Goal: Task Accomplishment & Management: Complete application form

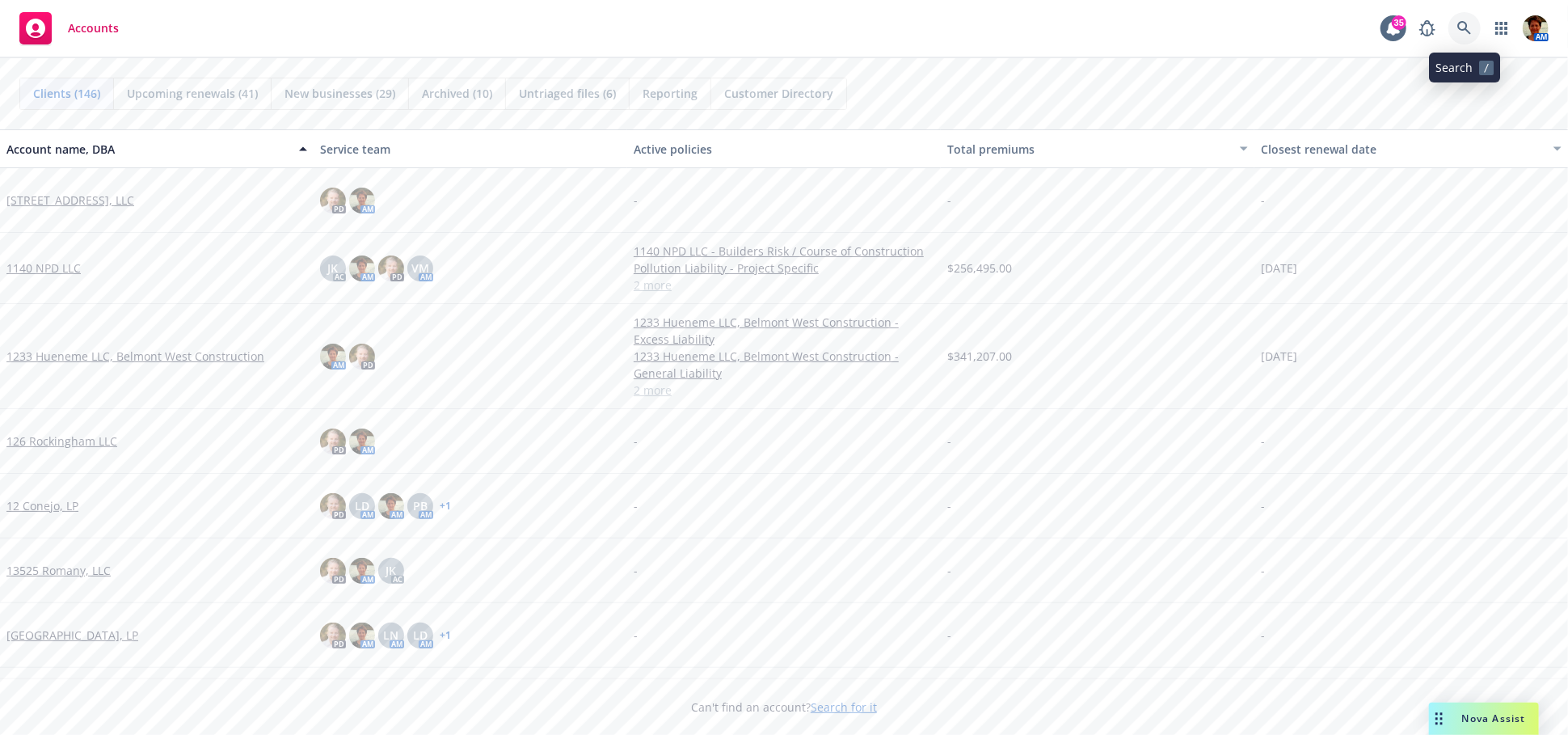
click at [1465, 31] on icon at bounding box center [1464, 27] width 14 height 14
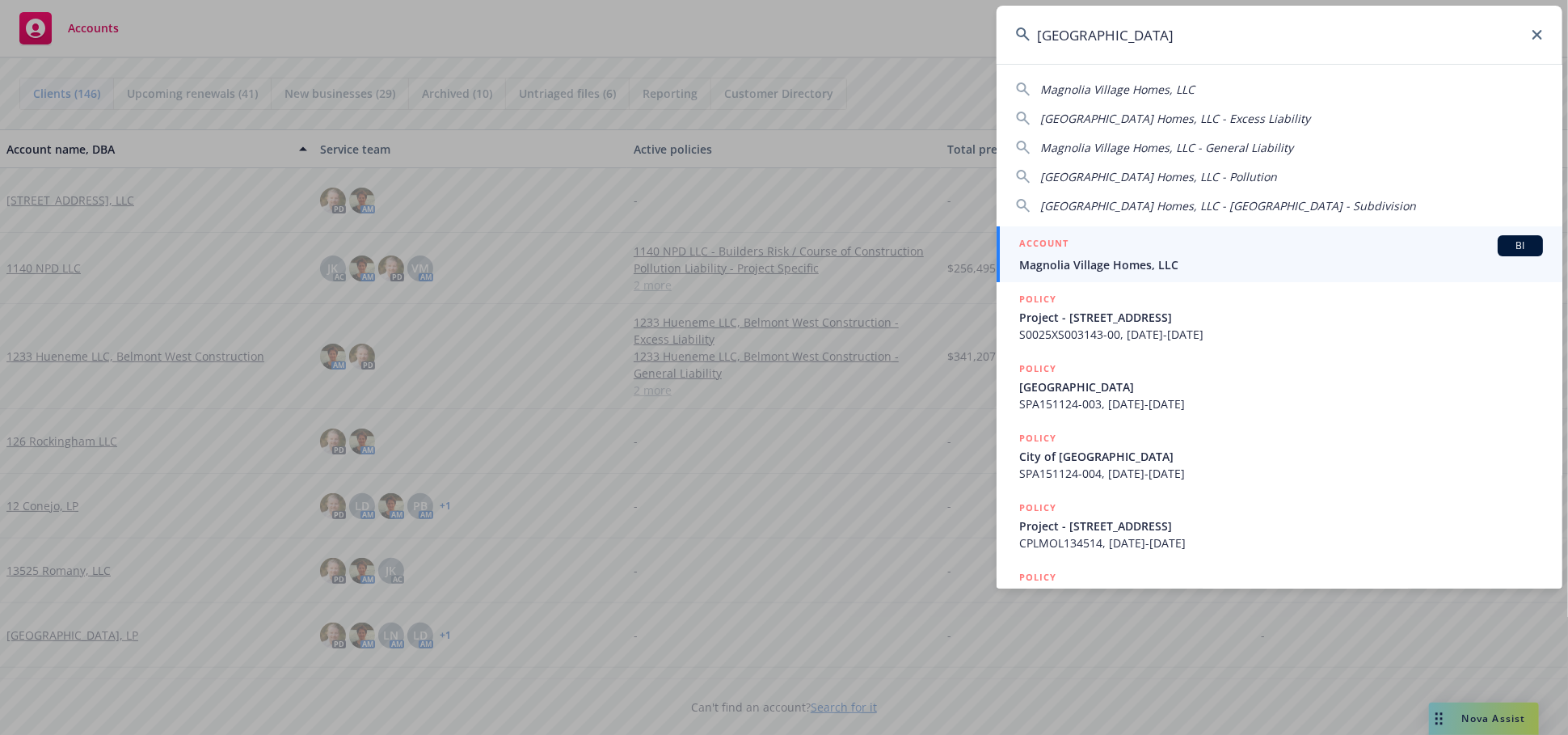
type input "[GEOGRAPHIC_DATA]"
click at [1152, 248] on div "ACCOUNT BI" at bounding box center [1282, 246] width 524 height 21
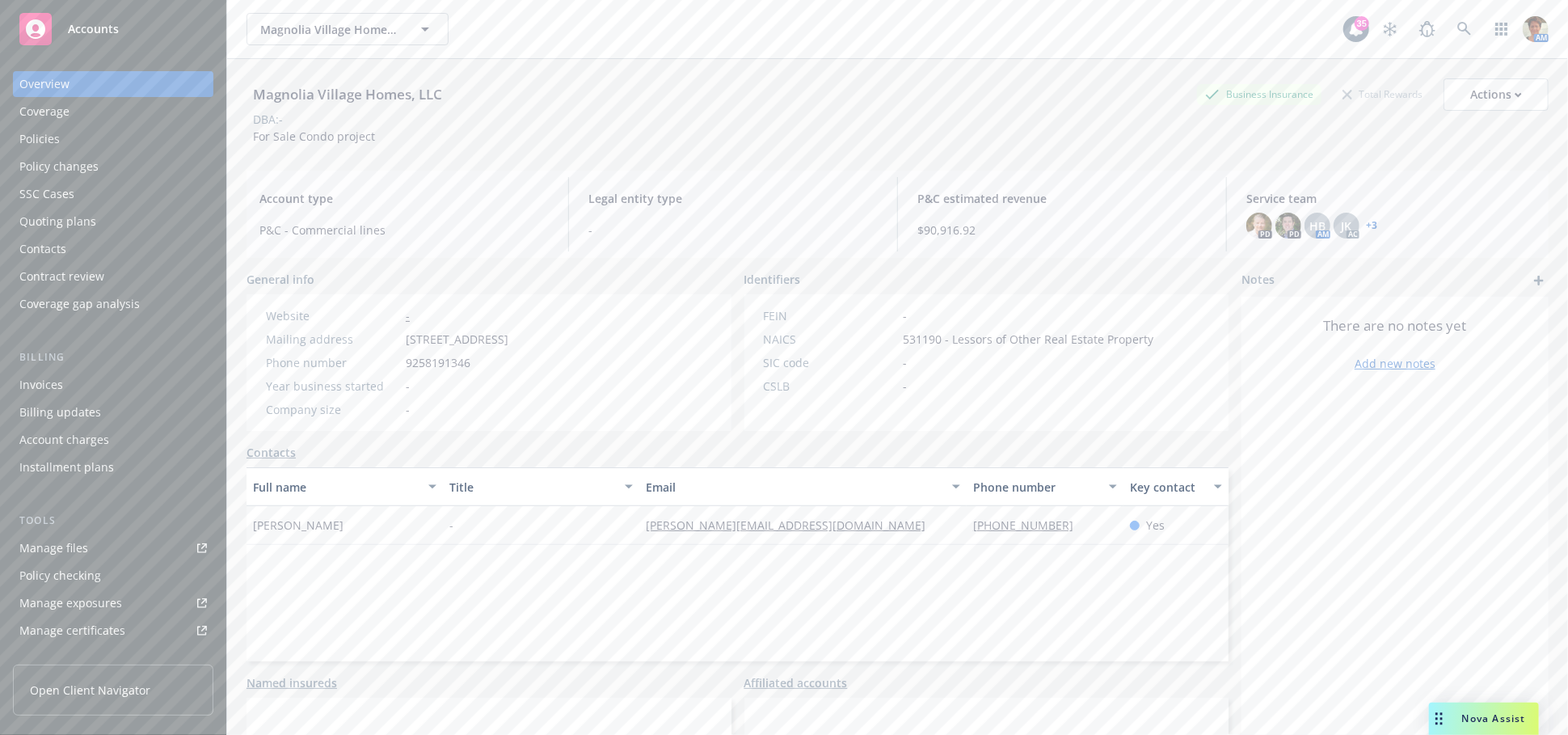
click at [62, 215] on div "Quoting plans" at bounding box center [58, 220] width 77 height 25
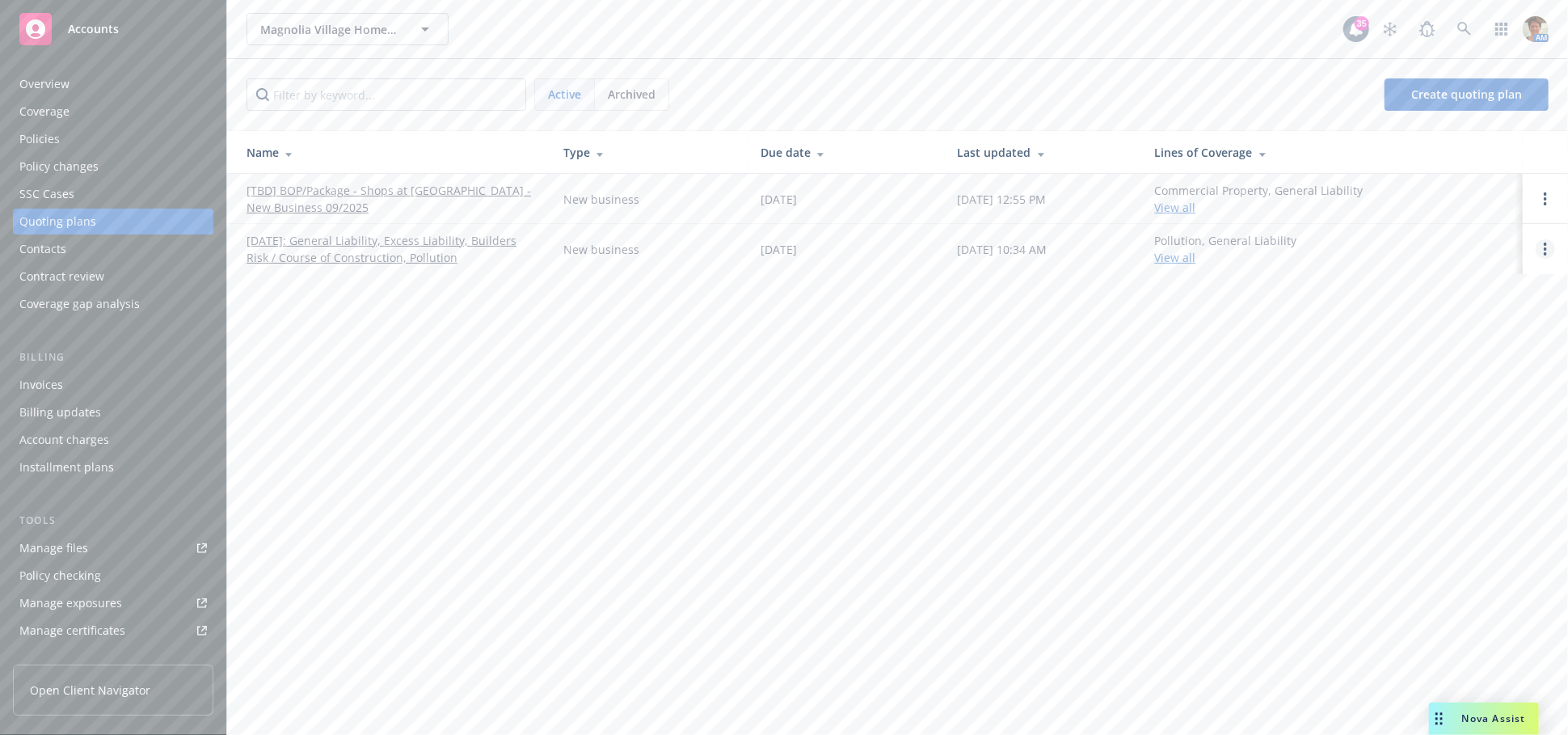
click at [1548, 248] on link "Open options" at bounding box center [1545, 249] width 20 height 20
click at [1488, 139] on span "Copy logging email" at bounding box center [1462, 139] width 141 height 15
click at [1468, 34] on icon at bounding box center [1464, 28] width 14 height 14
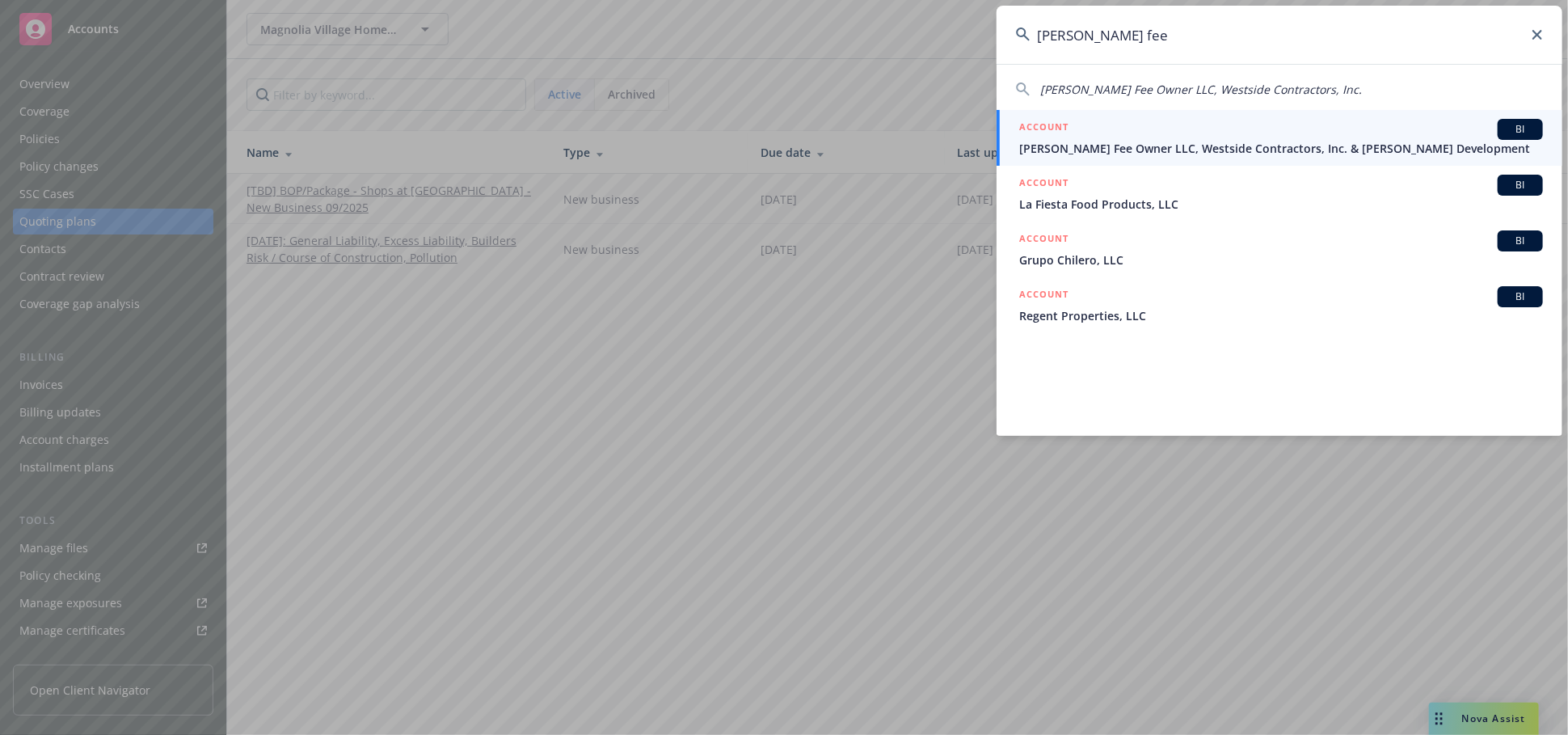
type input "[PERSON_NAME] fee"
click at [1144, 155] on span "[PERSON_NAME] Fee Owner LLC, Westside Contractors, Inc. & [PERSON_NAME] Develop…" at bounding box center [1282, 148] width 524 height 17
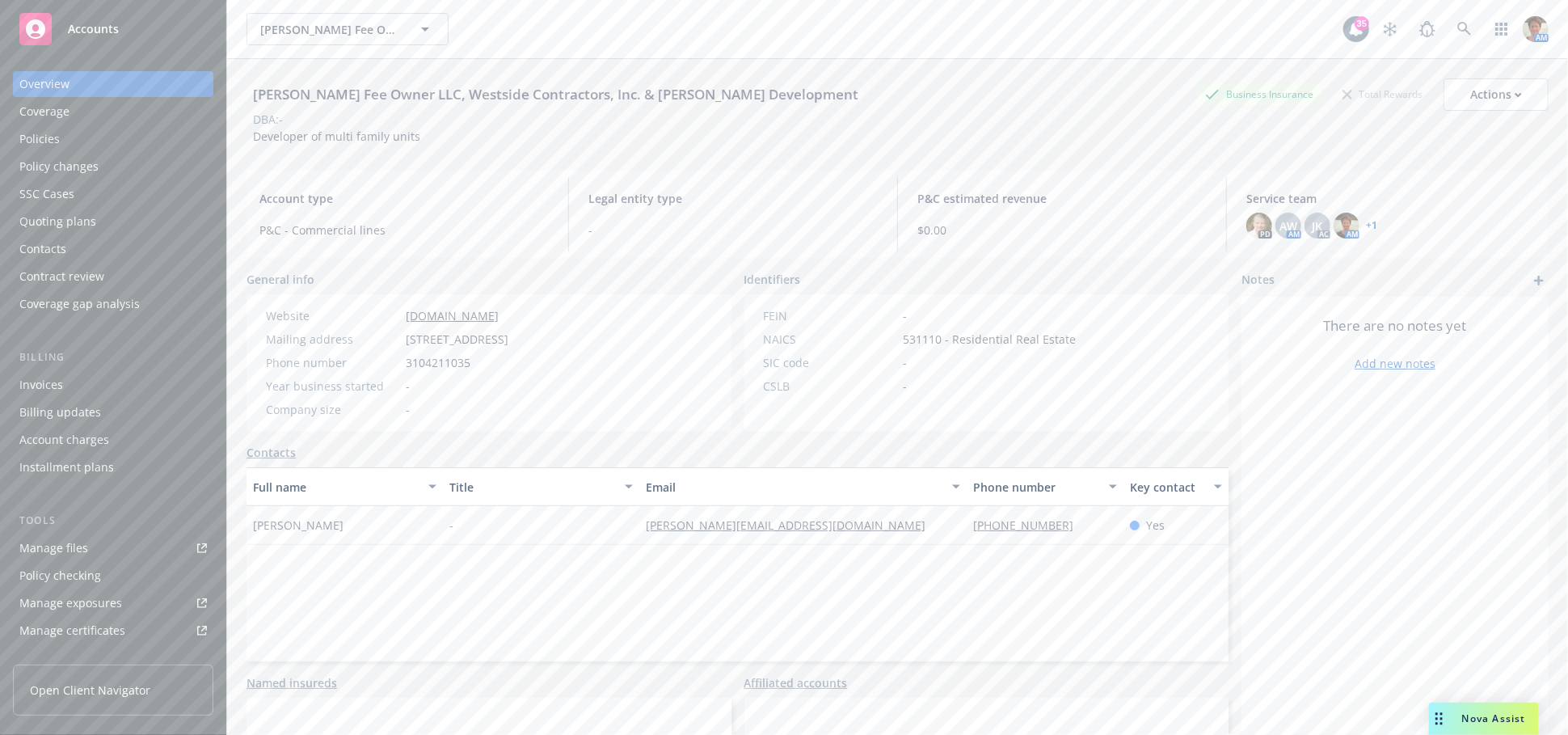
click at [85, 222] on div "Quoting plans" at bounding box center [58, 220] width 77 height 25
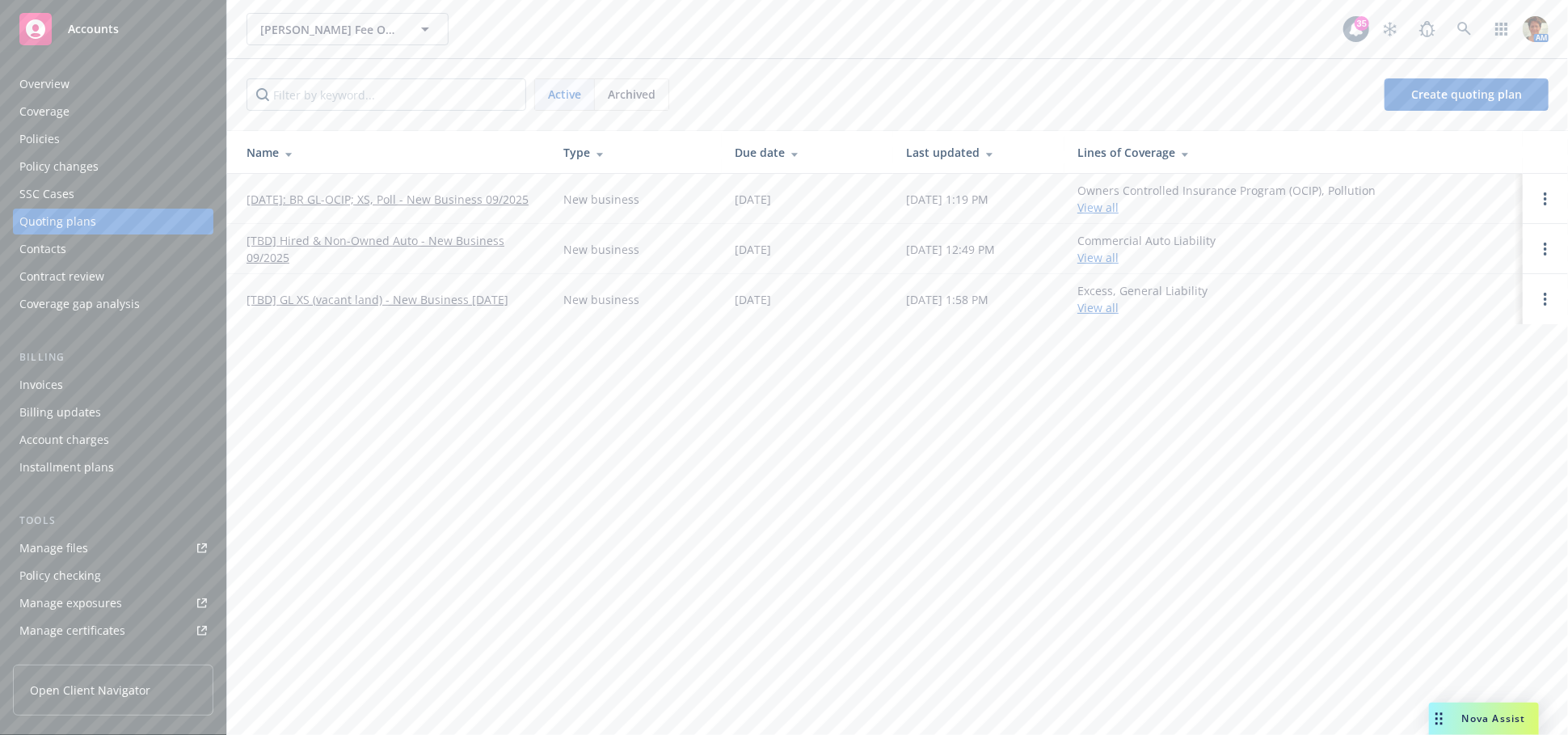
click at [379, 300] on link "[TBD] GL XS (vacant land) - New Business [DATE]" at bounding box center [378, 300] width 262 height 17
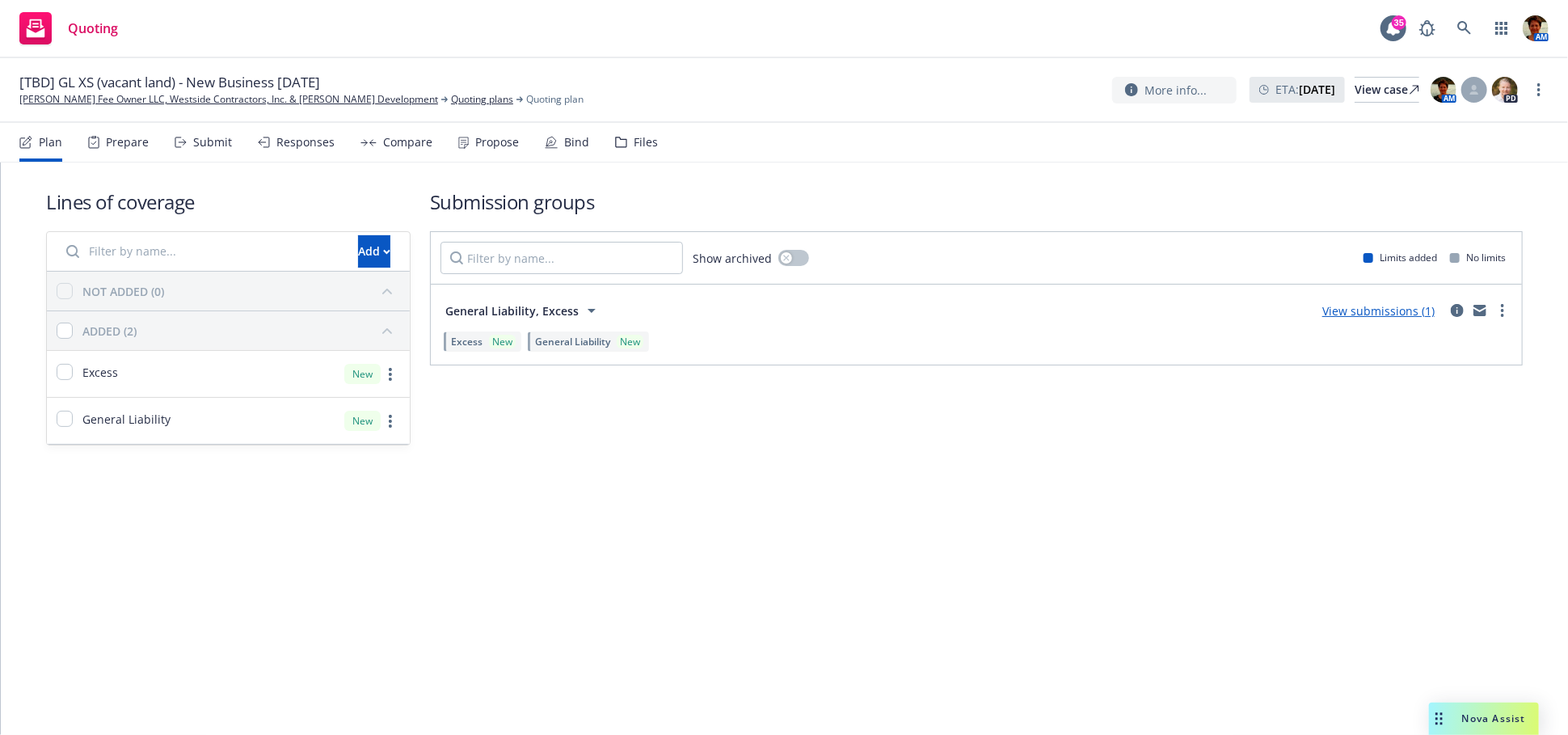
drag, startPoint x: 299, startPoint y: 143, endPoint x: 576, endPoint y: 206, distance: 284.1
click at [301, 144] on div "Responses" at bounding box center [305, 142] width 58 height 13
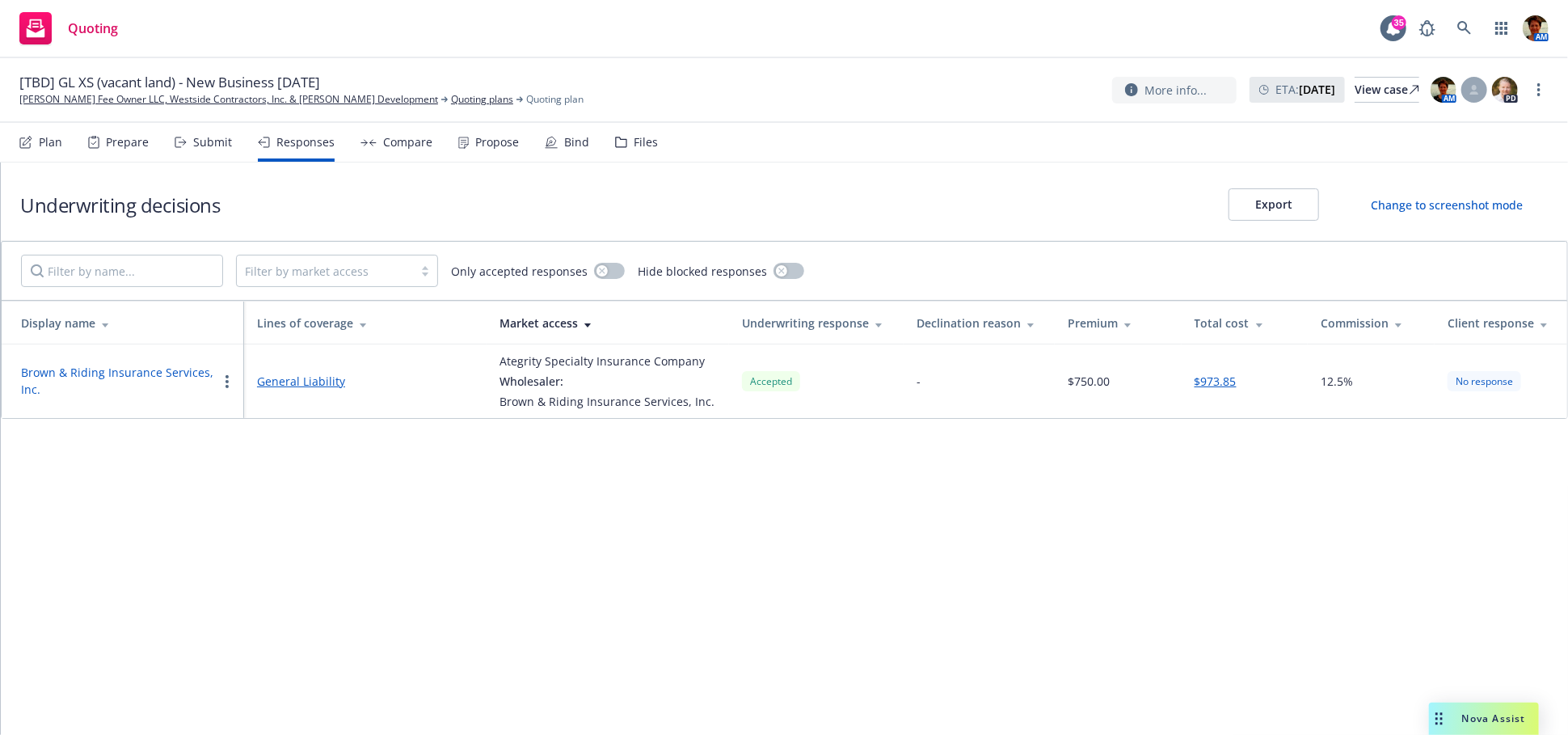
drag, startPoint x: 193, startPoint y: 148, endPoint x: 208, endPoint y: 159, distance: 18.6
click at [193, 149] on div "Submit" at bounding box center [212, 142] width 39 height 13
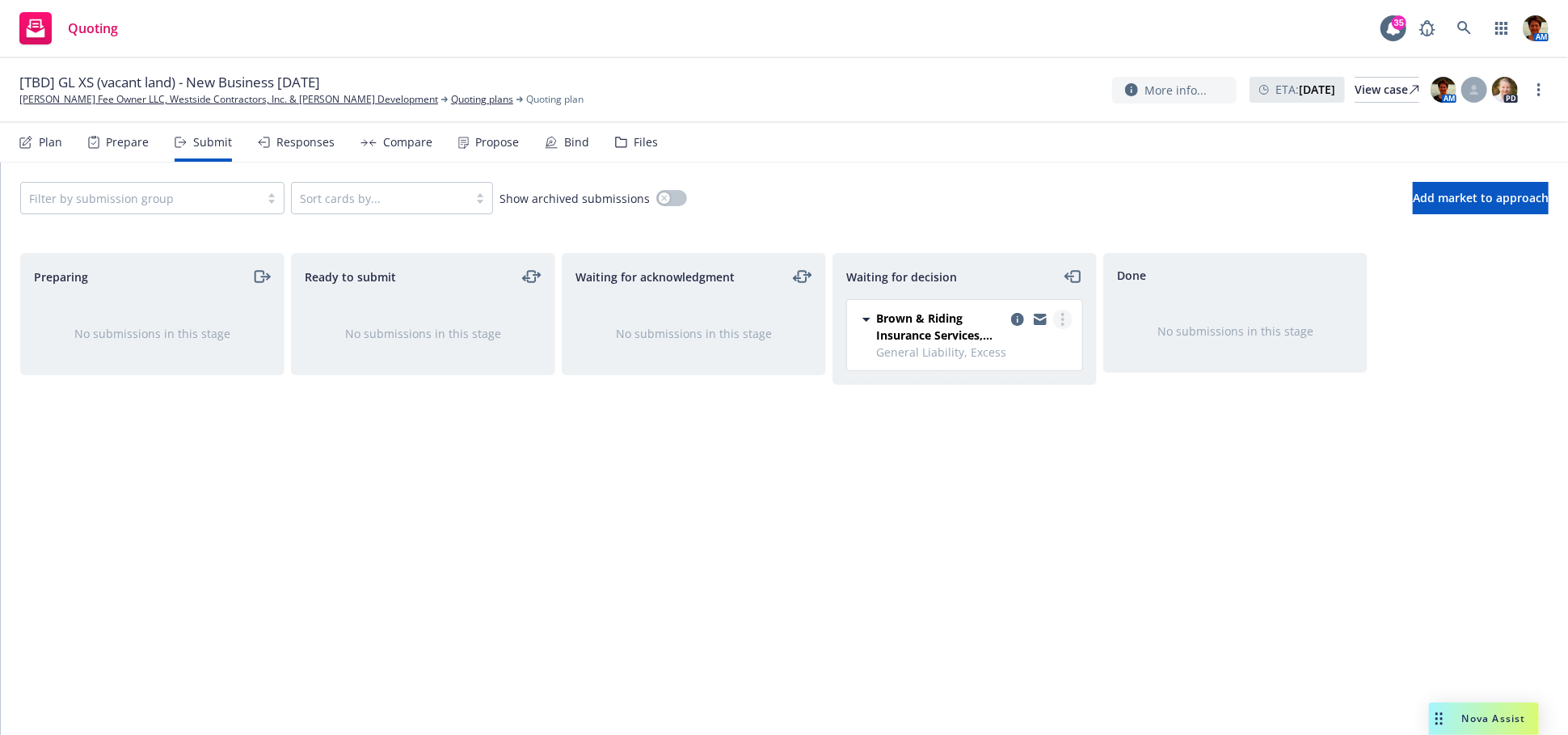
click at [1064, 313] on circle "more" at bounding box center [1062, 314] width 3 height 3
drag, startPoint x: 984, startPoint y: 416, endPoint x: 976, endPoint y: 426, distance: 12.8
click at [984, 416] on span "Add accepted decision" at bounding box center [991, 416] width 162 height 15
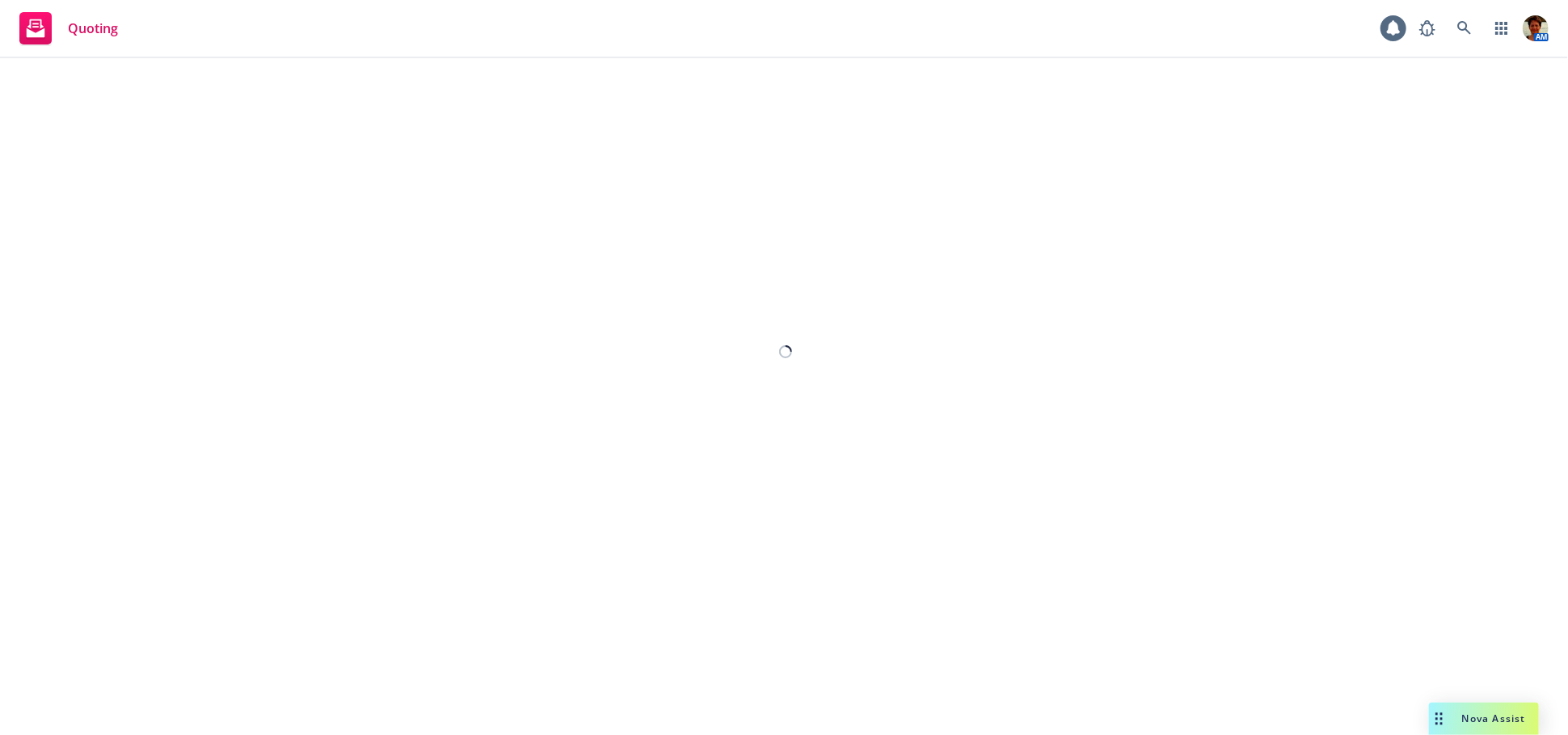
select select "12"
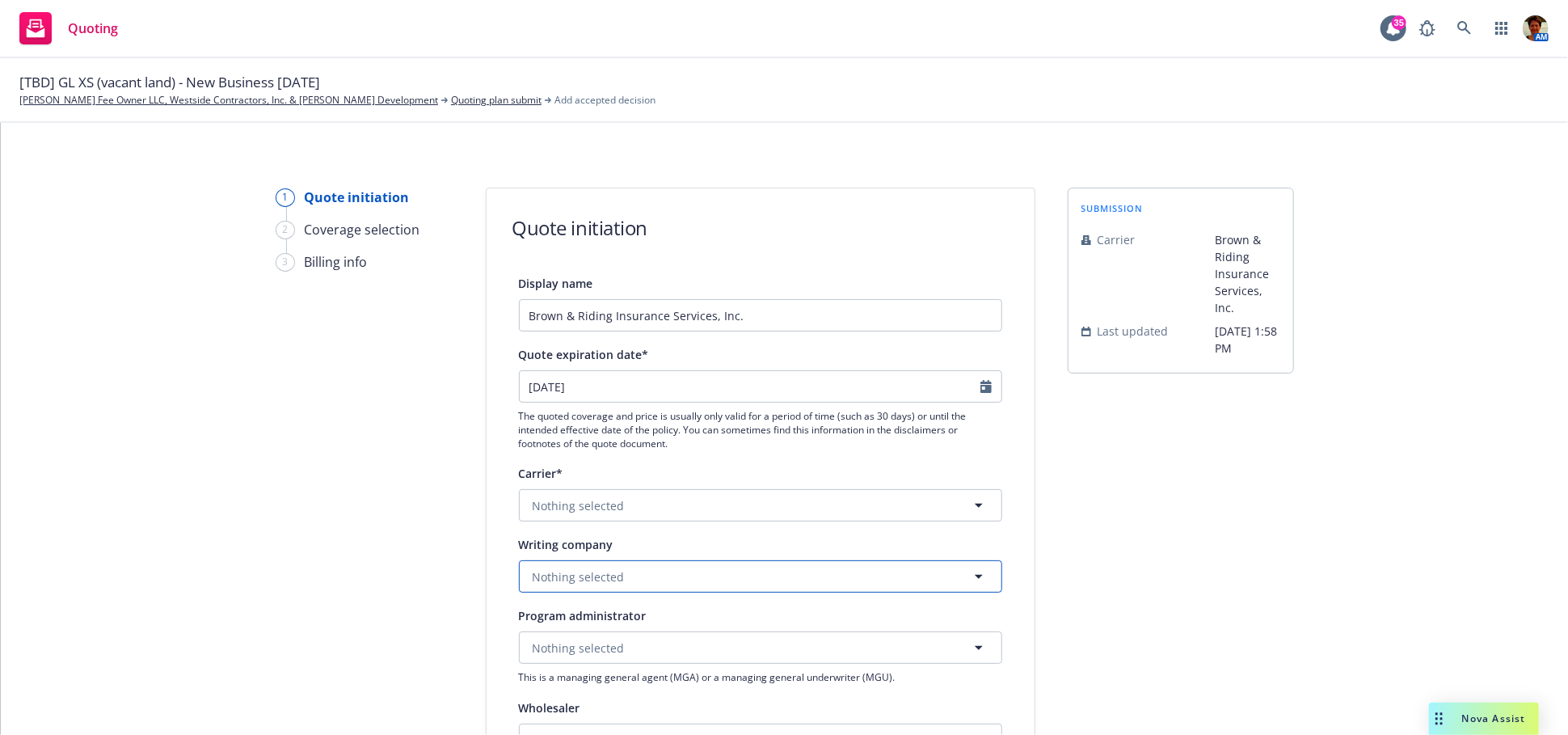
click at [636, 578] on button "Nothing selected" at bounding box center [760, 577] width 483 height 32
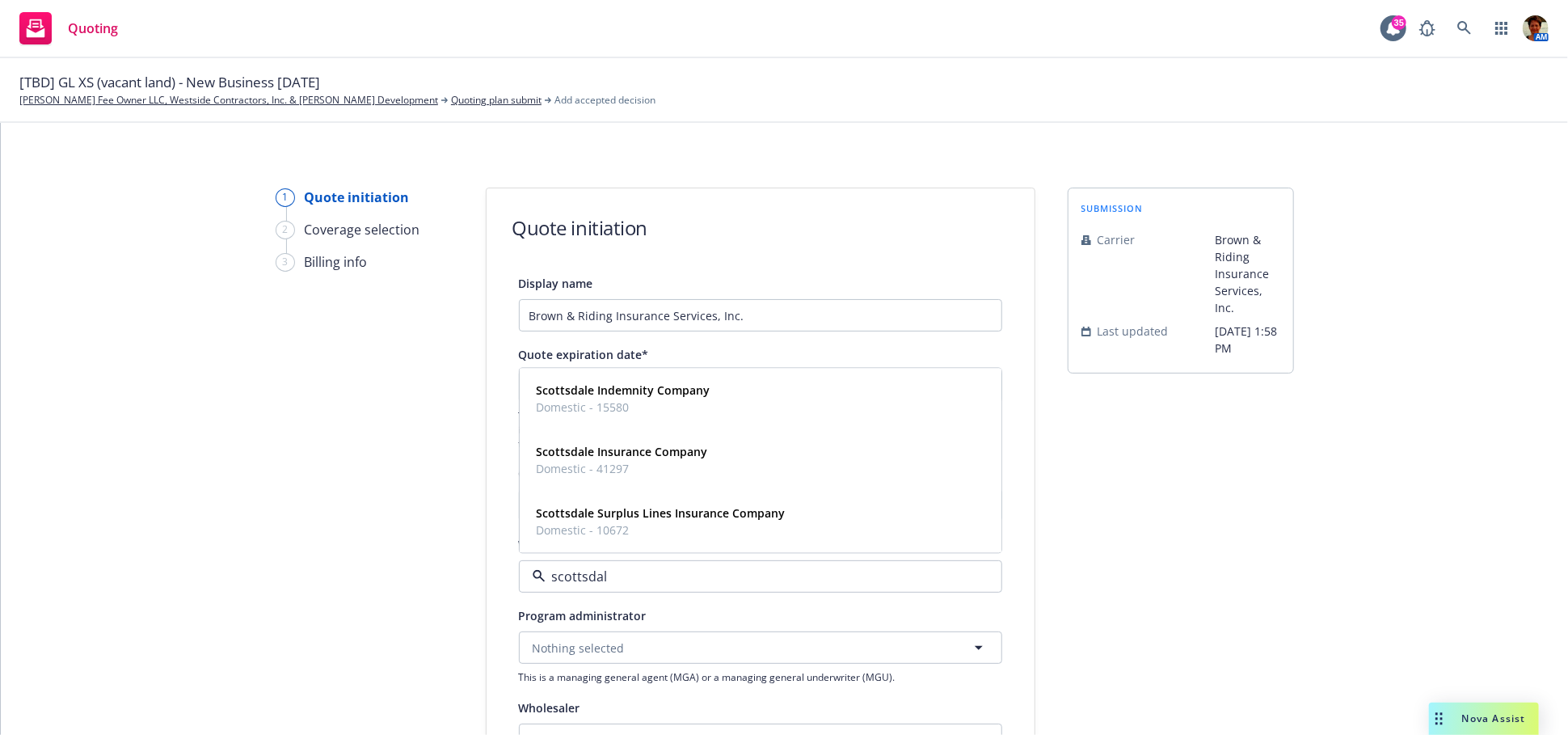
type input "scottsdale"
click at [662, 459] on span "Scottsdale Insurance Company" at bounding box center [623, 452] width 172 height 17
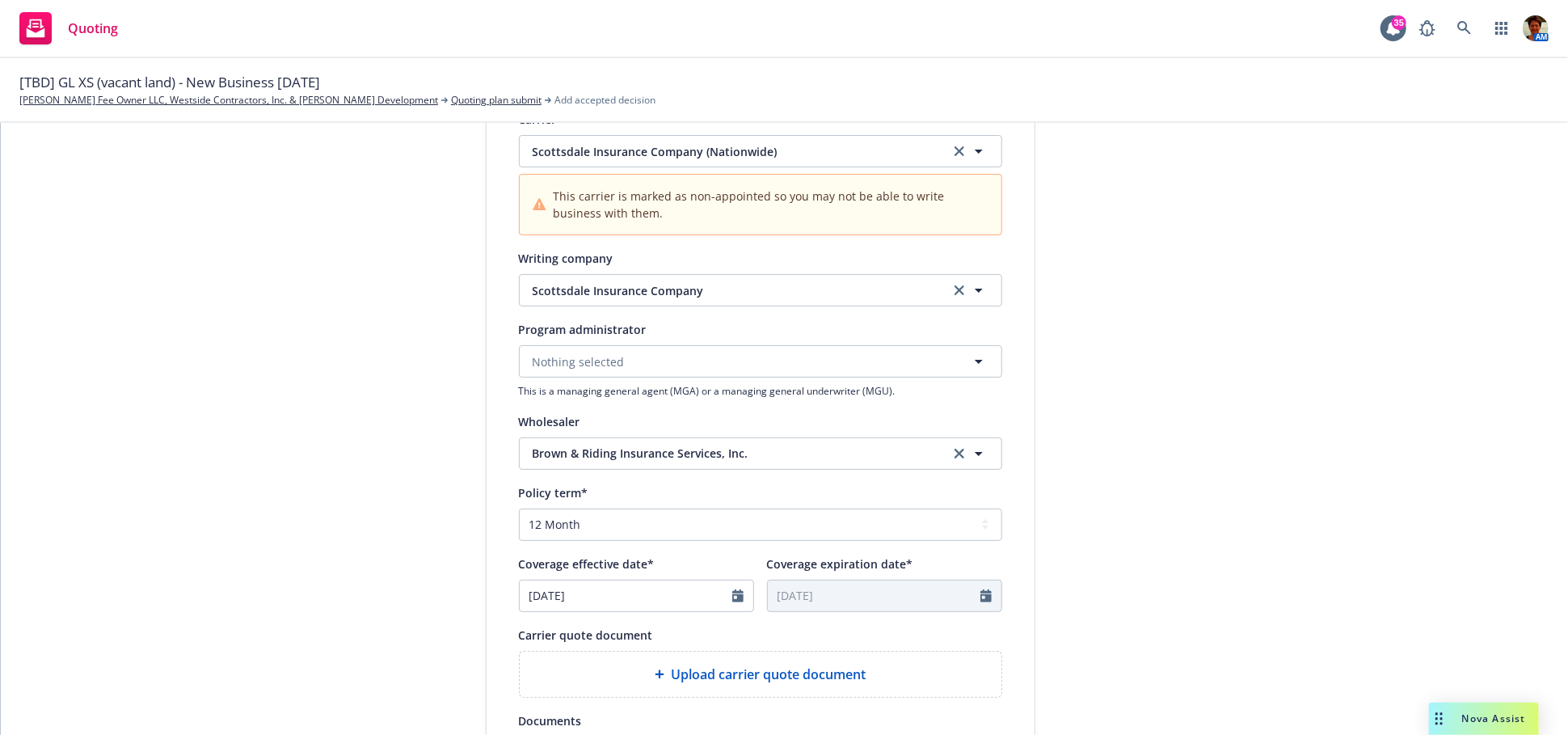
scroll to position [359, 0]
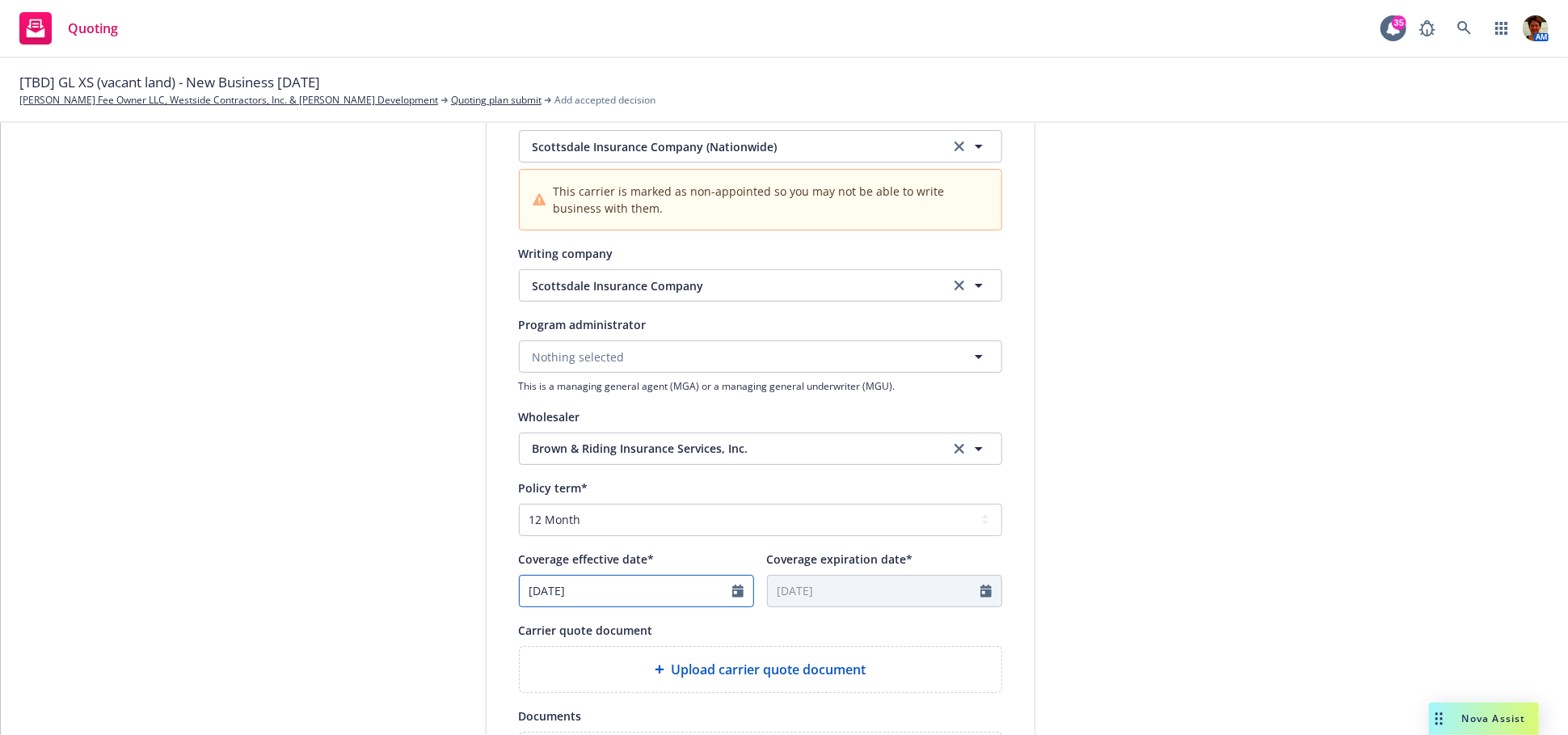
select select "9"
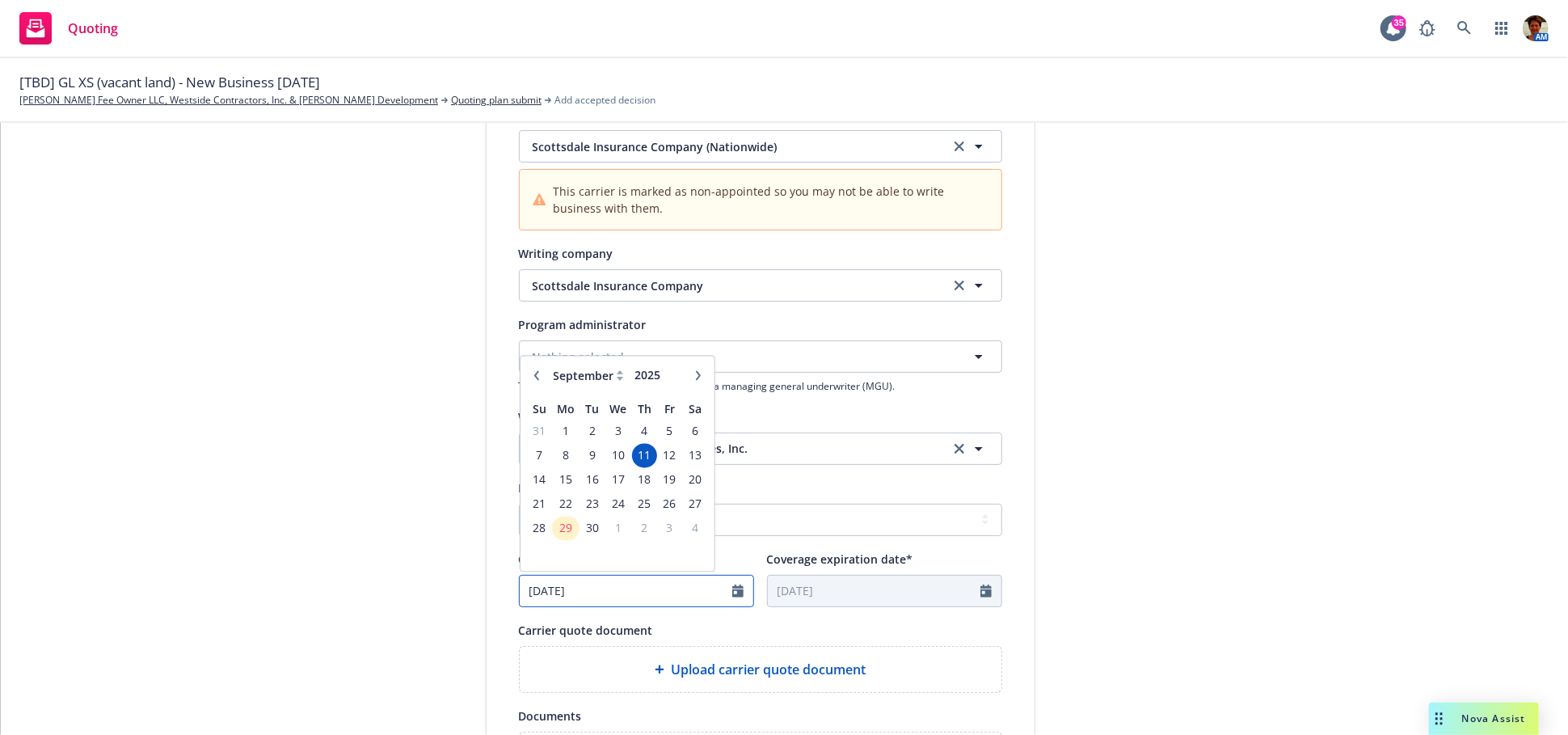
drag, startPoint x: 613, startPoint y: 584, endPoint x: 499, endPoint y: 581, distance: 114.0
click at [499, 581] on div "Display name Brown & Riding Insurance Services, Inc. Quote expiration date* 10/…" at bounding box center [760, 398] width 548 height 968
type input "09/30/2025"
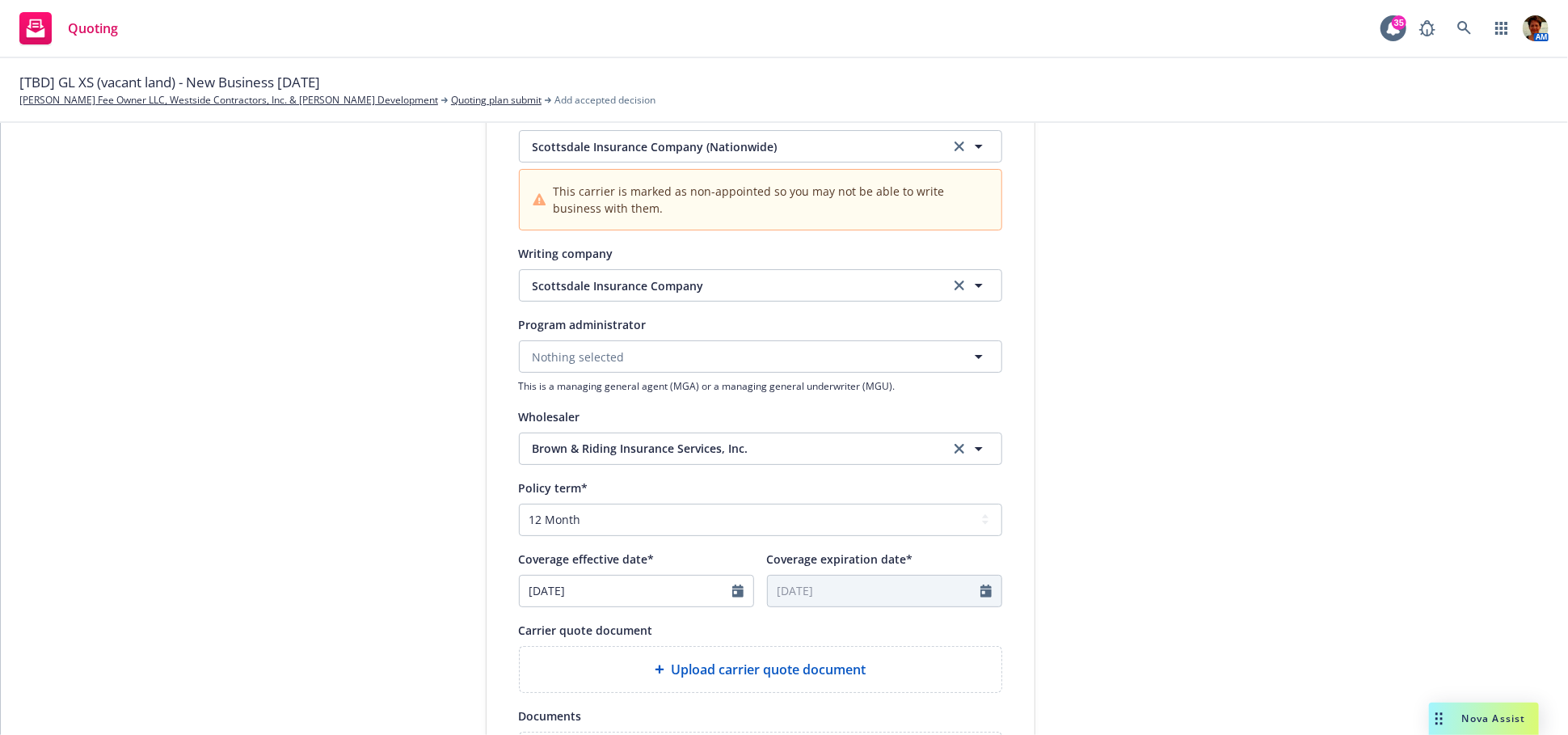
type input "09/30/2026"
click at [731, 669] on span "Upload carrier quote document" at bounding box center [768, 669] width 195 height 20
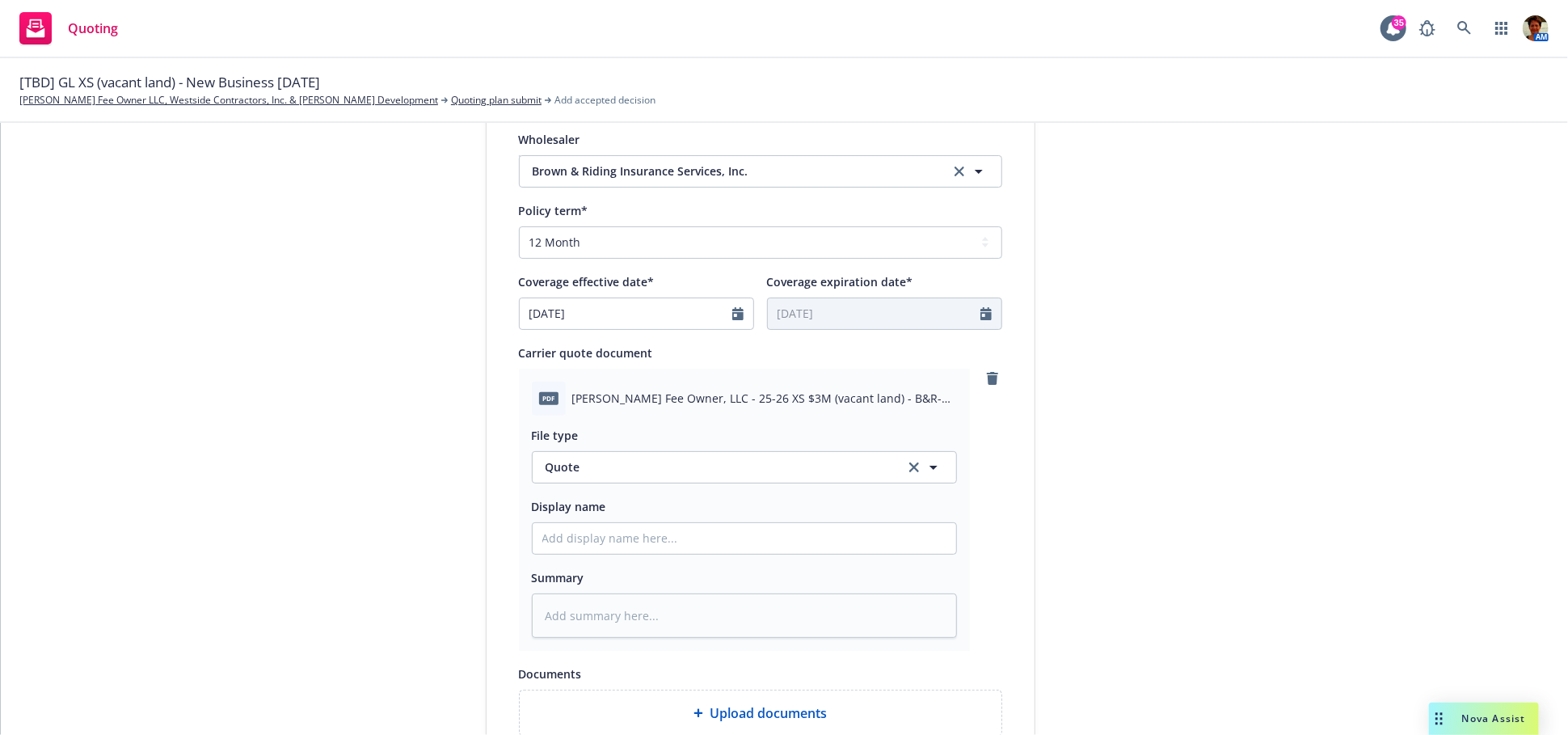
scroll to position [718, 0]
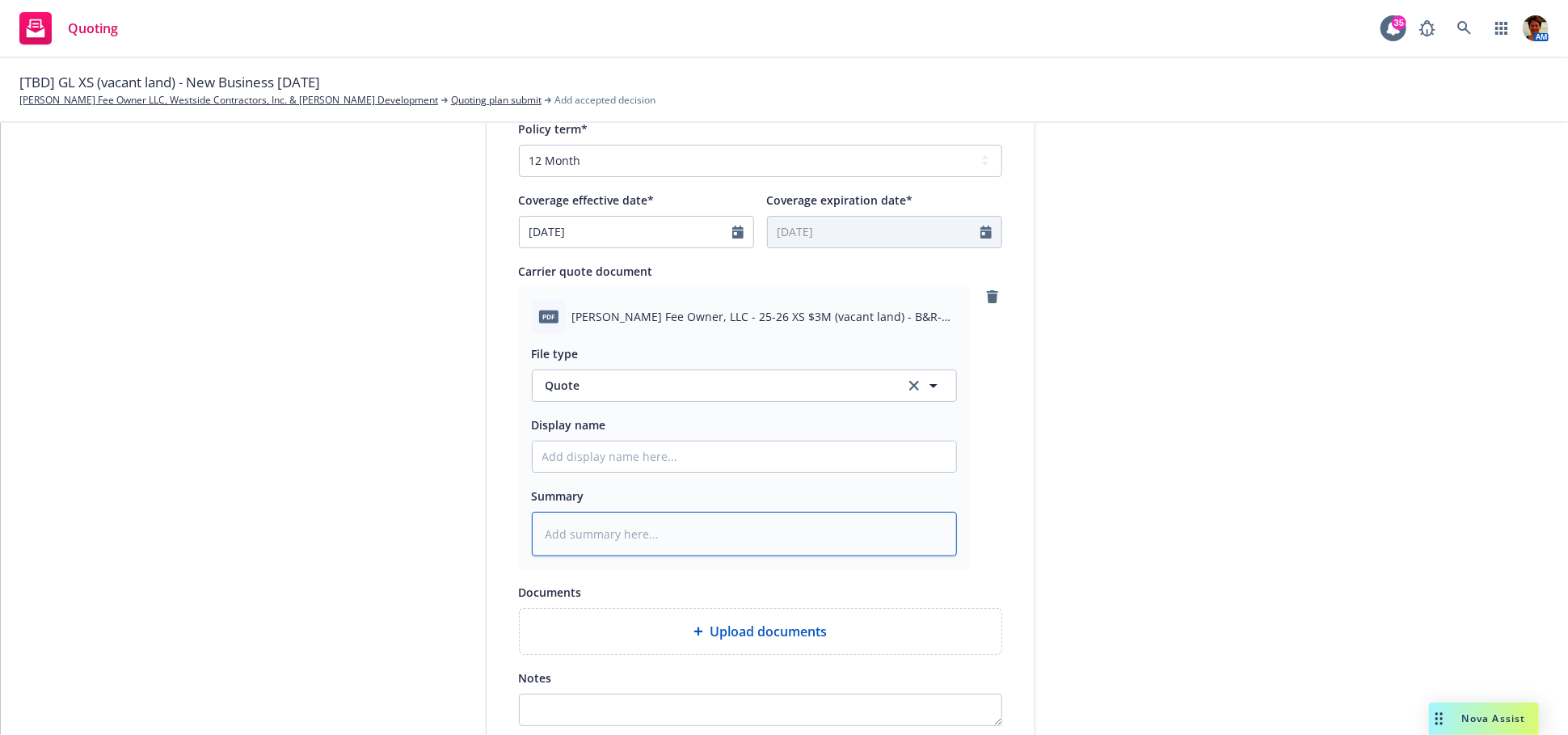
click at [623, 533] on textarea at bounding box center [744, 533] width 425 height 44
click at [606, 697] on textarea "Notes" at bounding box center [760, 710] width 483 height 32
type textarea "E"
type textarea "x"
type textarea "Ex"
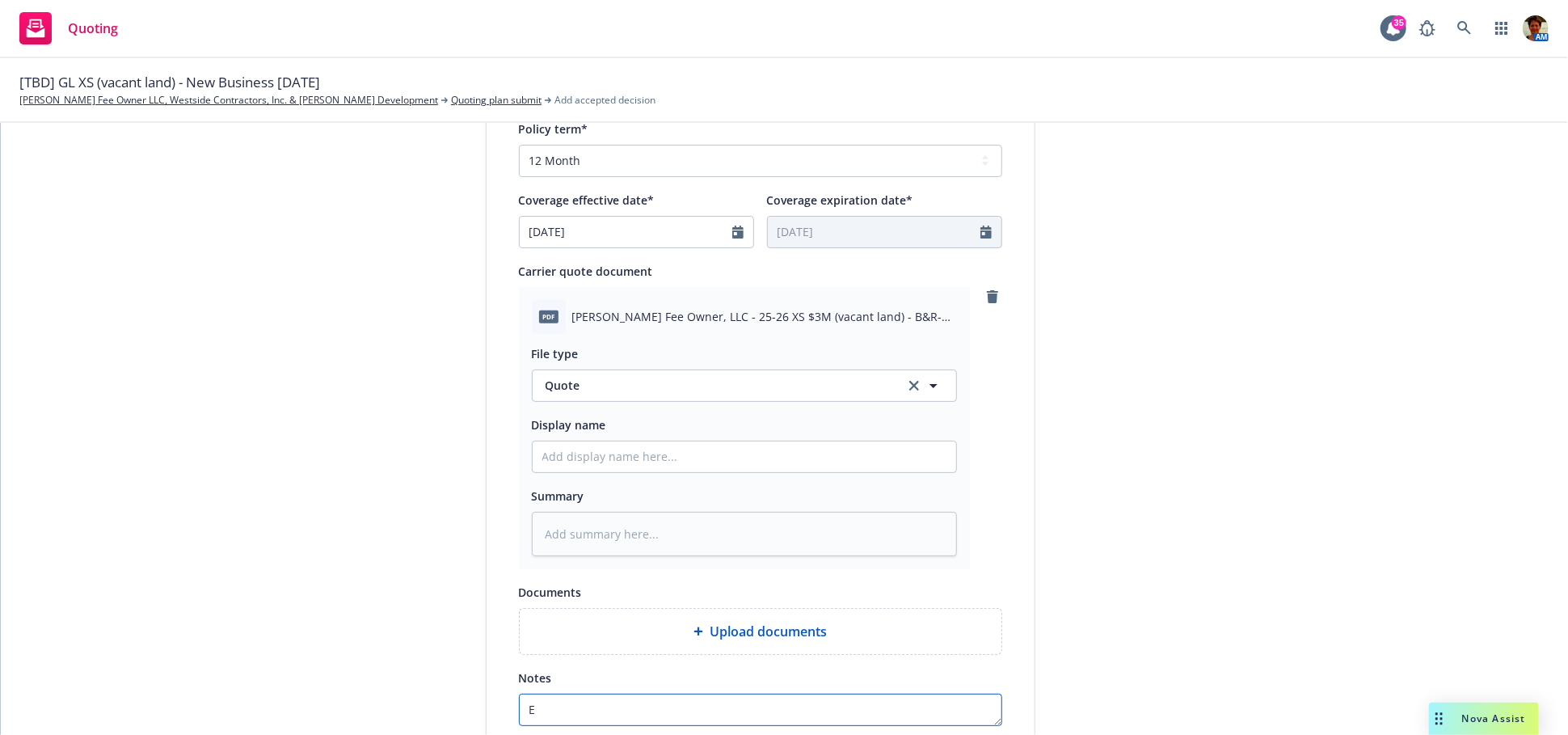
type textarea "x"
type textarea "Exc"
type textarea "x"
type textarea "Excl"
type textarea "x"
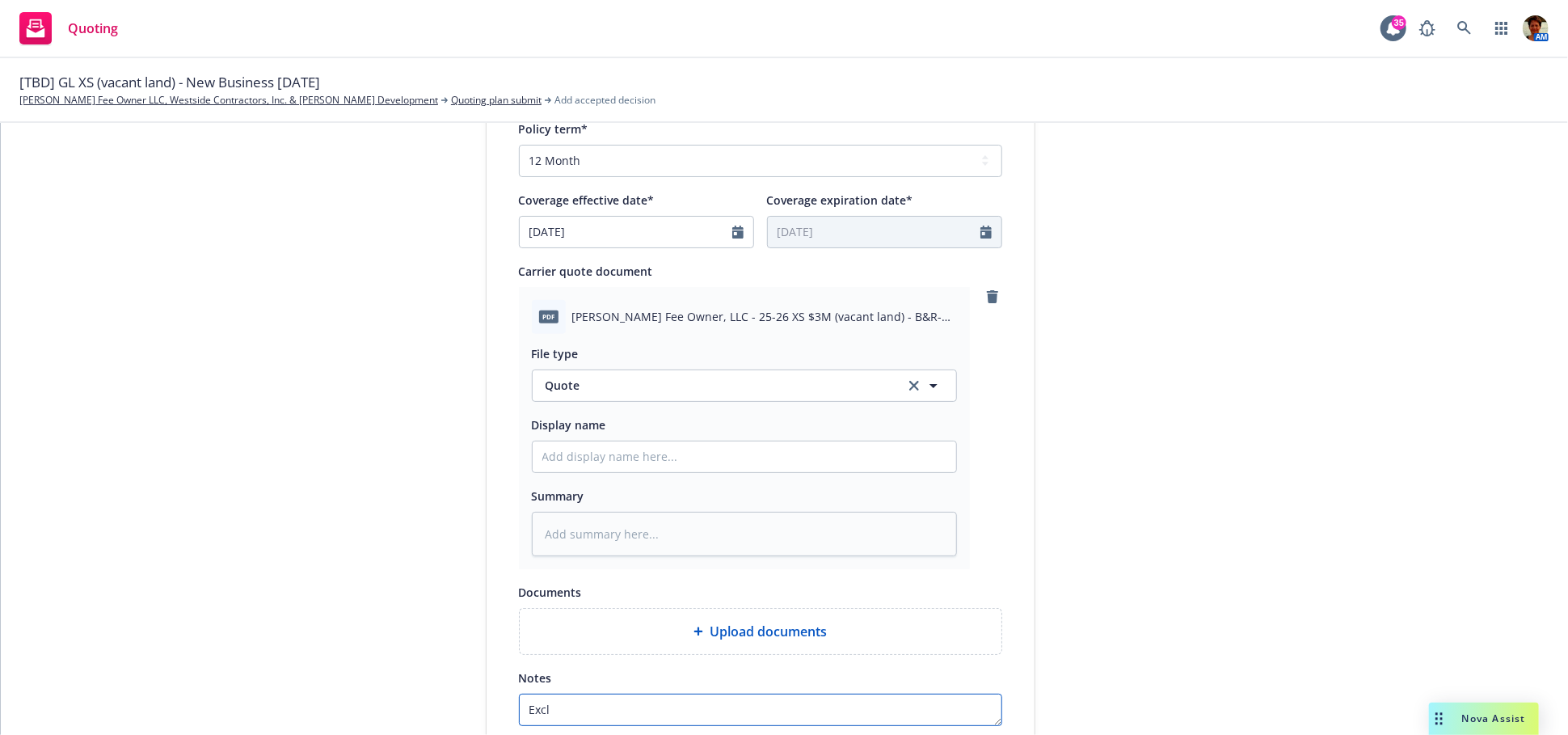
type textarea "Exclu"
type textarea "x"
type textarea "Exclud"
type textarea "x"
type textarea "Exclude"
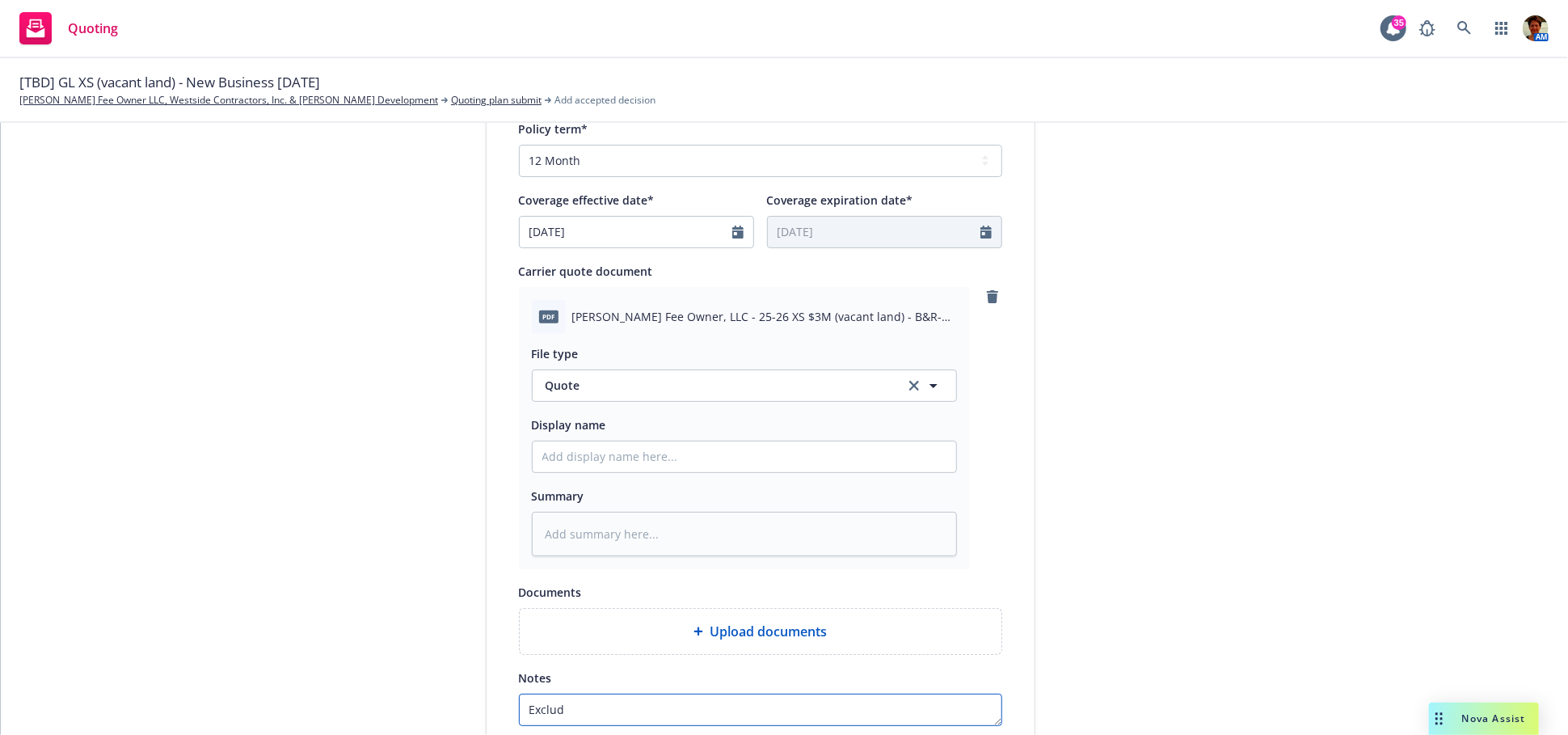
type textarea "x"
type textarea "Excludes"
type textarea "x"
type textarea "Excludes"
type textarea "x"
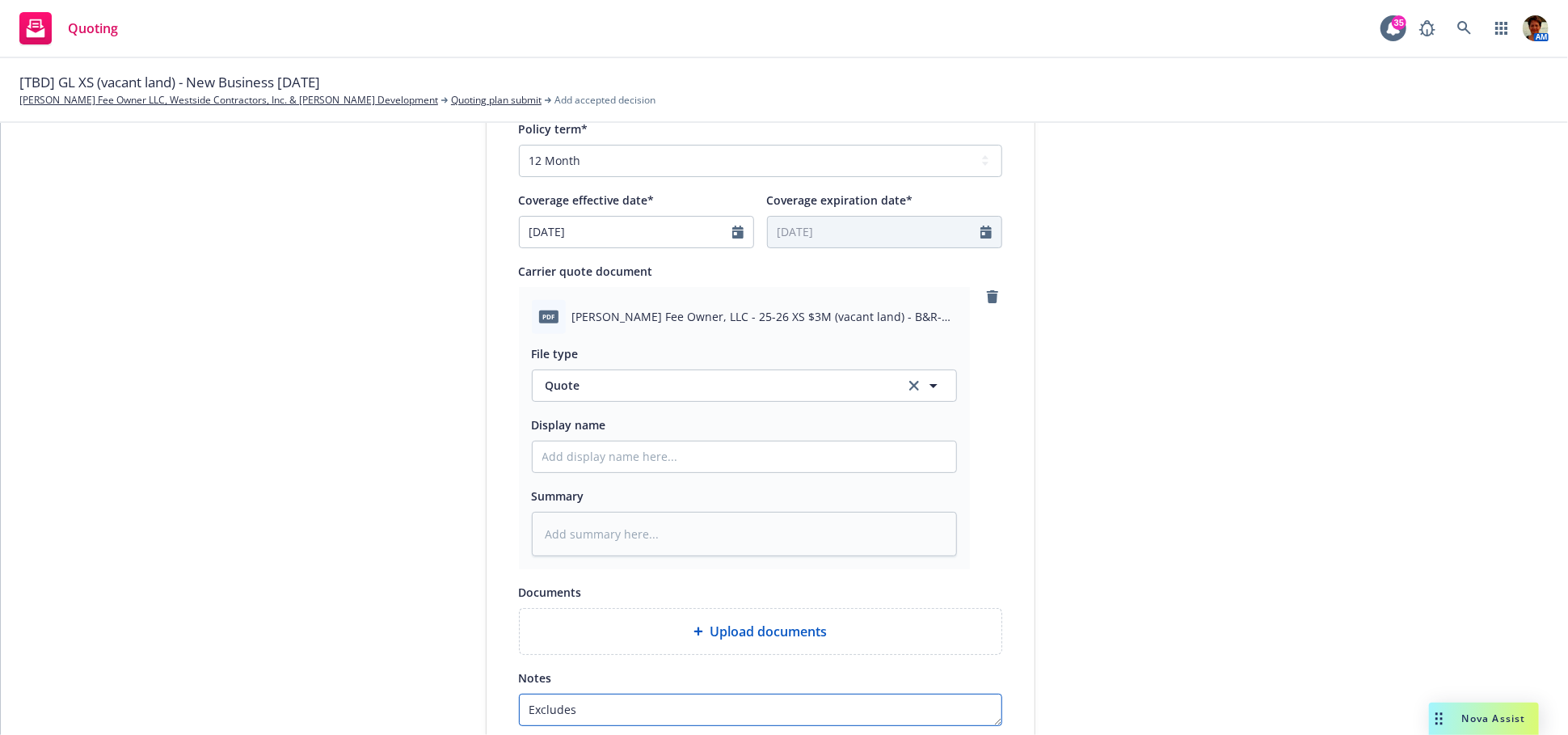
type textarea "Excludes H"
type textarea "x"
type textarea "Excludes HU"
type textarea "x"
type textarea "Excludes HU&"
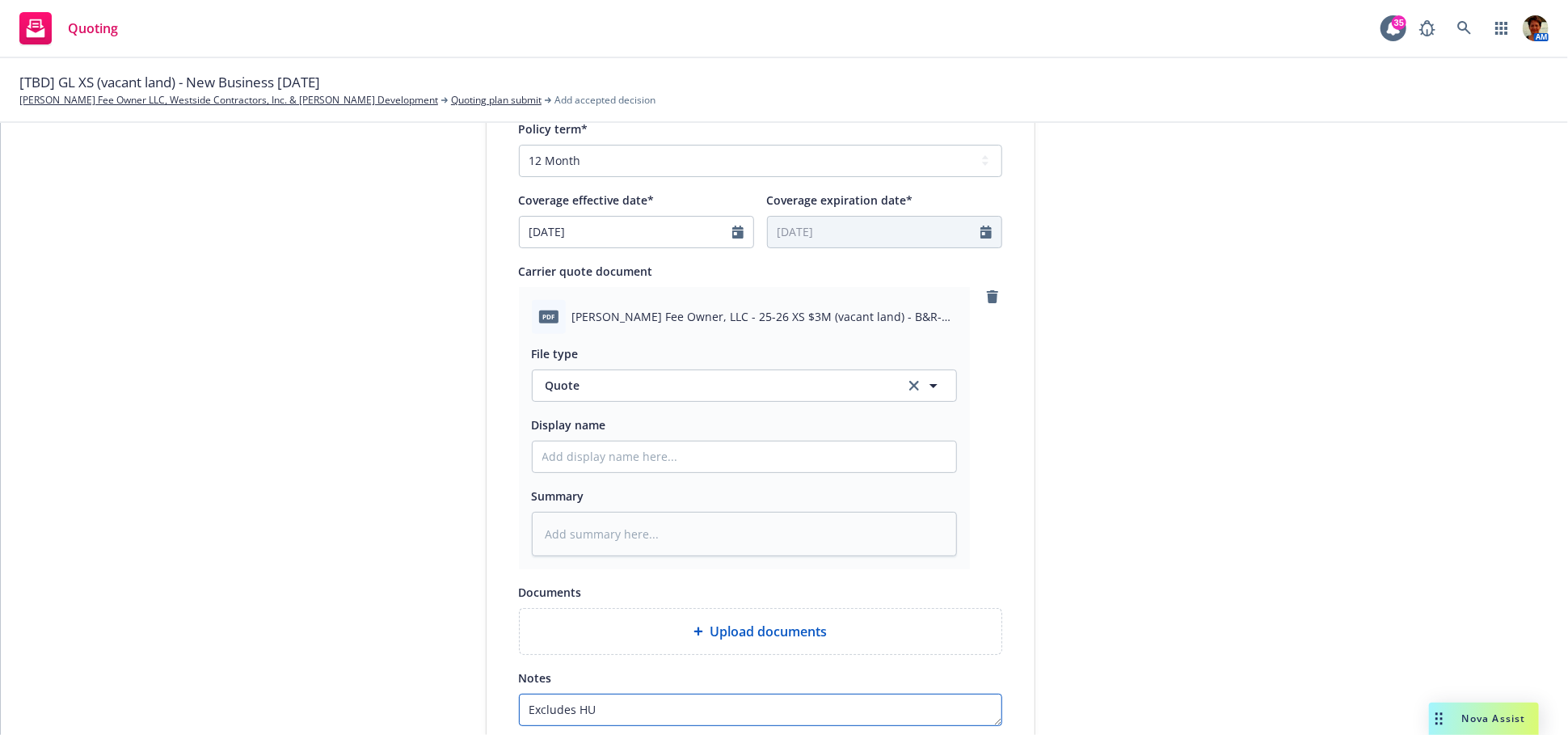
type textarea "x"
type textarea "Excludes HU"
type textarea "x"
type textarea "Excludes H"
type textarea "x"
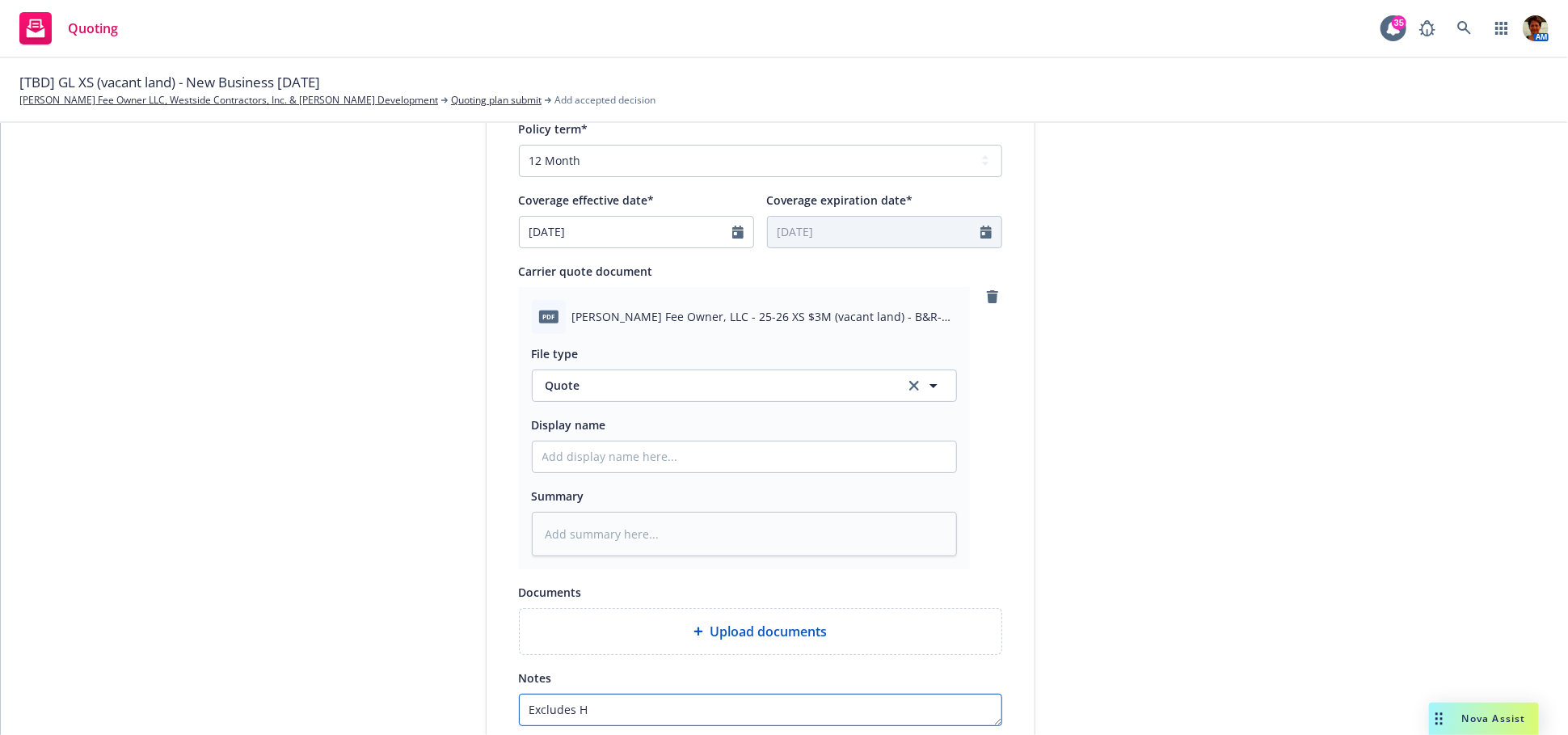
type textarea "Excludes HN"
type textarea "x"
type textarea "Excludes HNO"
type textarea "x"
type textarea "Excludes HNOA"
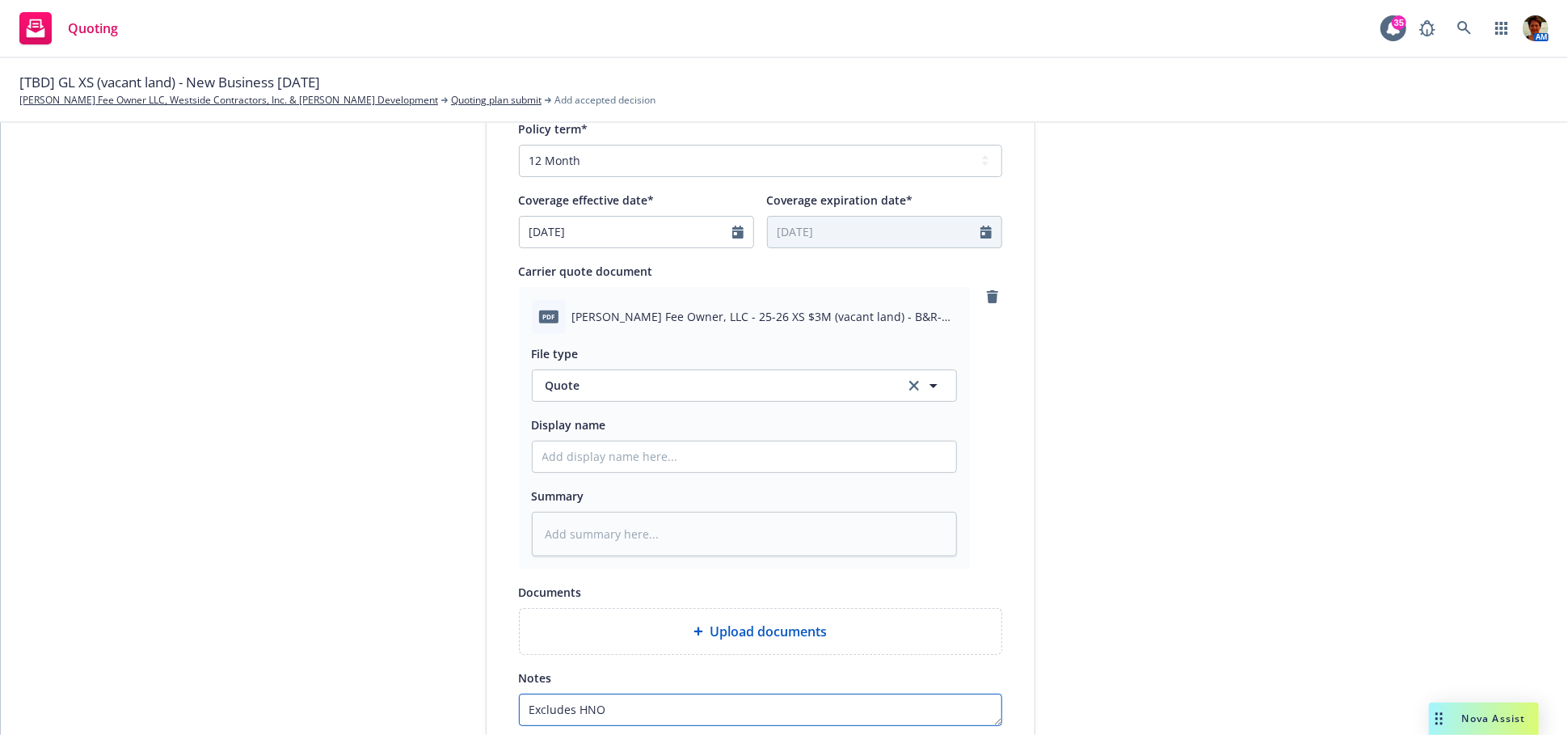
type textarea "x"
type textarea "Excludes HNOA"
drag, startPoint x: 698, startPoint y: 313, endPoint x: 926, endPoint y: 342, distance: 229.8
click at [926, 342] on div "pdf Blosser Fee Owner, LLC - 25-26 XS $3M (vacant land) - B&R-Scottsdale Quote.…" at bounding box center [744, 428] width 451 height 282
copy div "25-26 XS $3M (vacant land) - B&R-Scottsdale Quote.pdf File type"
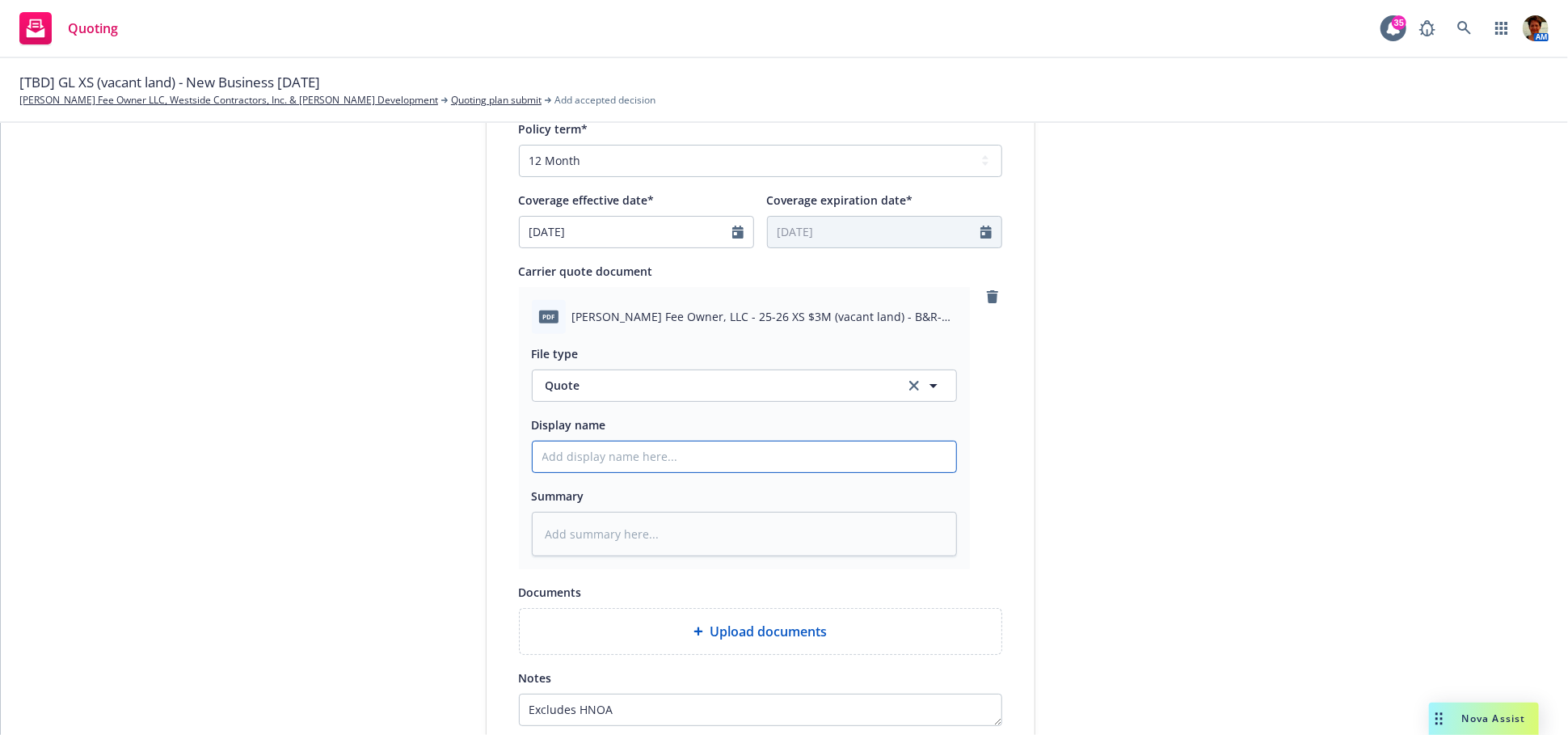
click at [580, 463] on input "Display name" at bounding box center [744, 456] width 424 height 31
paste input "25-26 XS $3M (vacant land) - B&R-Scottsdale Quote.pdf File type"
type textarea "x"
type input "25-26 XS $3M (vacant land) - B&R-Scottsdale Quote.pdf File type"
type textarea "x"
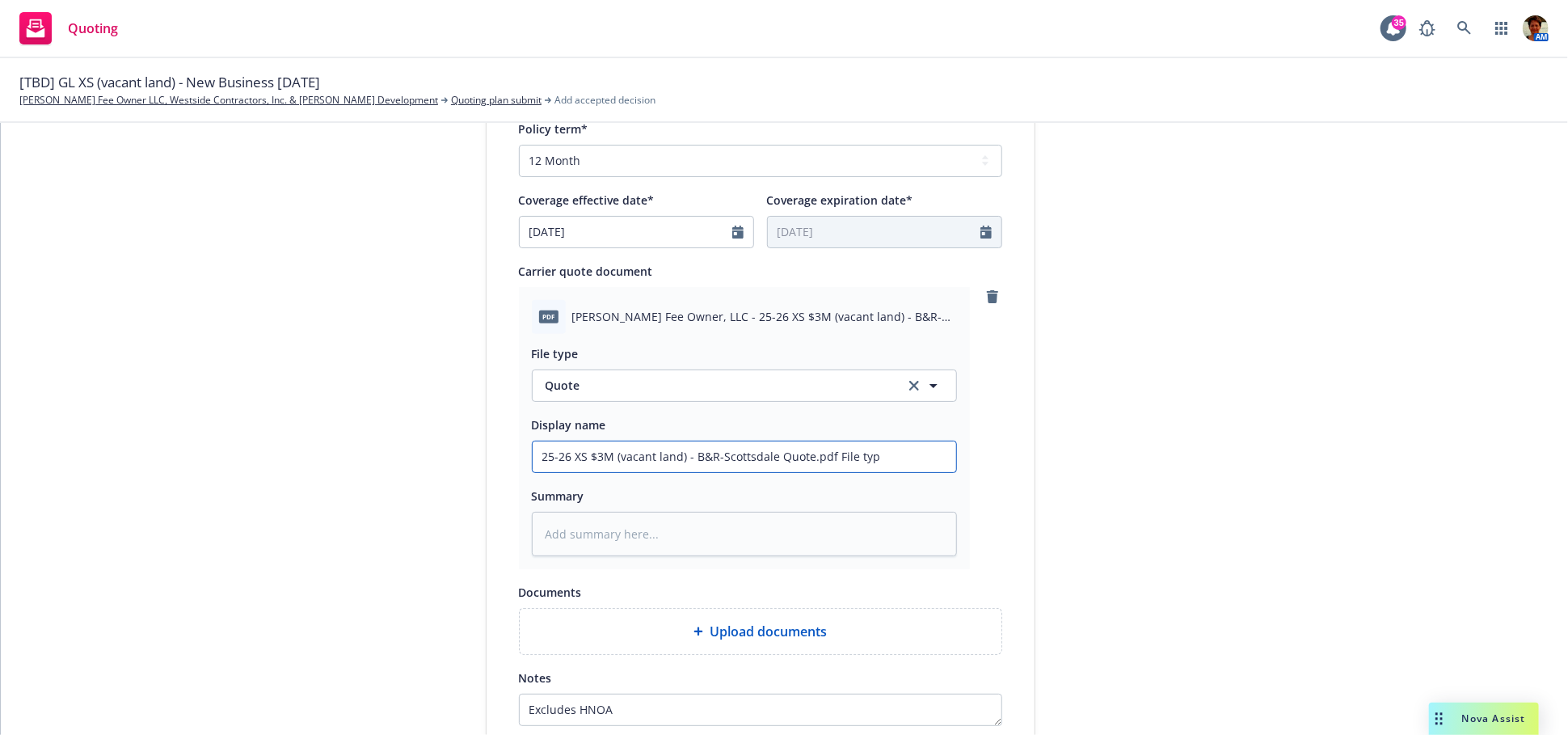
type input "25-26 XS $3M (vacant land) - B&R-Scottsdale Quote.pdf File ty"
type textarea "x"
type input "25-26 XS $3M (vacant land) - B&R-Scottsdale Quote.pdf File t"
type textarea "x"
type input "25-26 XS $3M (vacant land) - B&R-Scottsdale Quote.pdf File"
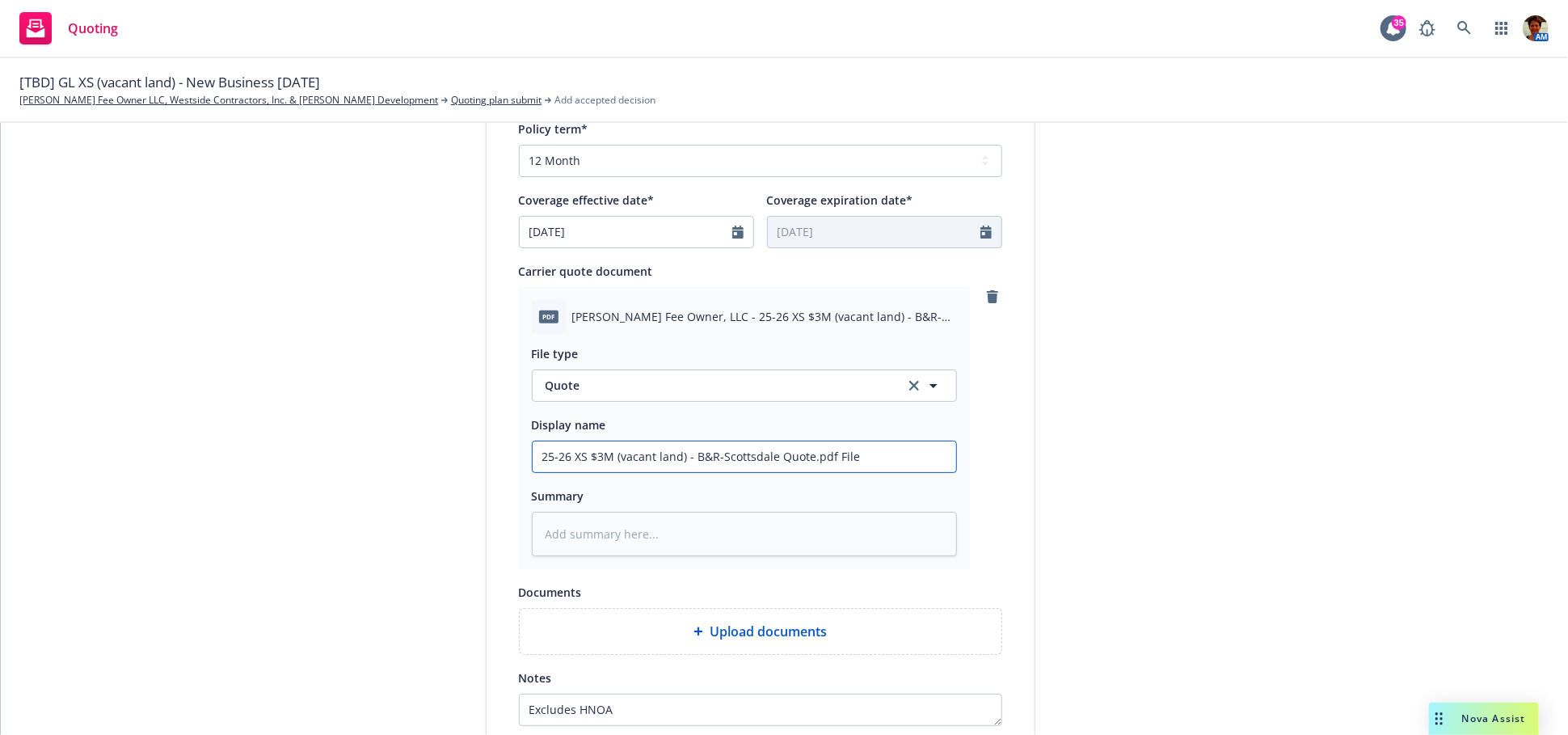
type textarea "x"
type input "25-26 XS $3M (vacant land) - B&R-Scottsdale Quote.pdf File"
type textarea "x"
type input "25-26 XS $3M (vacant land) - B&R-Scottsdale Quote.pdf Fil"
type textarea "x"
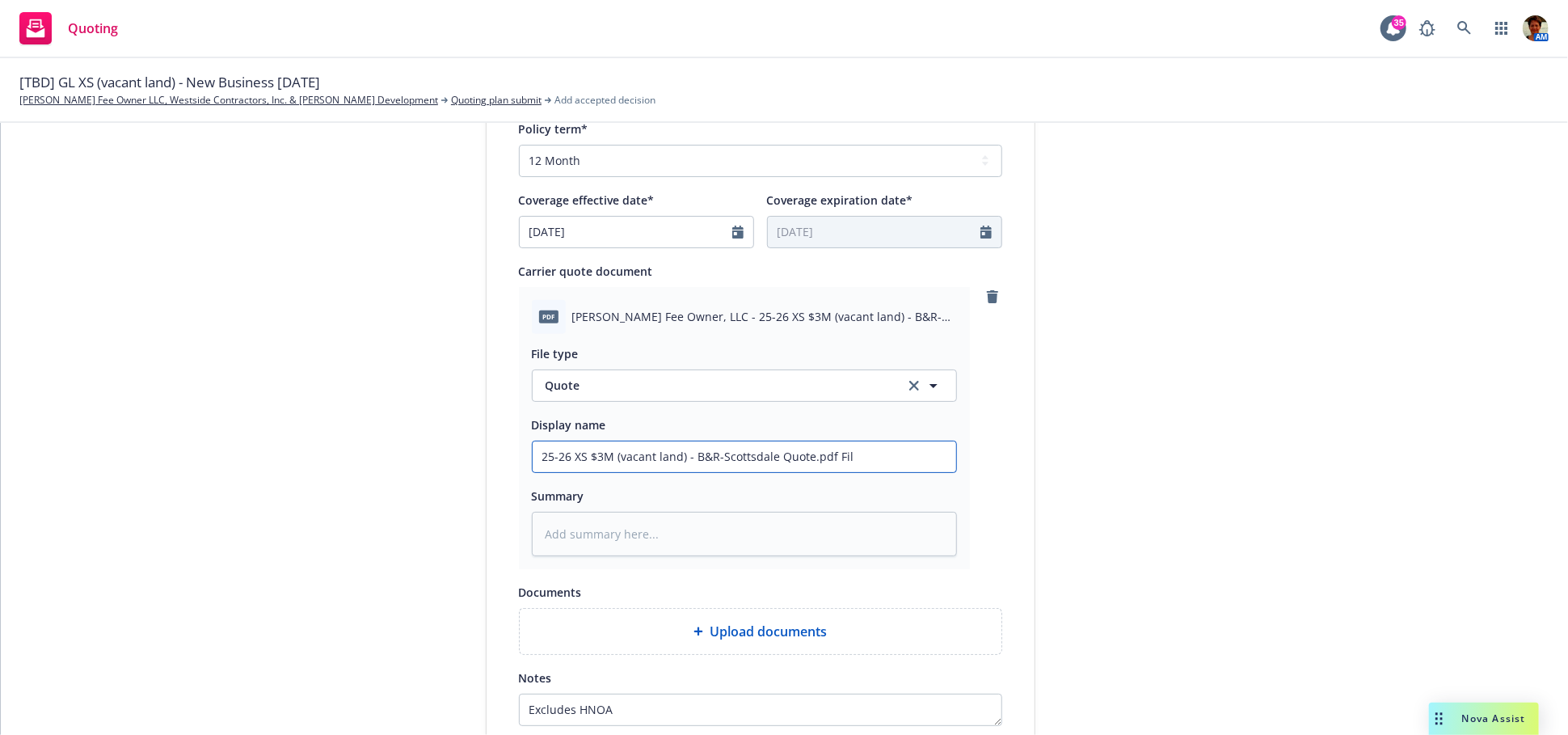
type input "25-26 XS $3M (vacant land) - B&R-Scottsdale Quote.pdf Fi"
type textarea "x"
type input "25-26 XS $3M (vacant land) - B&R-Scottsdale Quote.pdf F"
type textarea "x"
type input "25-26 XS $3M (vacant land) - B&R-Scottsdale Quote.pdf"
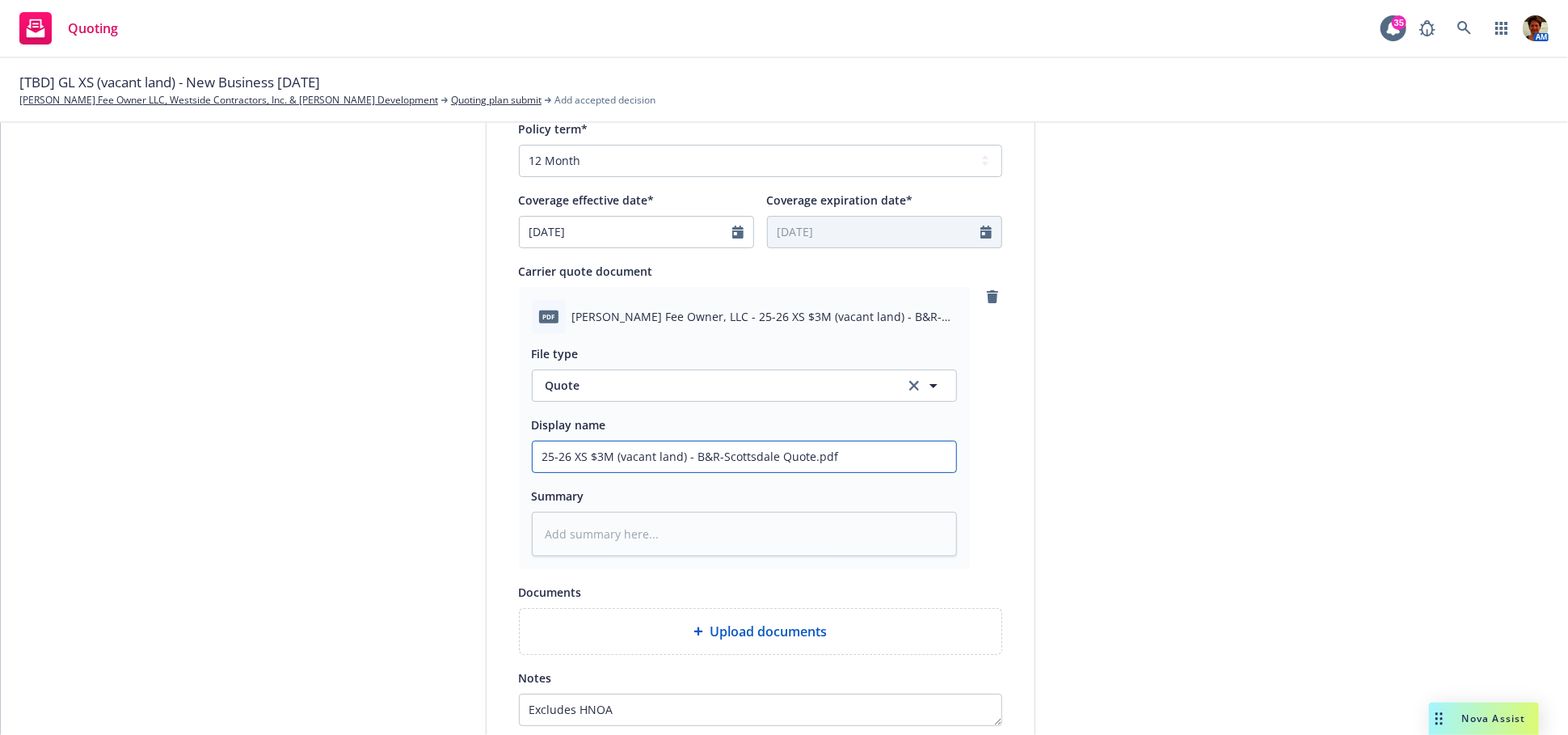
type textarea "x"
type input "25-26 XS $3M (vacant land) - B&R-Scottsdale Quote.pdf"
type textarea "x"
type input "25-26 XS $3M (vacant land) - B&R-Scottsdale Quote.p"
type textarea "x"
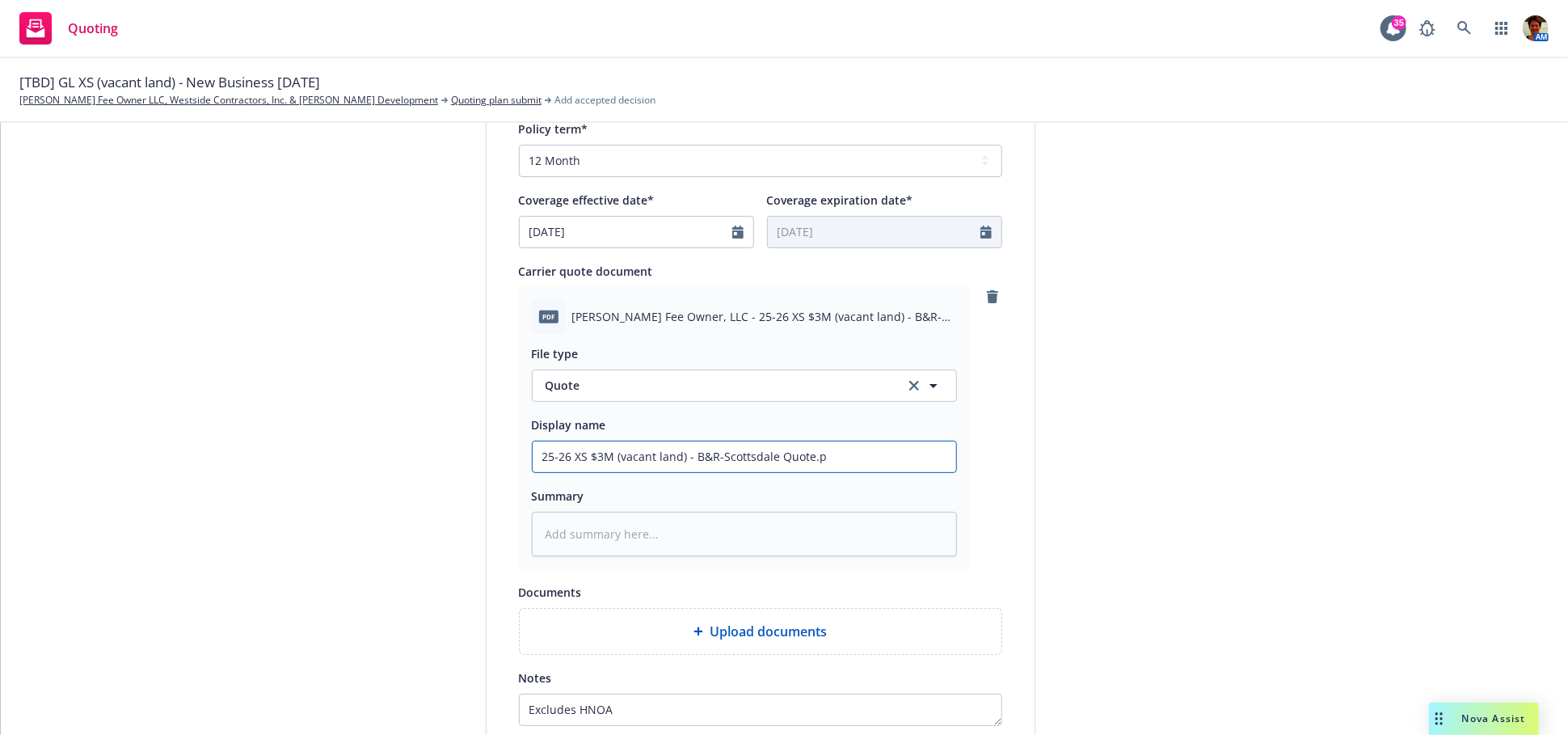
type input "25-26 XS $3M (vacant land) - B&R-Scottsdale Quote."
type textarea "x"
drag, startPoint x: 823, startPoint y: 449, endPoint x: 436, endPoint y: 472, distance: 387.7
click at [436, 472] on div "1 Quote initiation 2 Coverage selection 3 Billing info Quote initiation Display…" at bounding box center [784, 163] width 1528 height 1387
type input "25-26 XS $3M (vacant land) - B&R-Scottsdale Quote"
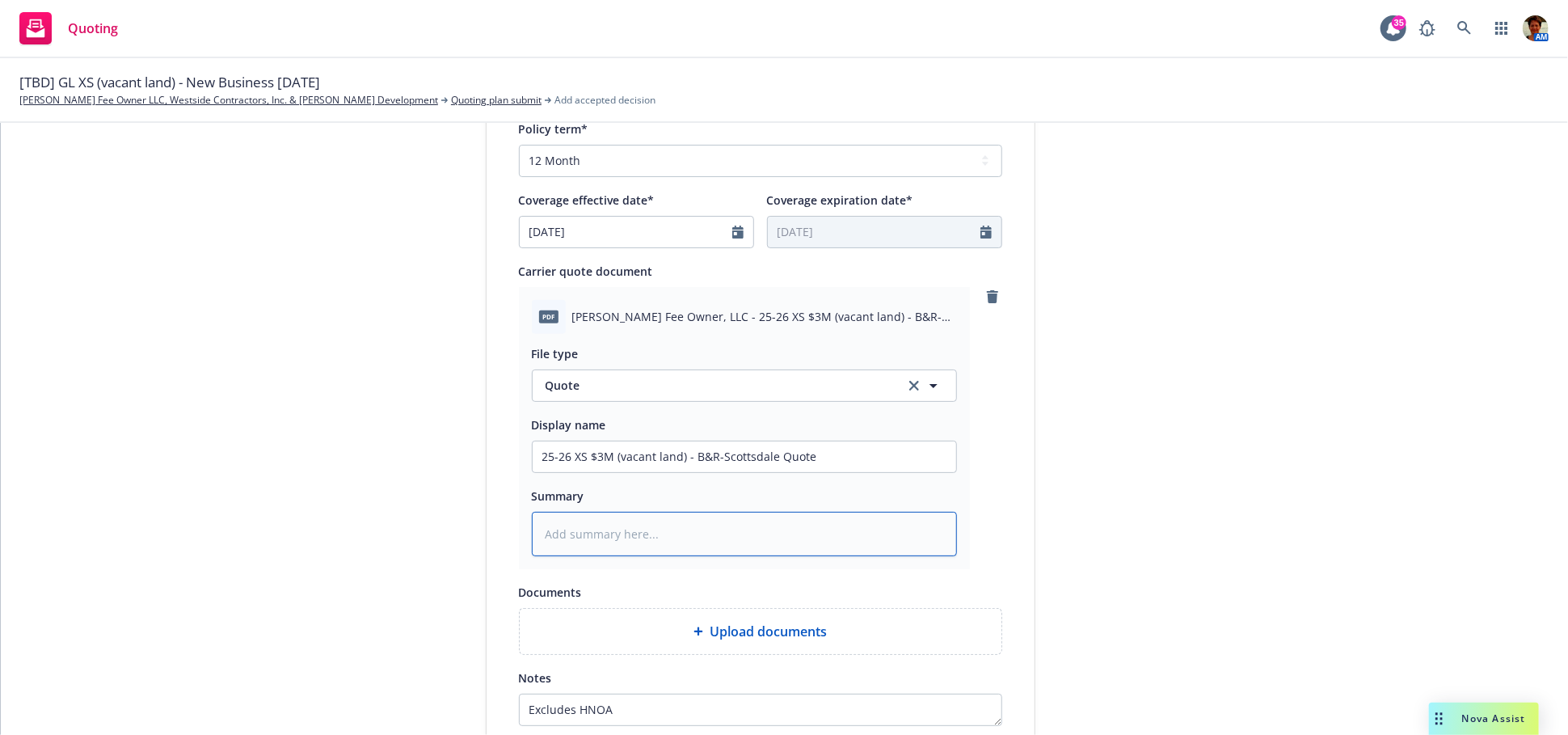
click at [625, 531] on textarea at bounding box center [744, 533] width 425 height 44
paste textarea "25-26 XS $3M (vacant land) - B&R-Scottsdale Quote"
type textarea "x"
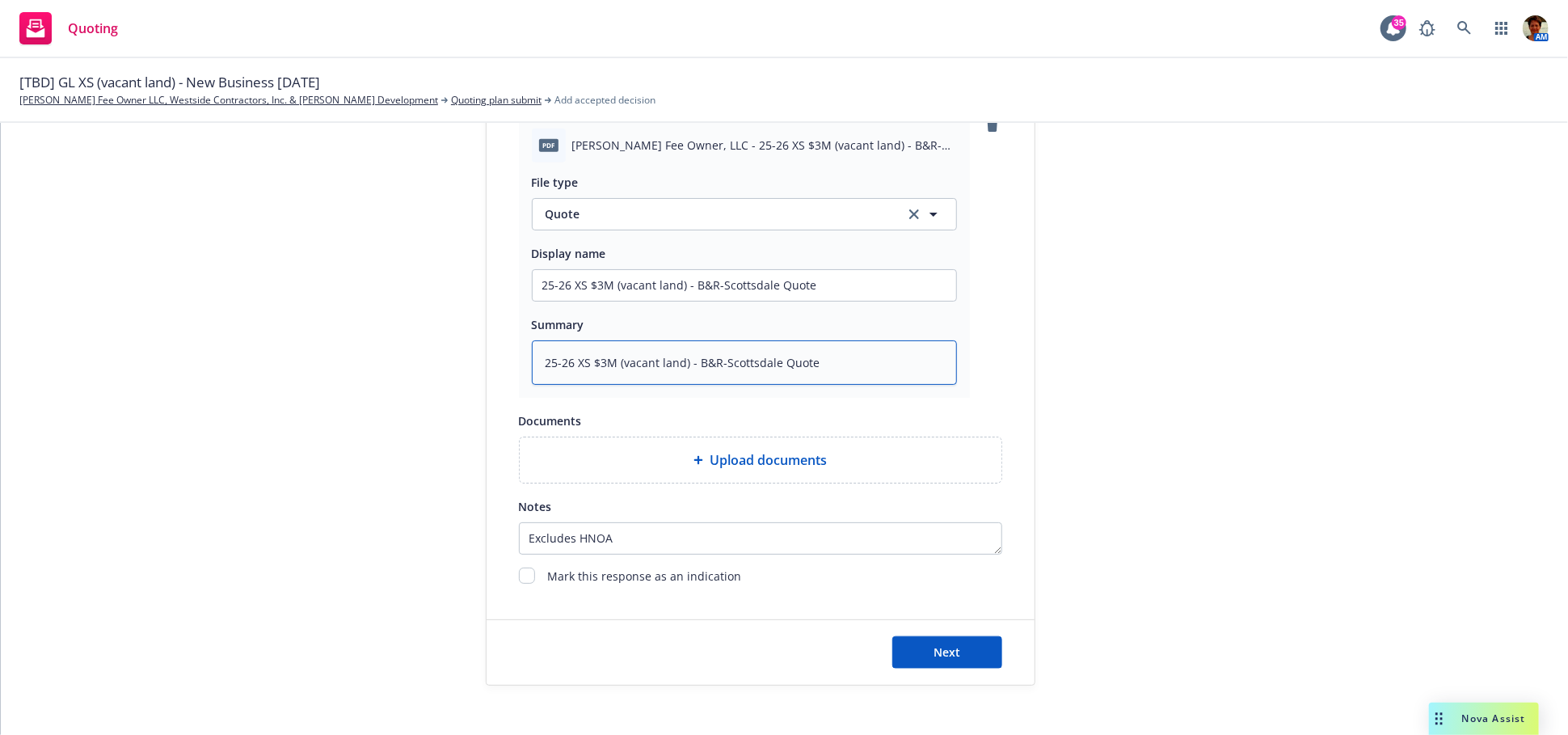
scroll to position [903, 0]
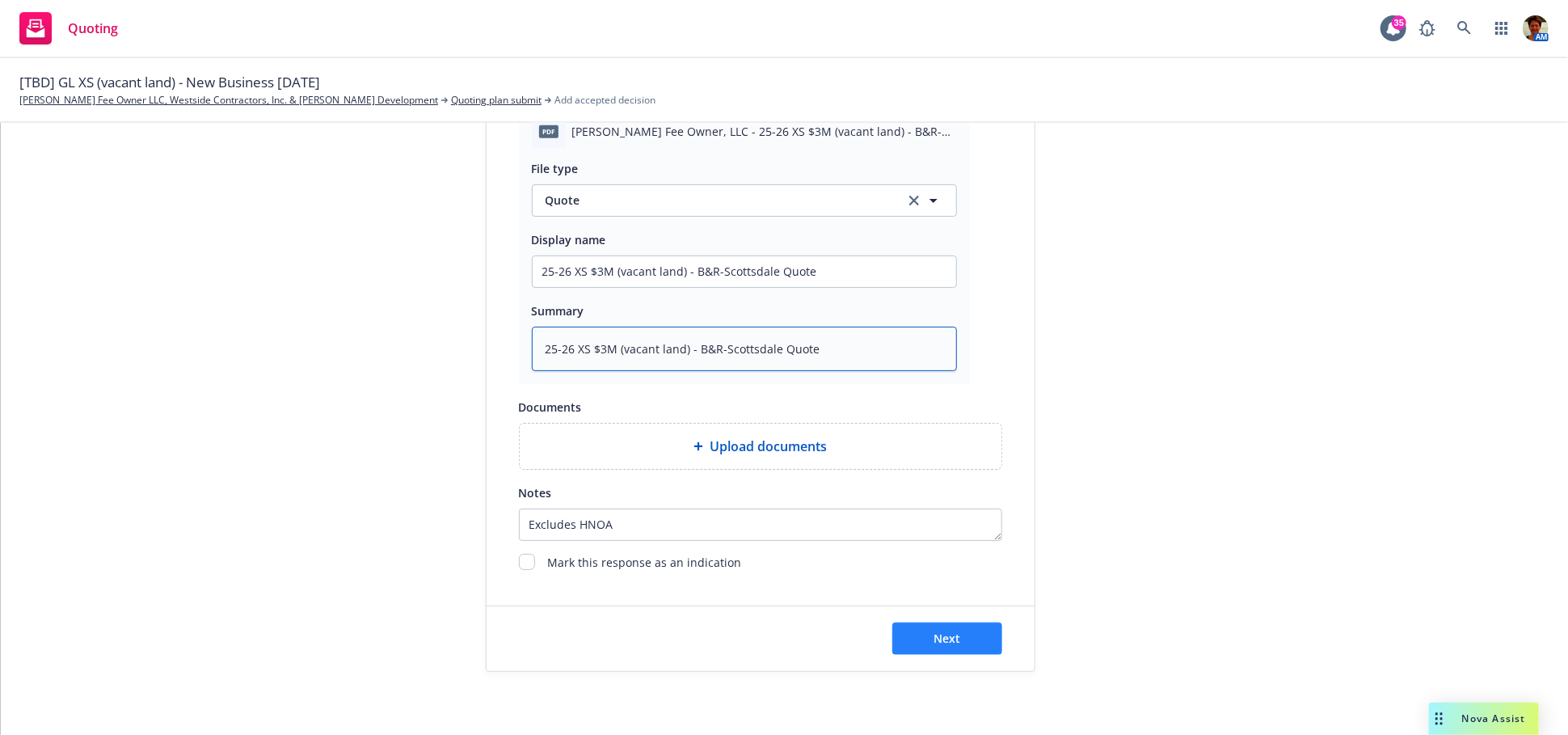
type textarea "25-26 XS $3M (vacant land) - B&R-Scottsdale Quote"
click at [926, 628] on button "Next" at bounding box center [947, 639] width 110 height 32
type textarea "x"
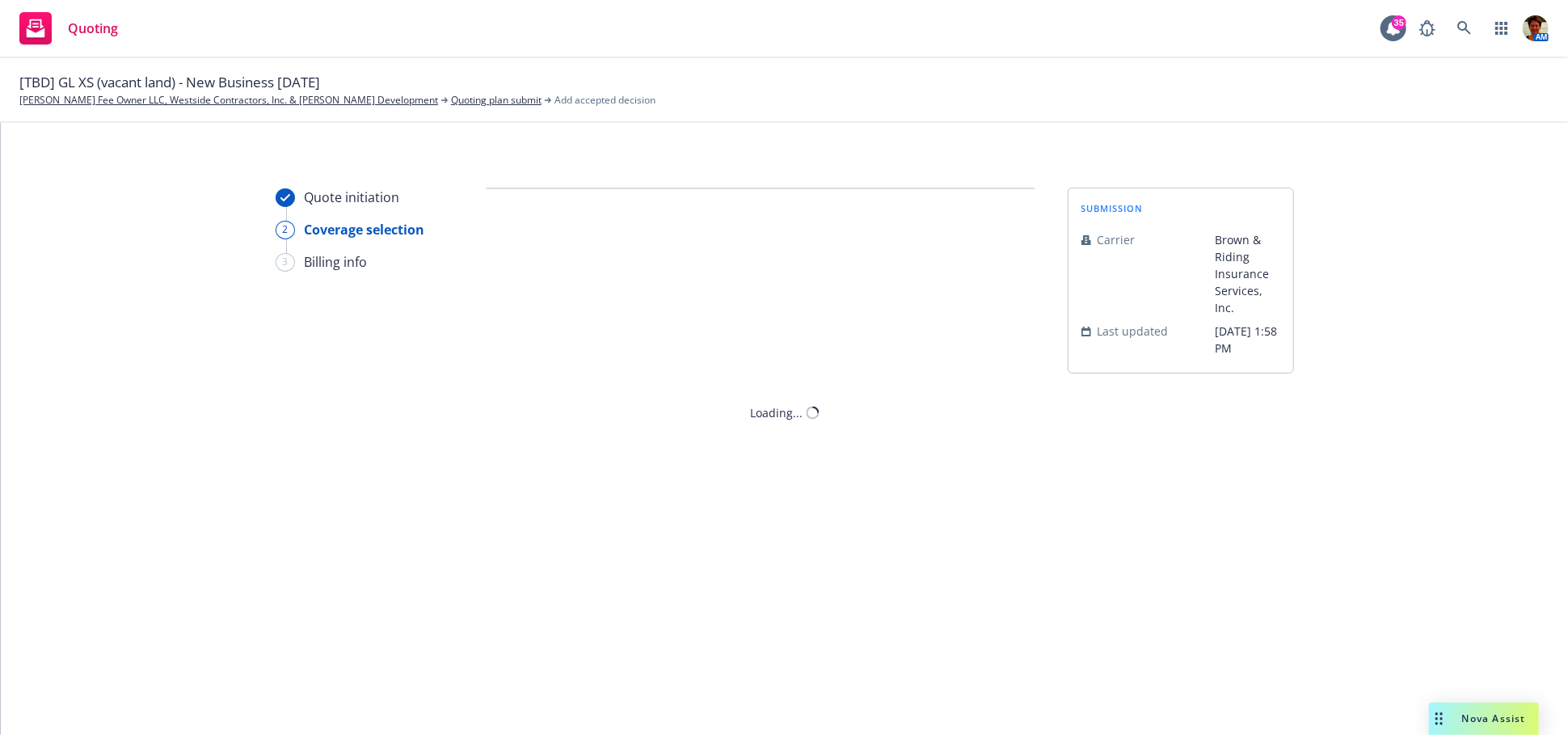
scroll to position [0, 0]
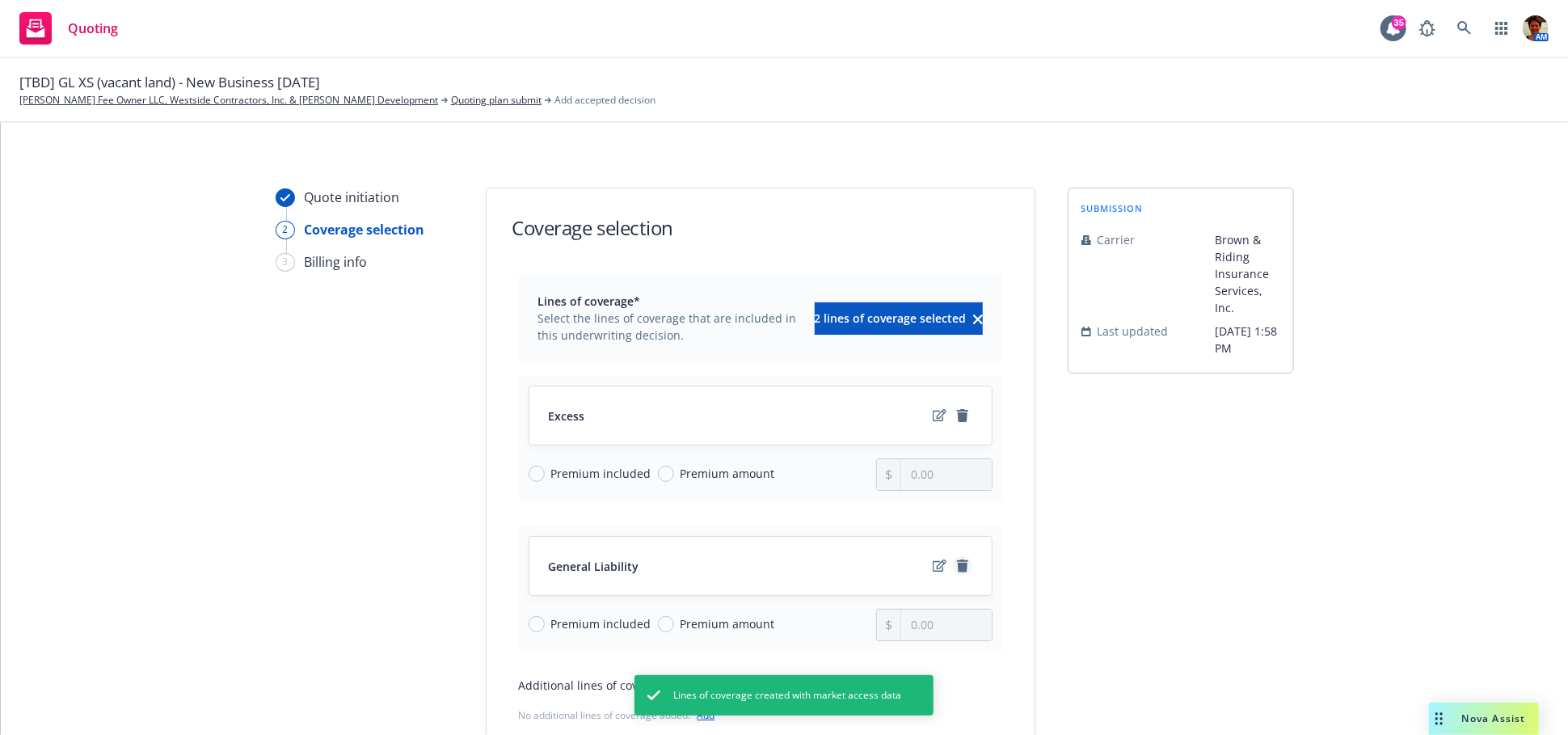
click at [956, 562] on icon "remove" at bounding box center [963, 566] width 13 height 13
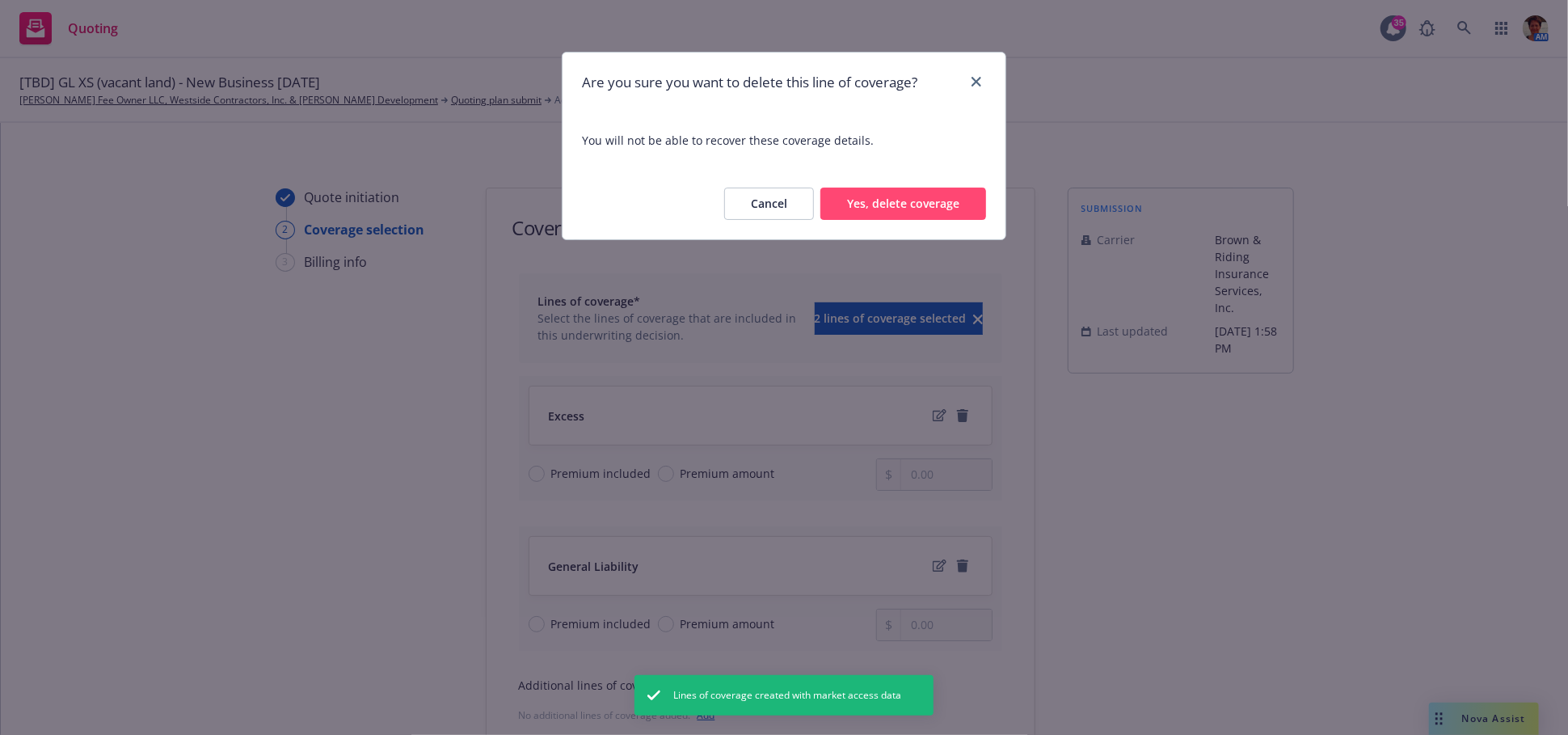
click at [915, 204] on button "Yes, delete coverage" at bounding box center [904, 204] width 166 height 32
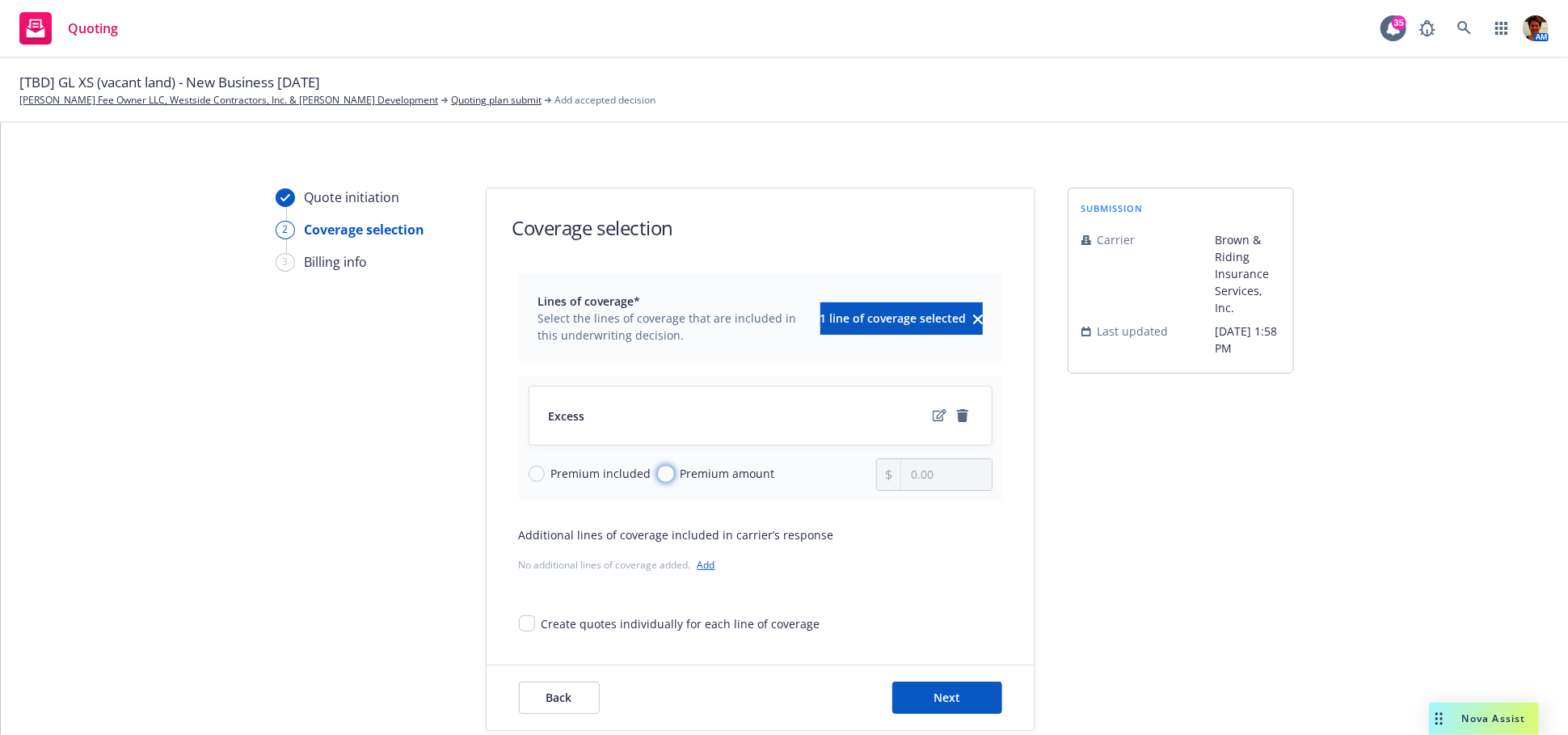
click at [658, 467] on input "Premium amount" at bounding box center [665, 473] width 16 height 16
radio input "true"
drag, startPoint x: 948, startPoint y: 469, endPoint x: 867, endPoint y: 483, distance: 82.2
click at [876, 485] on div "0.00" at bounding box center [935, 474] width 117 height 32
type input "1,725.00"
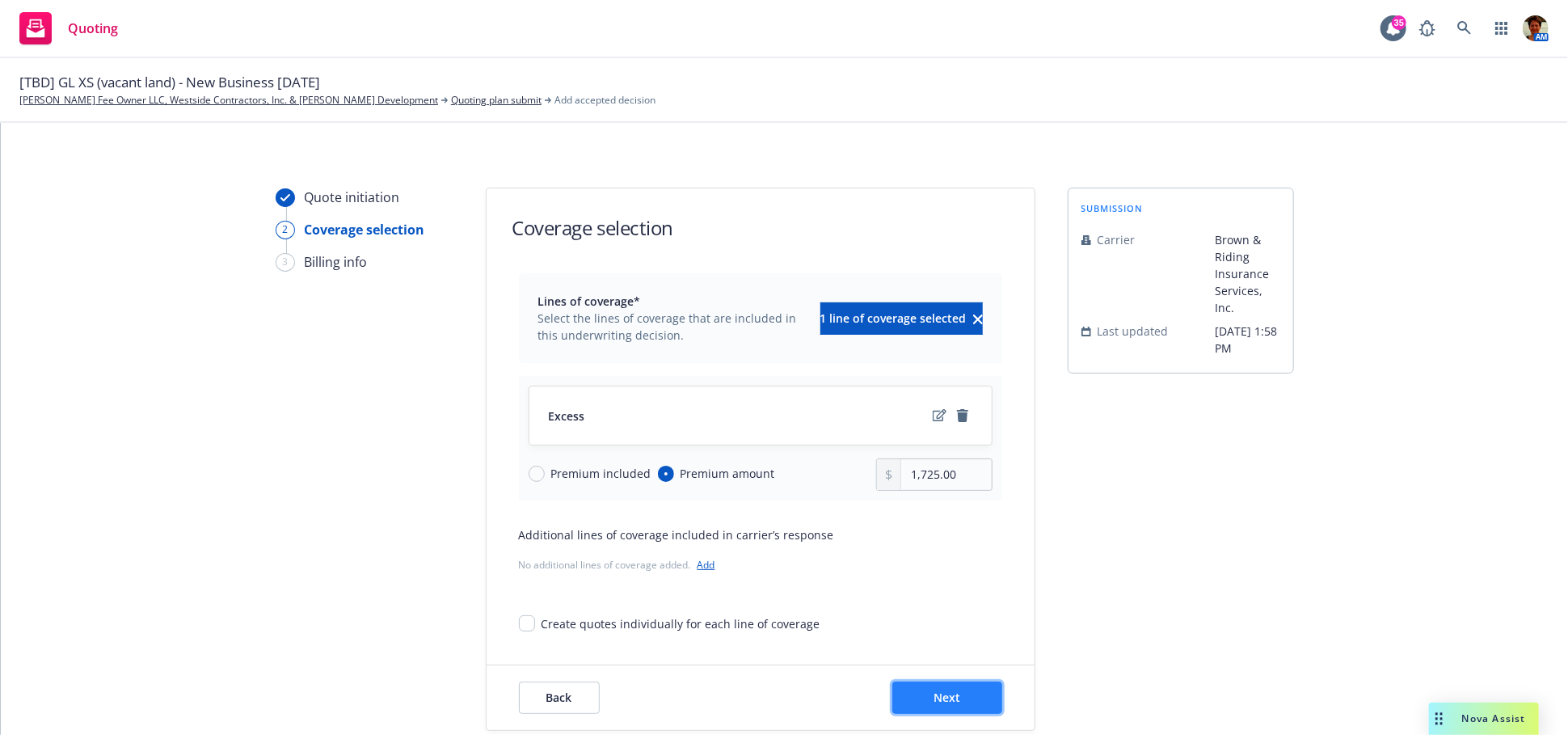
click at [948, 706] on button "Next" at bounding box center [947, 697] width 110 height 32
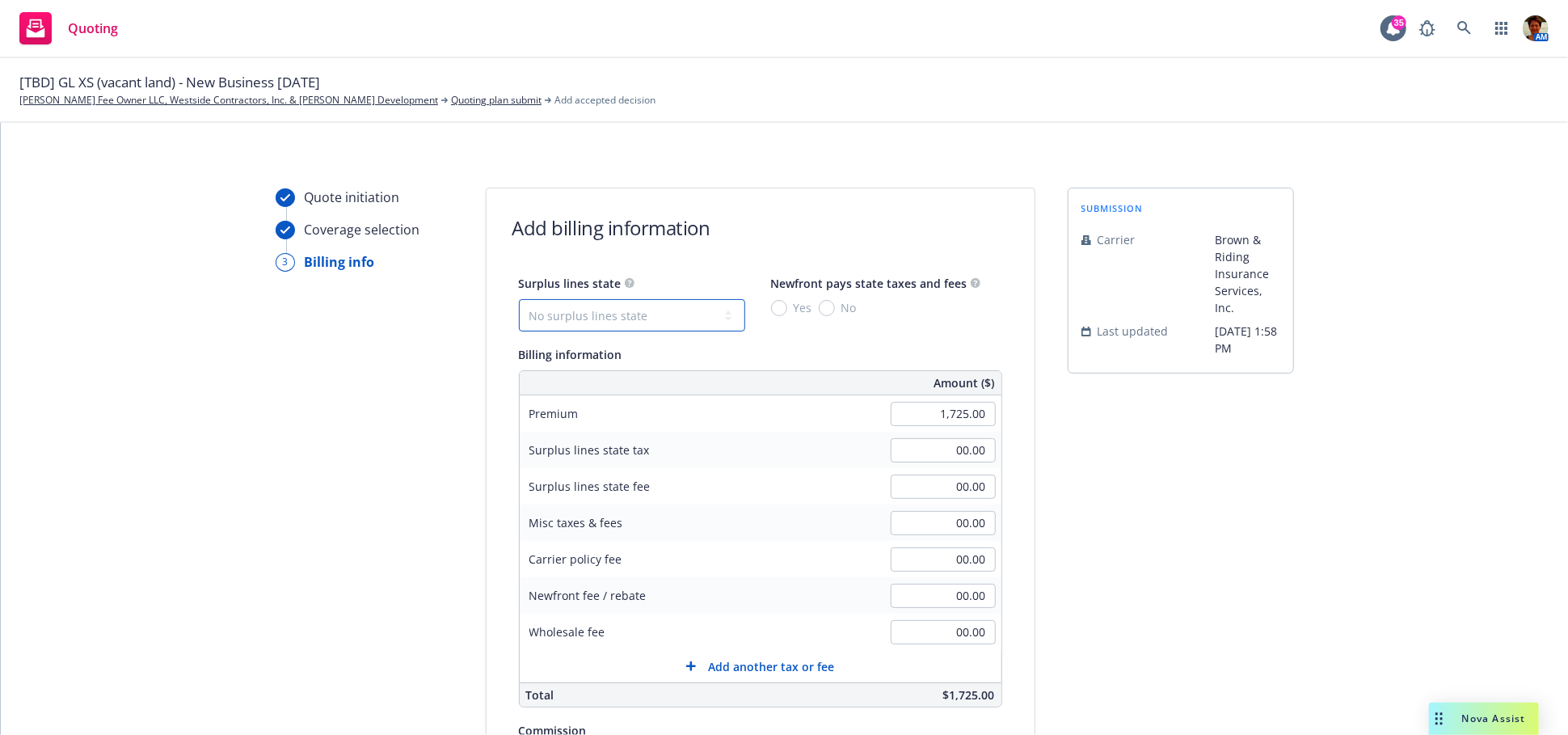
drag, startPoint x: 671, startPoint y: 317, endPoint x: 662, endPoint y: 323, distance: 10.8
click at [670, 317] on select "No surplus lines state Alaska Alabama Arkansas Arizona California Colorado Conn…" at bounding box center [632, 315] width 226 height 32
select select "CO"
click at [519, 299] on select "No surplus lines state Alaska Alabama Arkansas Arizona California Colorado Conn…" at bounding box center [632, 315] width 226 height 32
type input "51.75"
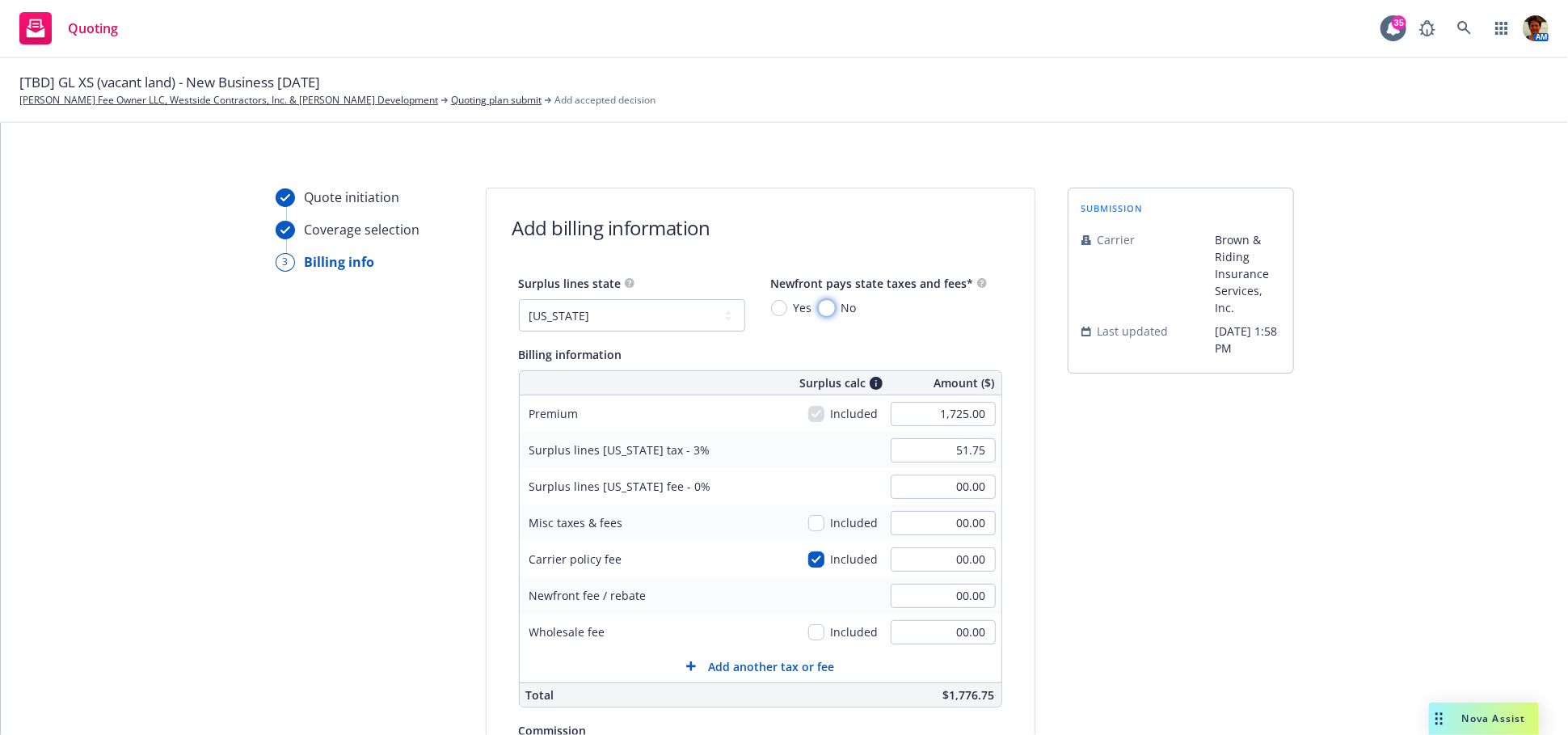
click at [819, 305] on input "No" at bounding box center [826, 307] width 16 height 16
radio input "true"
drag, startPoint x: 936, startPoint y: 593, endPoint x: 926, endPoint y: 581, distance: 15.6
click at [935, 590] on input "00.00" at bounding box center [943, 596] width 106 height 24
type input "500.00"
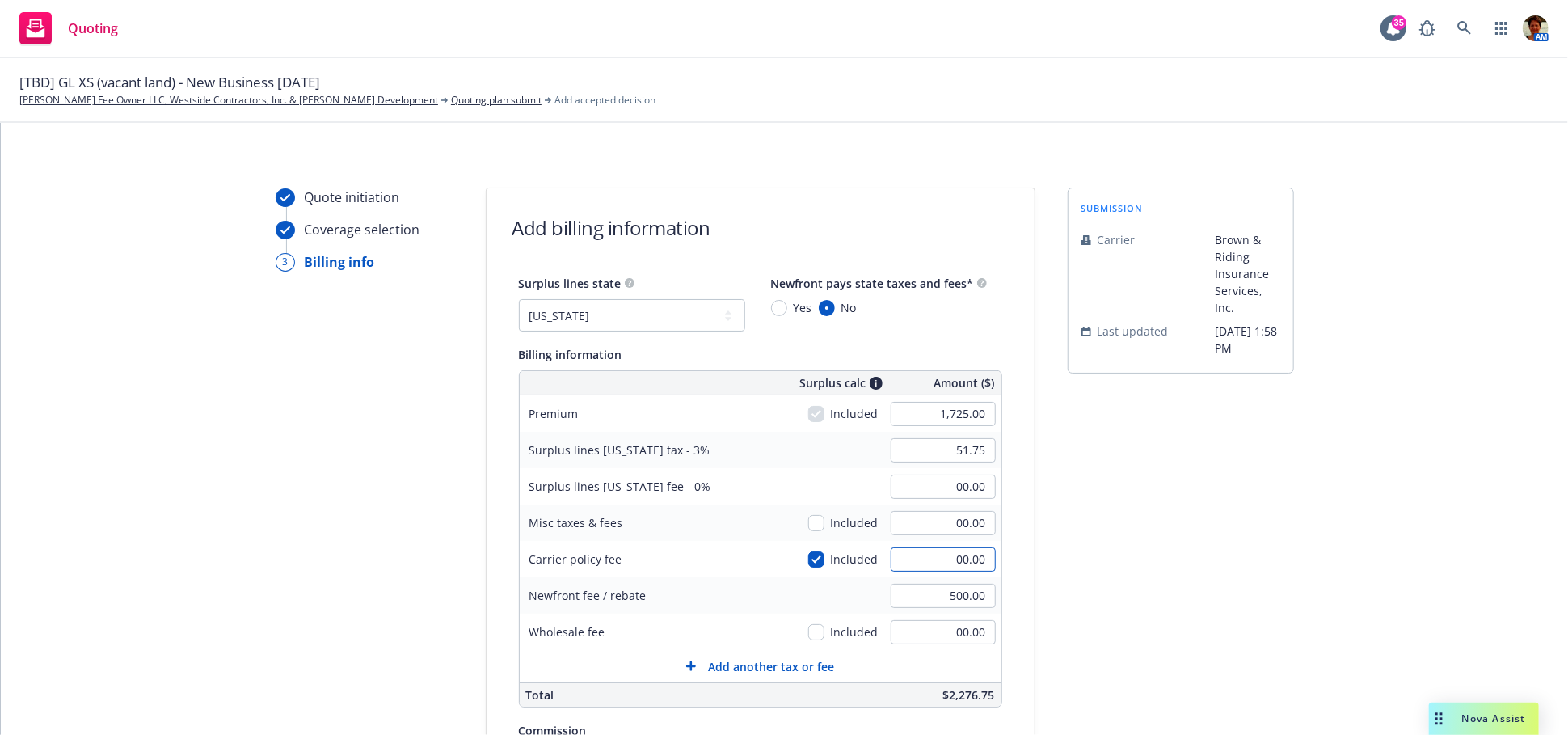
click at [937, 555] on input "00.00" at bounding box center [943, 560] width 106 height 24
type input "200.00"
type input "57.75"
click at [938, 625] on input "00.00" at bounding box center [943, 632] width 106 height 24
type input "2"
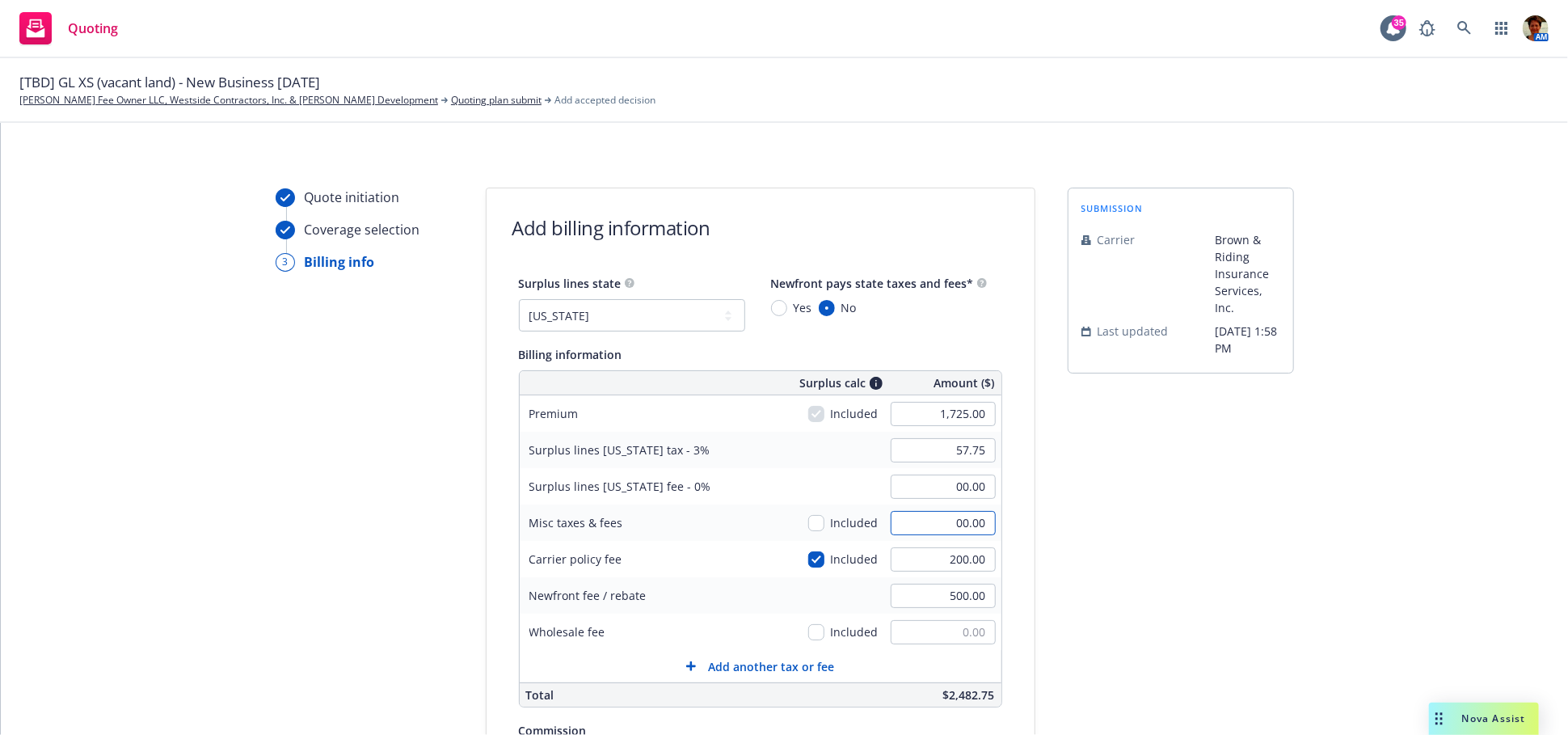
type input "00.00"
click at [927, 517] on input "00.00" at bounding box center [943, 523] width 106 height 24
type input "200.00"
click at [935, 557] on input "200.00" at bounding box center [943, 560] width 106 height 24
type input "0.00"
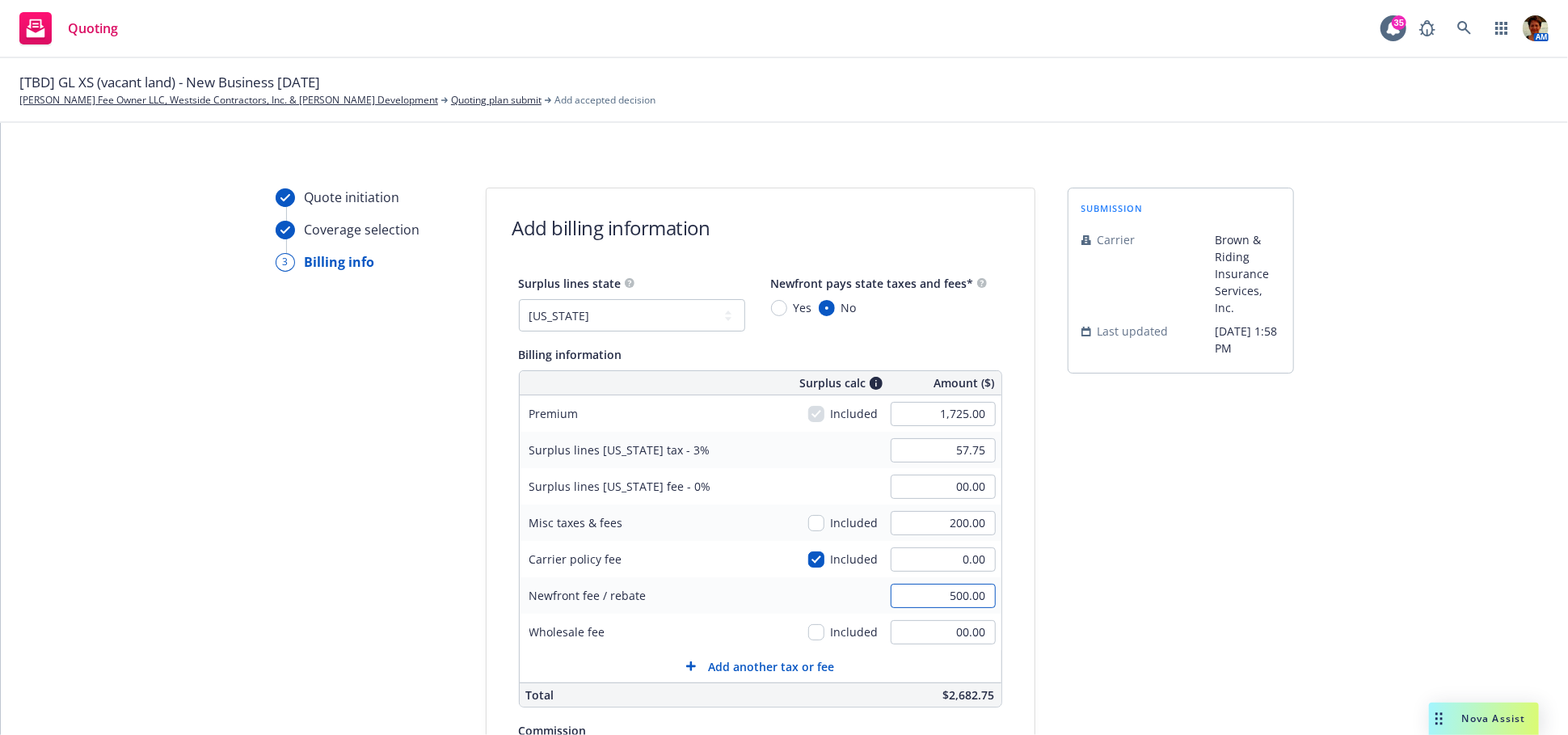
type input "51.75"
type input "00.00"
click at [944, 482] on input "00.00" at bounding box center [943, 487] width 106 height 24
click at [600, 311] on select "No surplus lines state Alaska Alabama Arkansas Arizona California Colorado Conn…" at bounding box center [632, 315] width 226 height 32
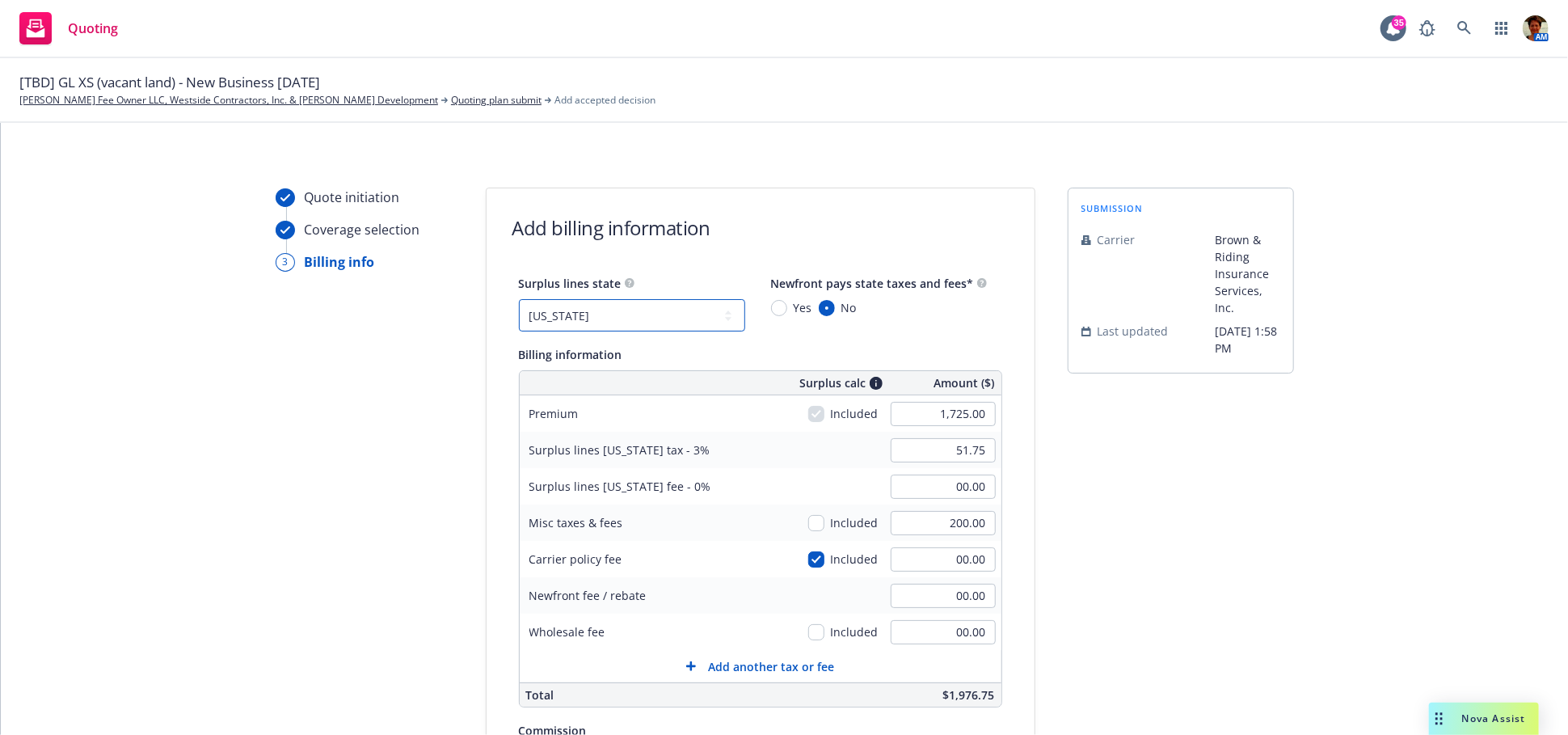
select select "CA"
click at [519, 299] on select "No surplus lines state Alaska Alabama Arkansas Arizona California Colorado Conn…" at bounding box center [632, 315] width 226 height 32
type input "3.11"
click at [932, 603] on input "00.00" at bounding box center [943, 596] width 106 height 24
type input "500.00"
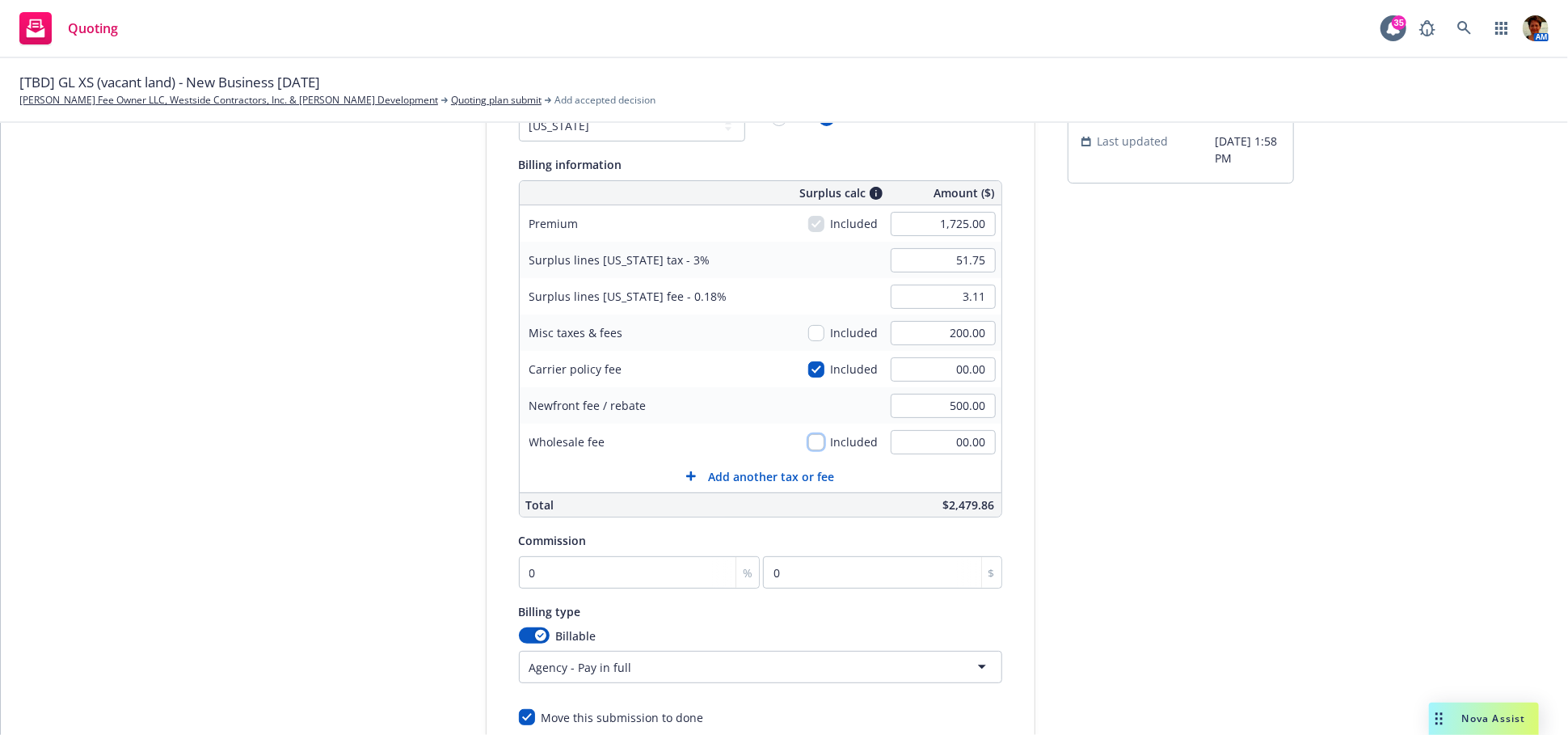
scroll to position [270, 0]
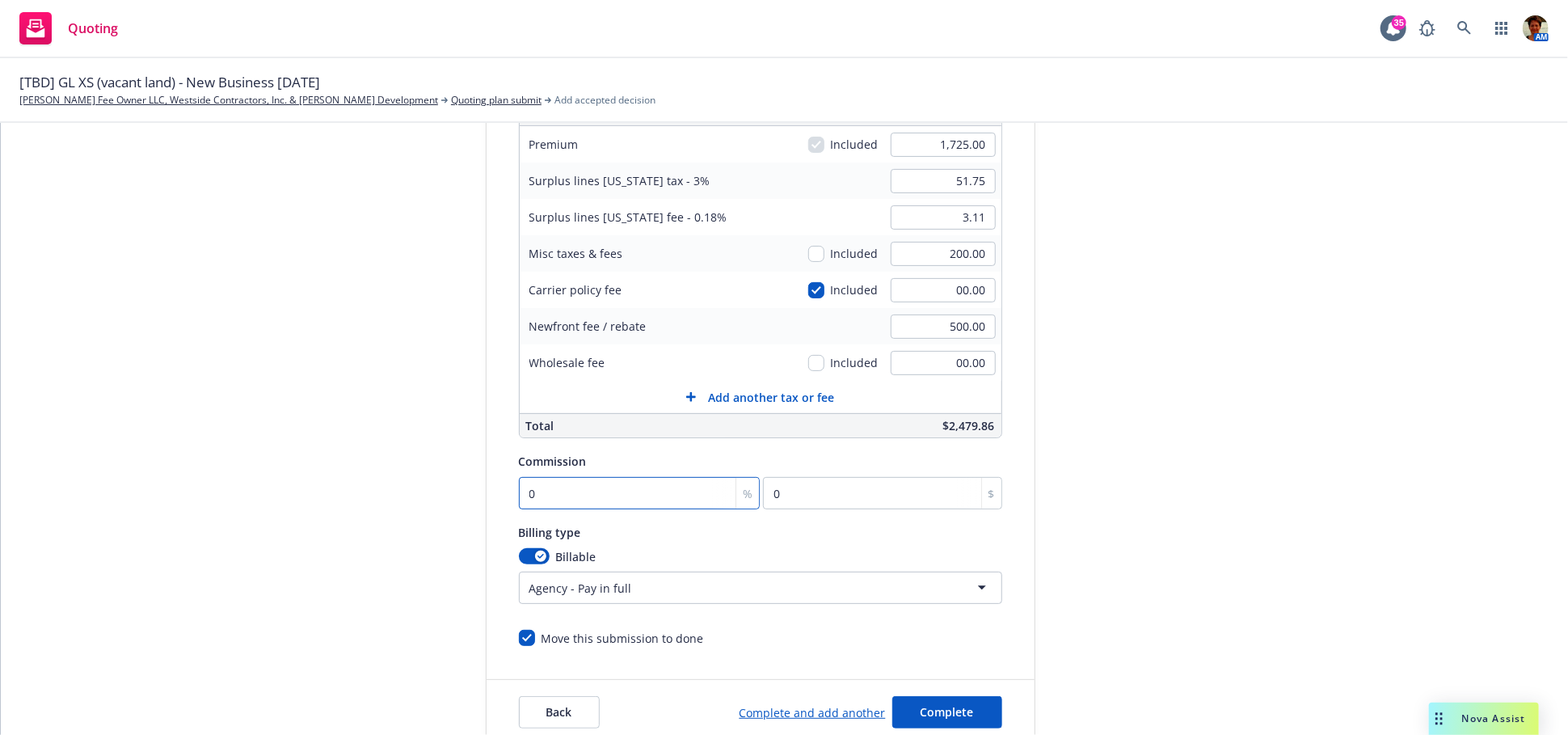
click at [547, 497] on input "0" at bounding box center [640, 493] width 242 height 32
type input "1"
type input "17.25"
type input "12"
type input "207"
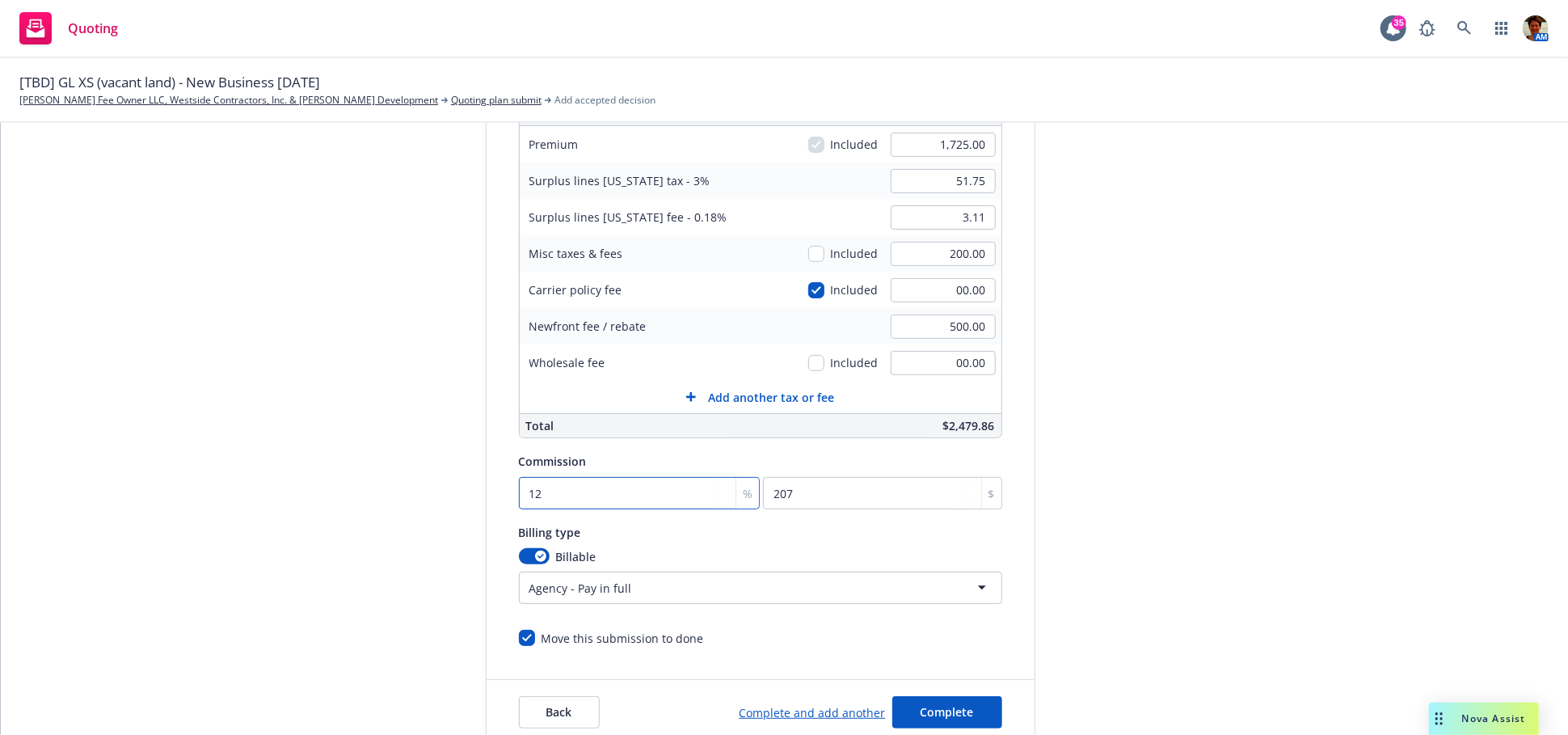
type input "12.5"
type input "215.63"
type input "12.50"
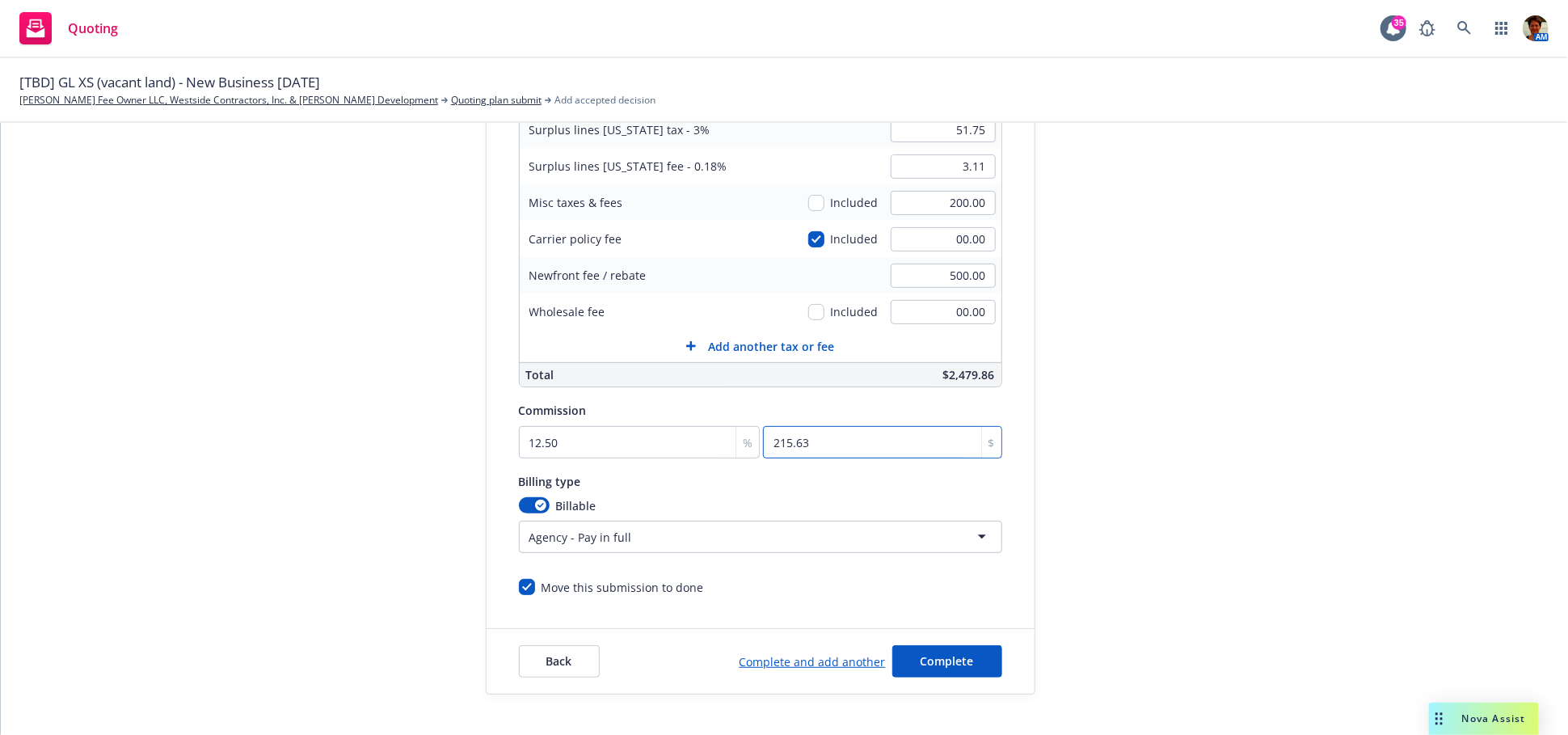
scroll to position [344, 0]
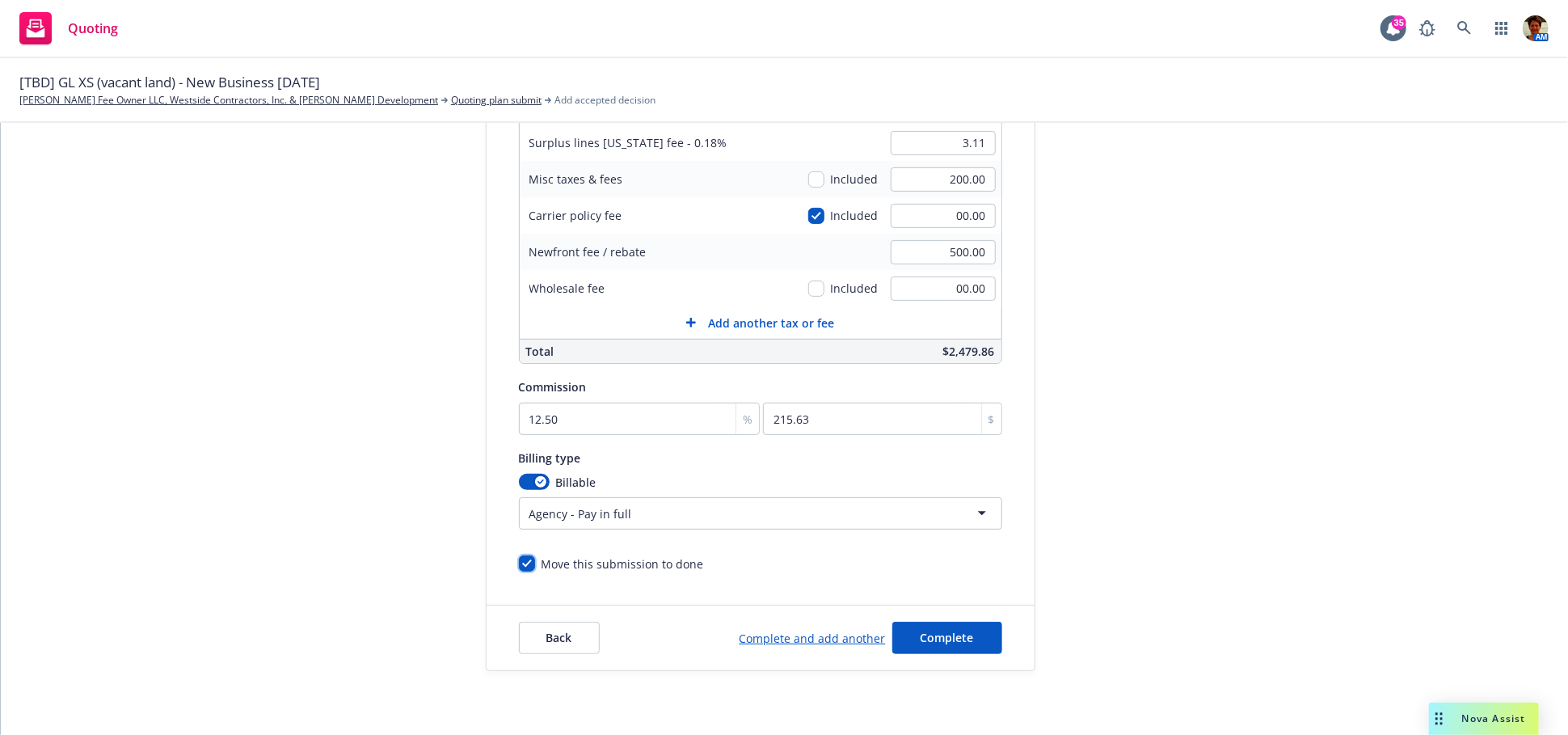
drag, startPoint x: 512, startPoint y: 564, endPoint x: 643, endPoint y: 612, distance: 139.5
click at [519, 564] on input "Move this submission to done" at bounding box center [527, 563] width 16 height 16
checkbox input "false"
click at [939, 629] on span "Complete" at bounding box center [947, 637] width 54 height 15
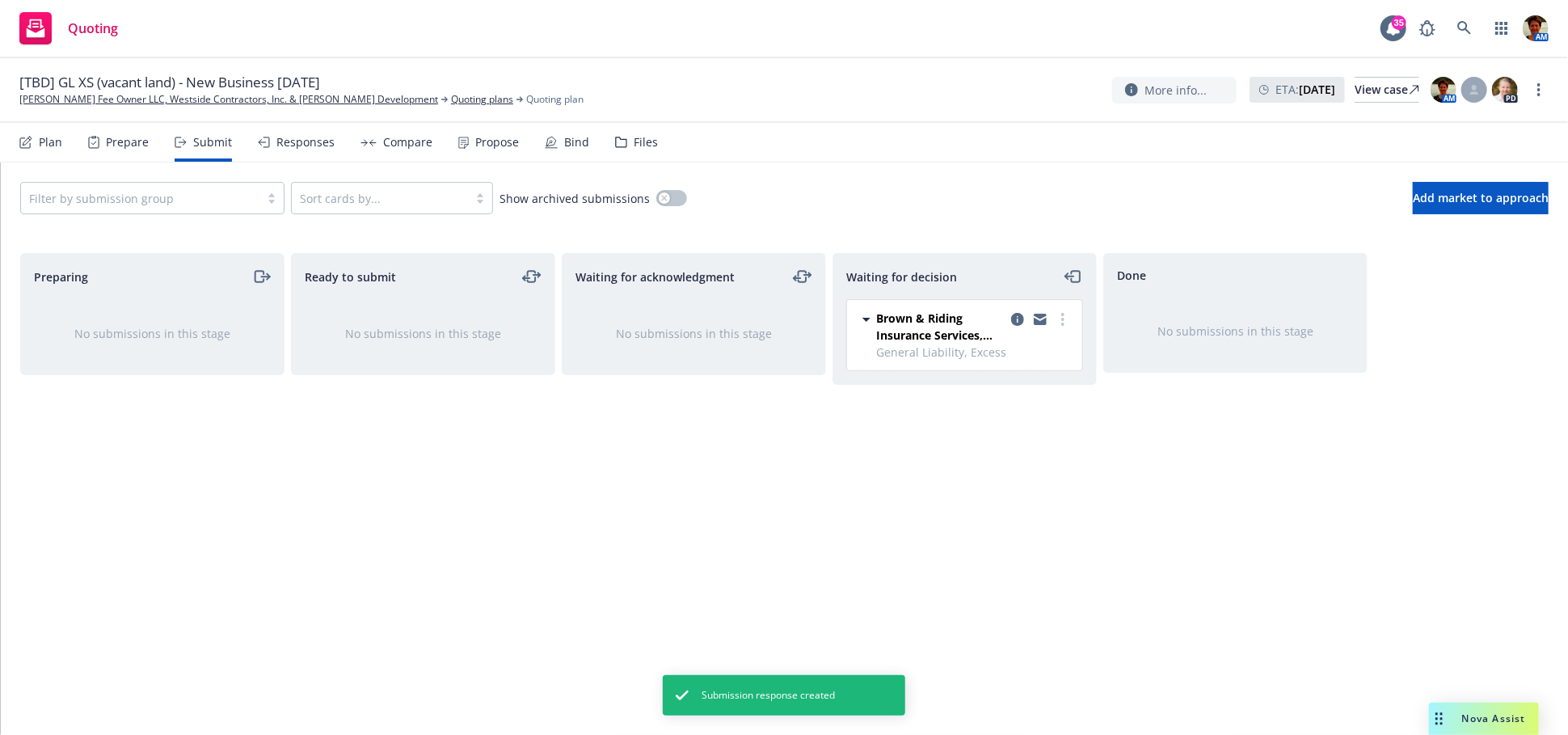
drag, startPoint x: 1059, startPoint y: 310, endPoint x: 998, endPoint y: 327, distance: 63.3
click at [1059, 310] on link "more" at bounding box center [1063, 319] width 20 height 20
click at [982, 416] on span "Add accepted decision" at bounding box center [991, 416] width 162 height 15
select select "12"
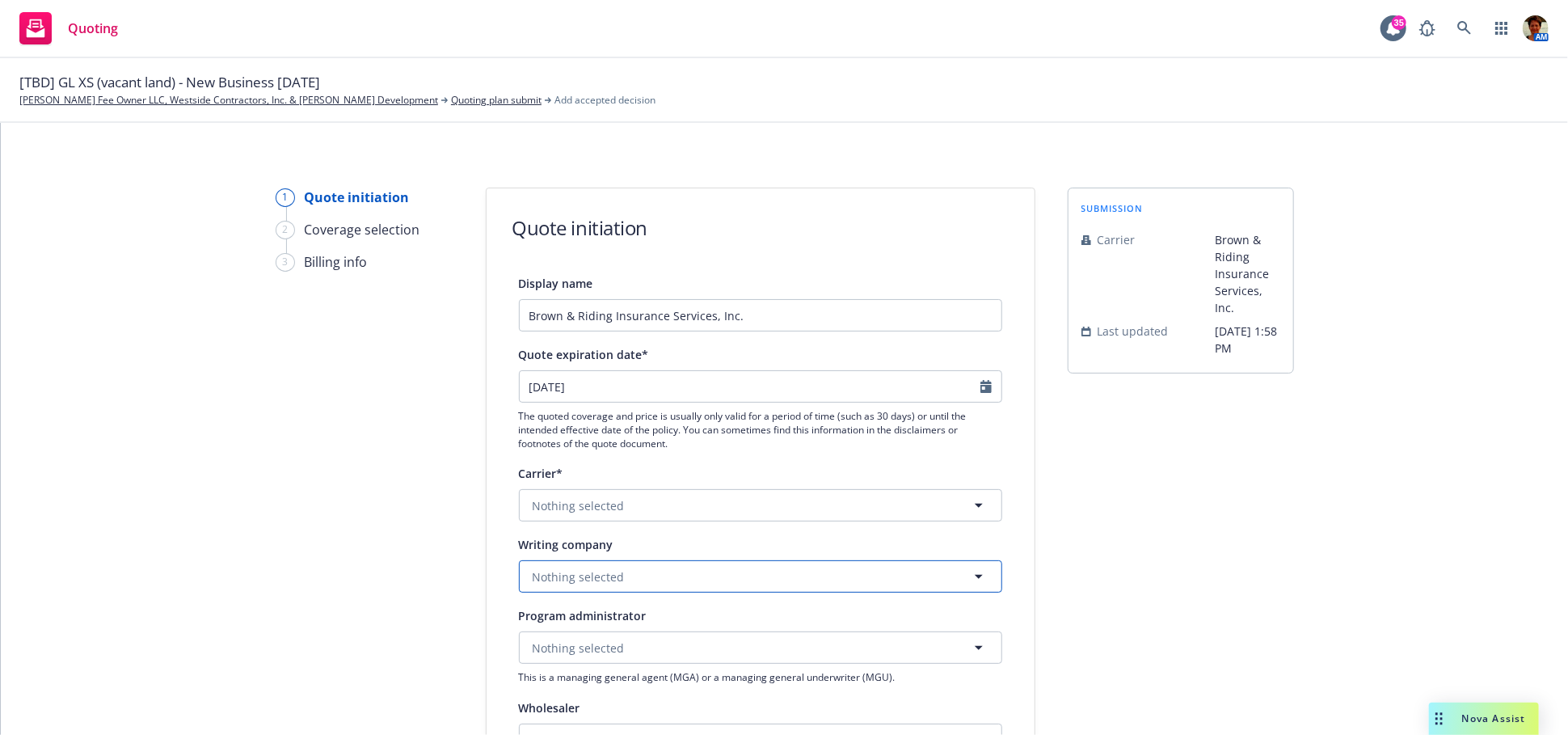
click at [598, 577] on span "Nothing selected" at bounding box center [579, 577] width 92 height 17
type input "evanston"
click at [643, 529] on span "Domestic - 35378" at bounding box center [619, 531] width 164 height 17
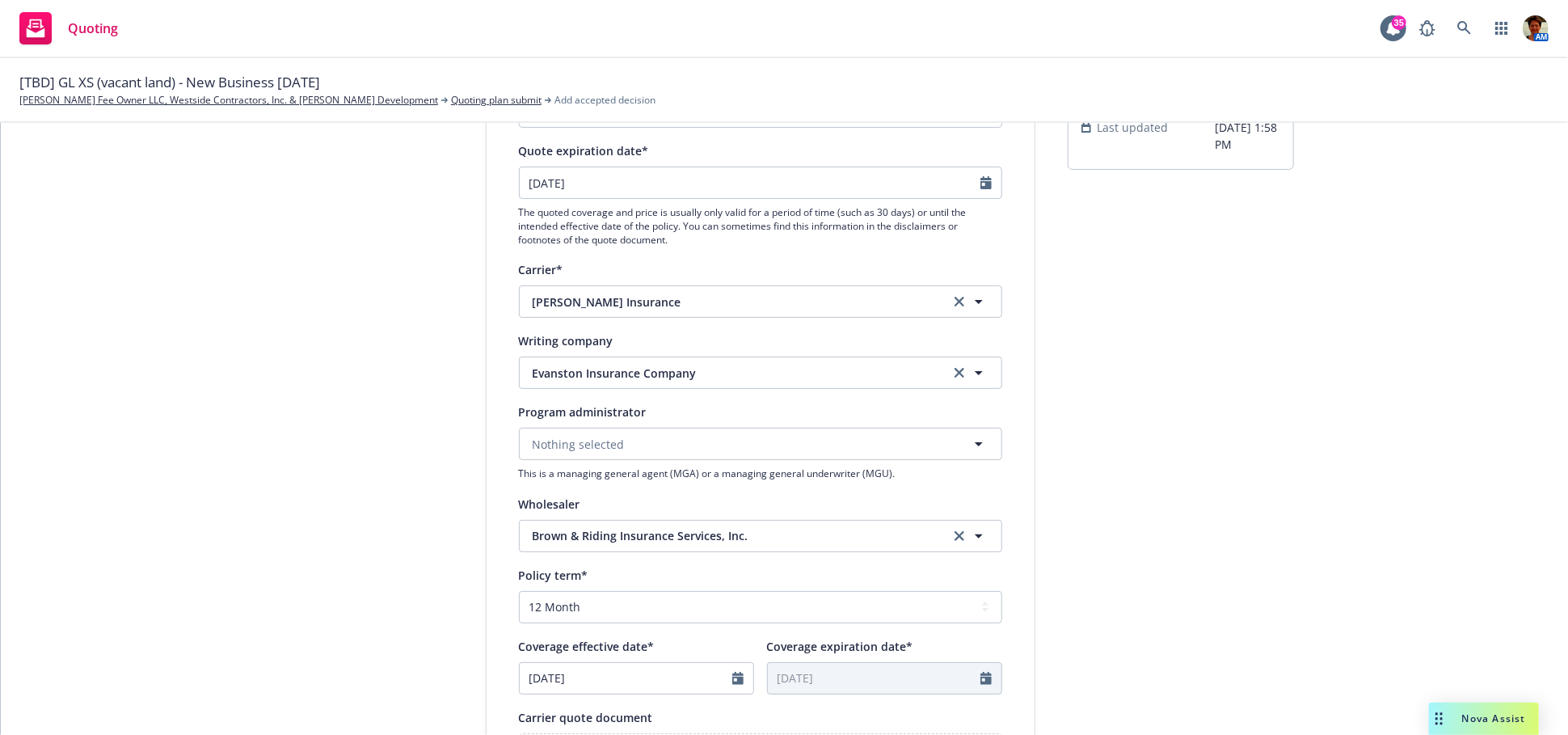
scroll to position [270, 0]
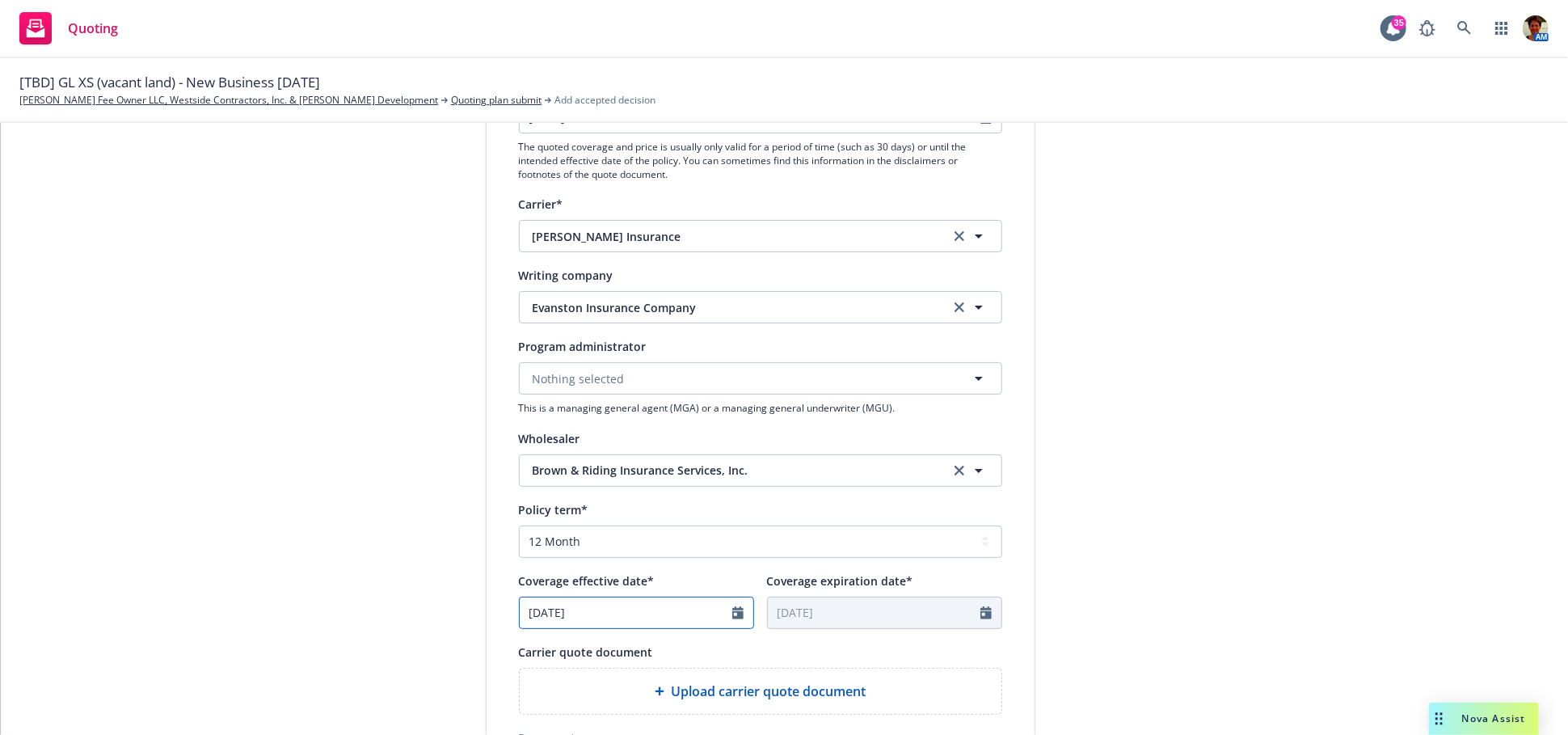
select select "9"
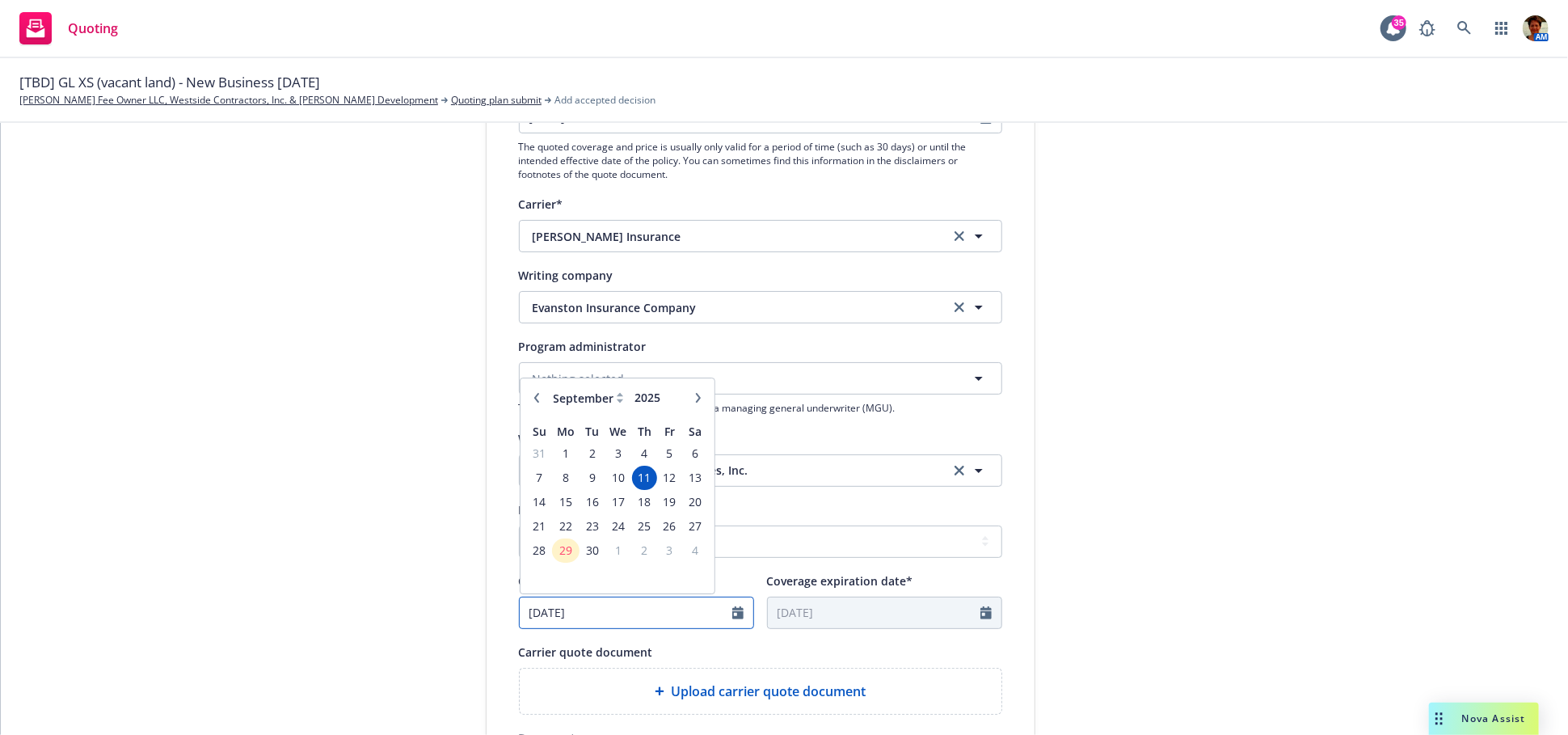
drag, startPoint x: 624, startPoint y: 613, endPoint x: 489, endPoint y: 621, distance: 135.2
click at [489, 621] on div "Display name Brown & Riding Insurance Services, Inc. Quote expiration date* 10/…" at bounding box center [760, 453] width 548 height 900
type input "09/30/2025"
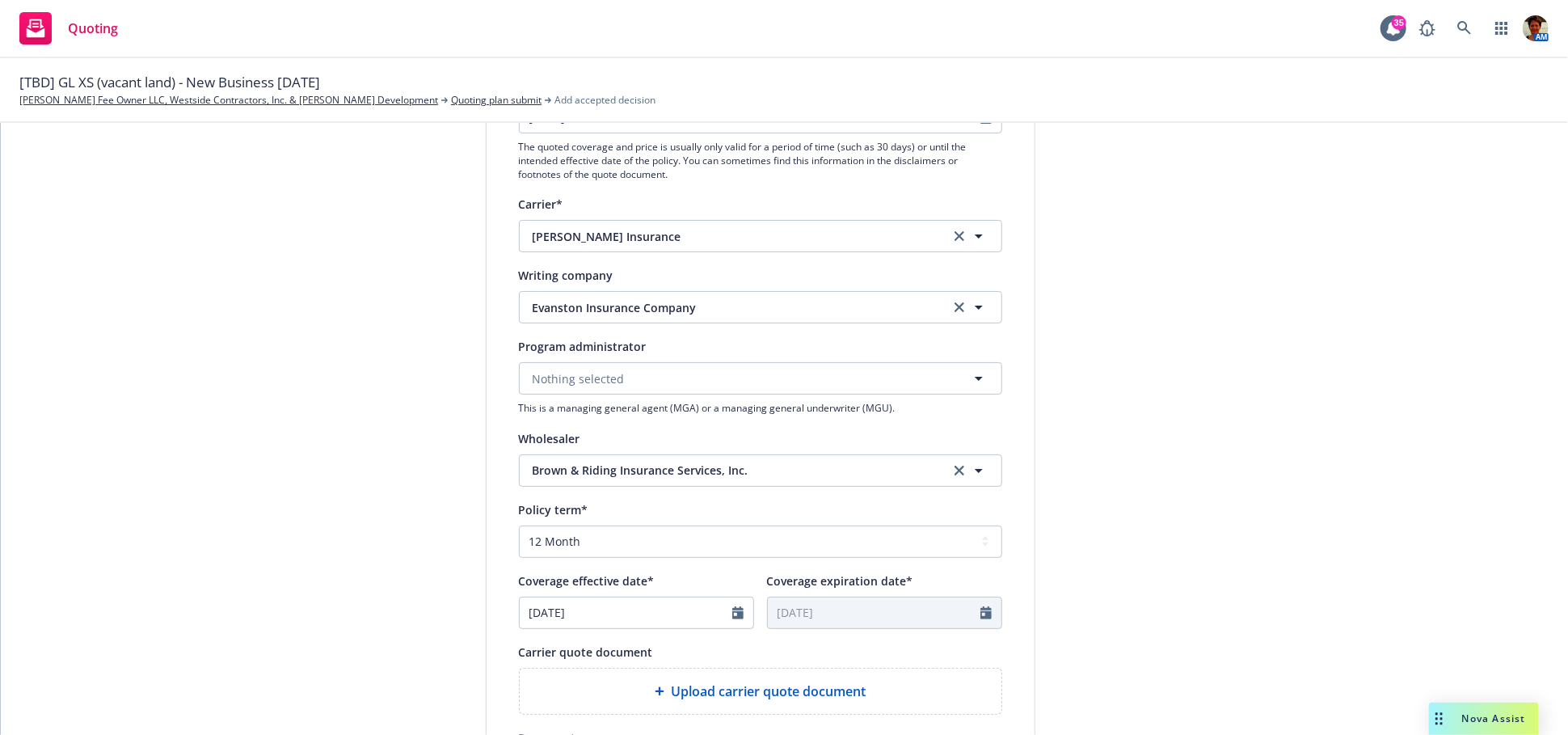
type input "09/30/2026"
type textarea "x"
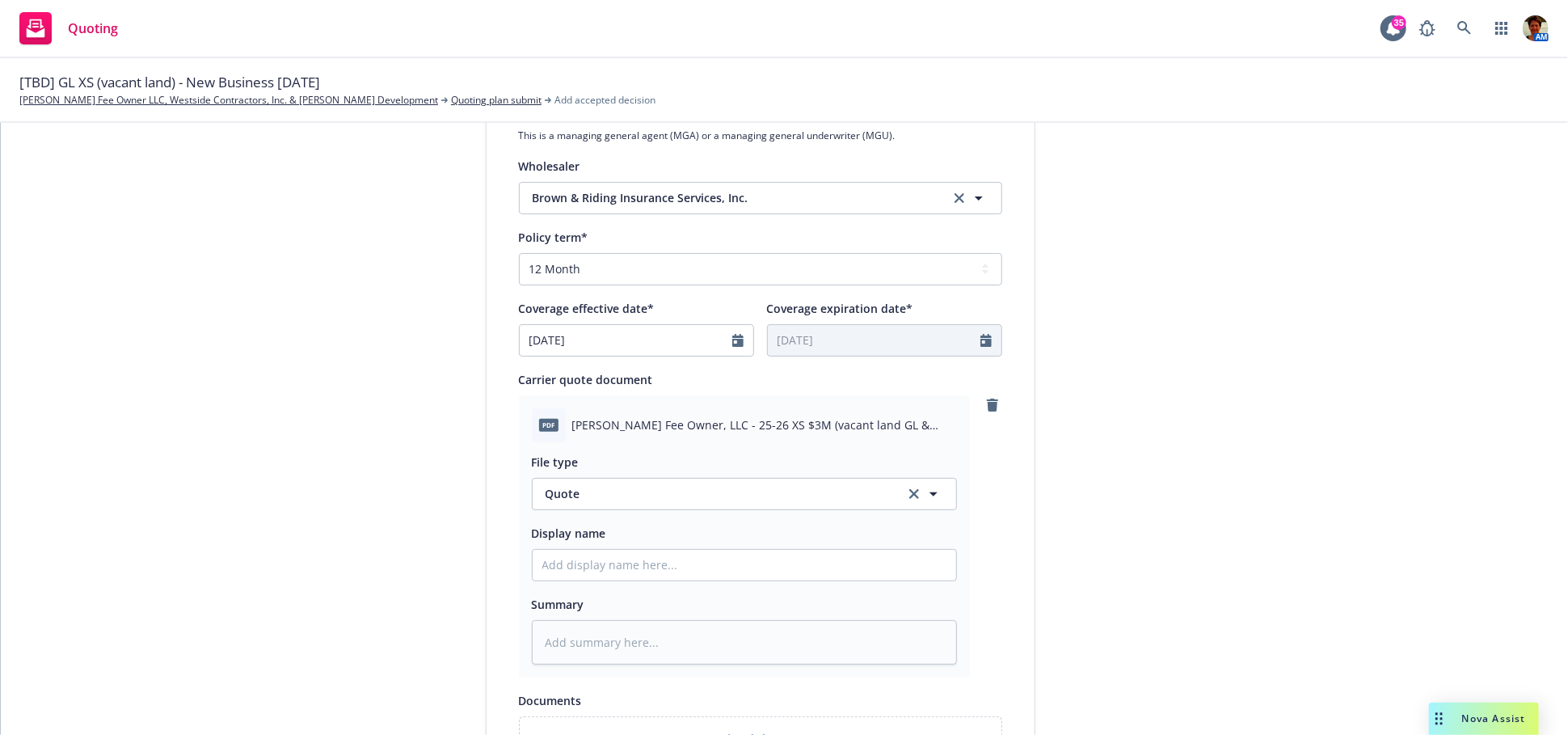
scroll to position [629, 0]
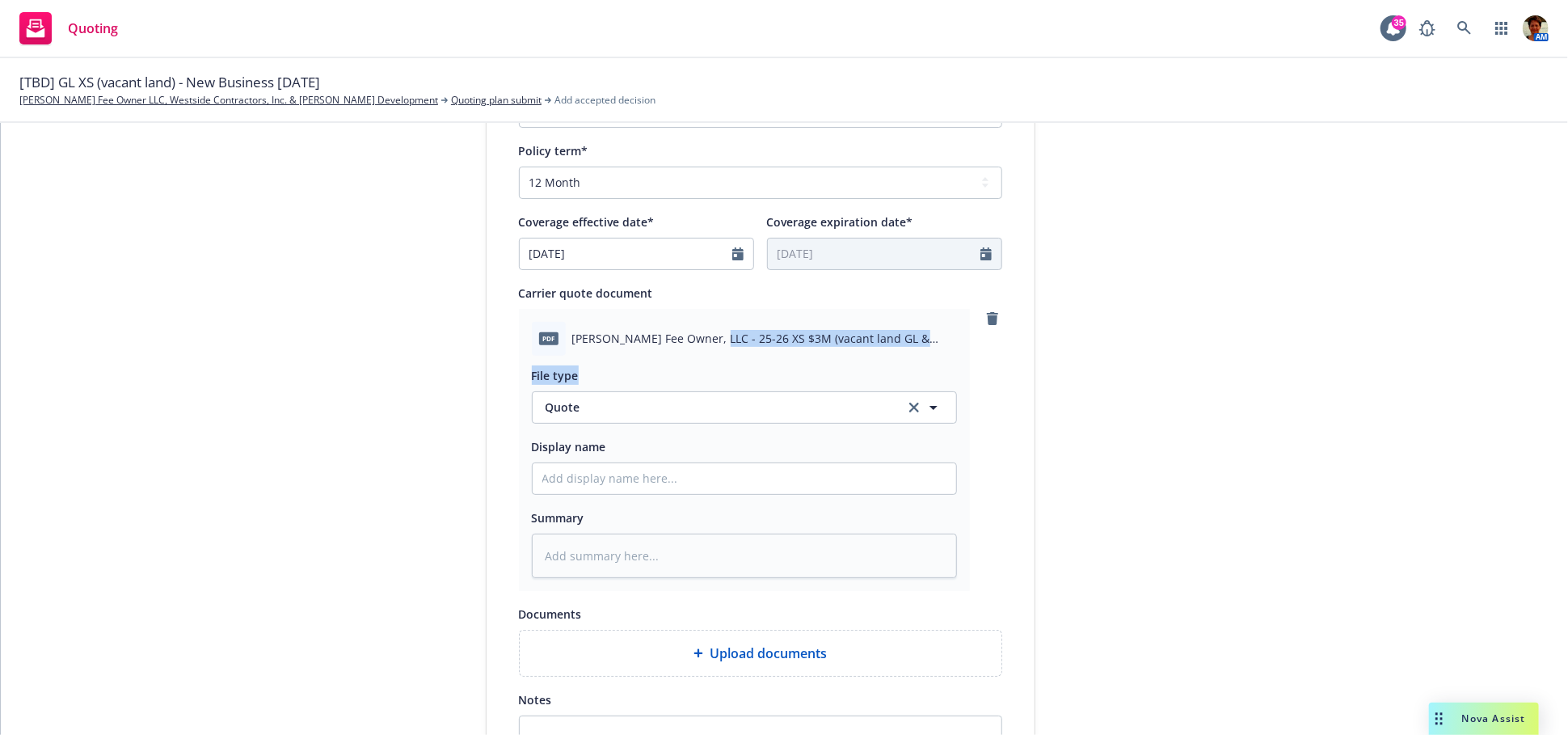
drag, startPoint x: 697, startPoint y: 336, endPoint x: 924, endPoint y: 362, distance: 228.5
click at [924, 362] on div "pdf Blosser Fee Owner, LLC - 25-26 XS $3M (vacant land GL & HNOA) - B&R-Evantso…" at bounding box center [744, 449] width 451 height 282
copy div "25-26 XS $3M (vacant land GL & HNOA) - B&R-Evantson Quote.pdf File type"
click at [666, 549] on textarea at bounding box center [744, 555] width 425 height 44
paste textarea "25-26 XS $3M (vacant land GL & HNOA) - B&R-Evantson Quote.pdf File type"
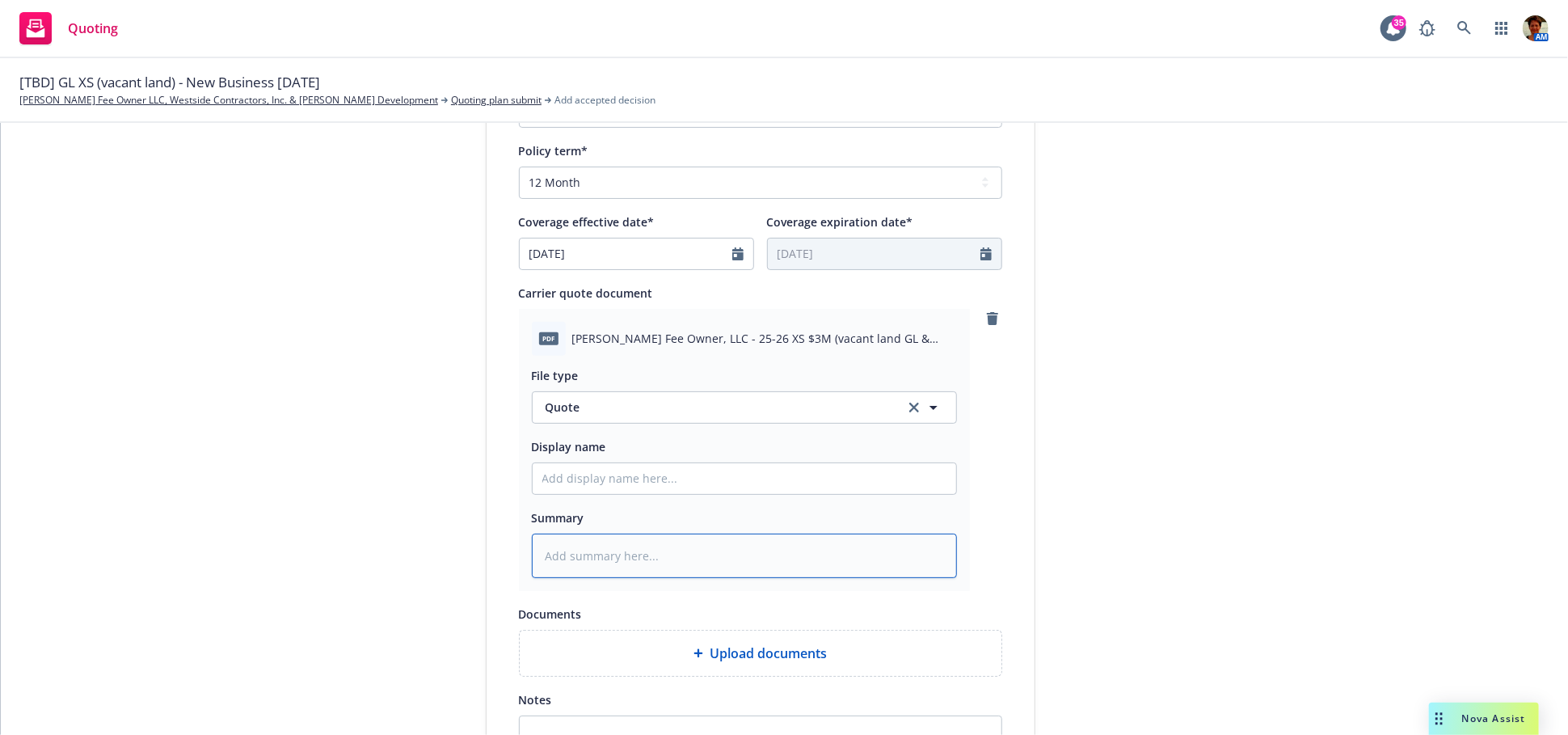
type textarea "25-26 XS $3M (vacant land GL & HNOA) - B&R-Evantson Quote.pdf File type"
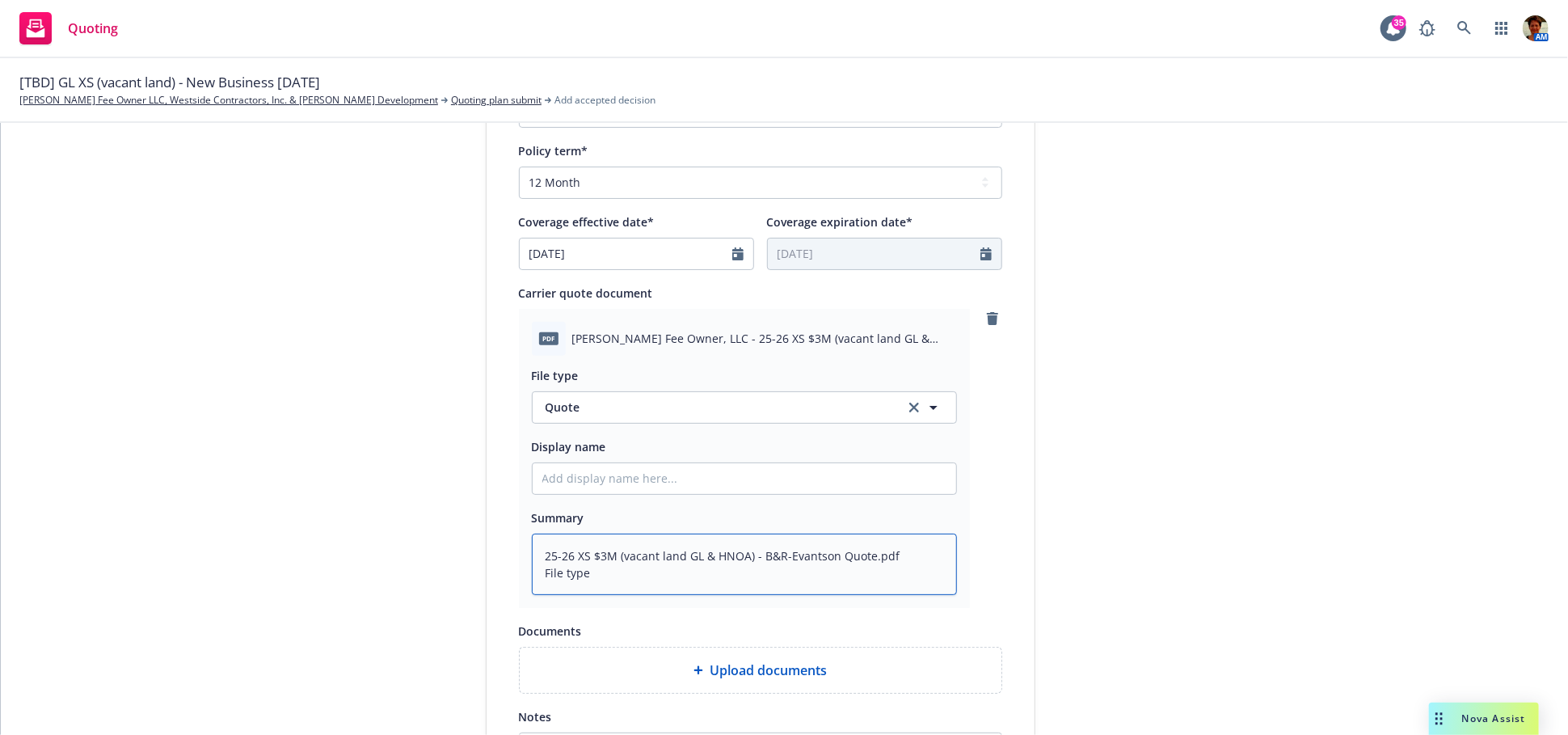
type textarea "x"
type textarea "25-26 XS $3M (vacant land GL & HNOA) - B&R-Evantson Quote.pdf File typ"
type textarea "x"
type textarea "25-26 XS $3M (vacant land GL & HNOA) - B&R-Evantson Quote.pdf File ty"
type textarea "x"
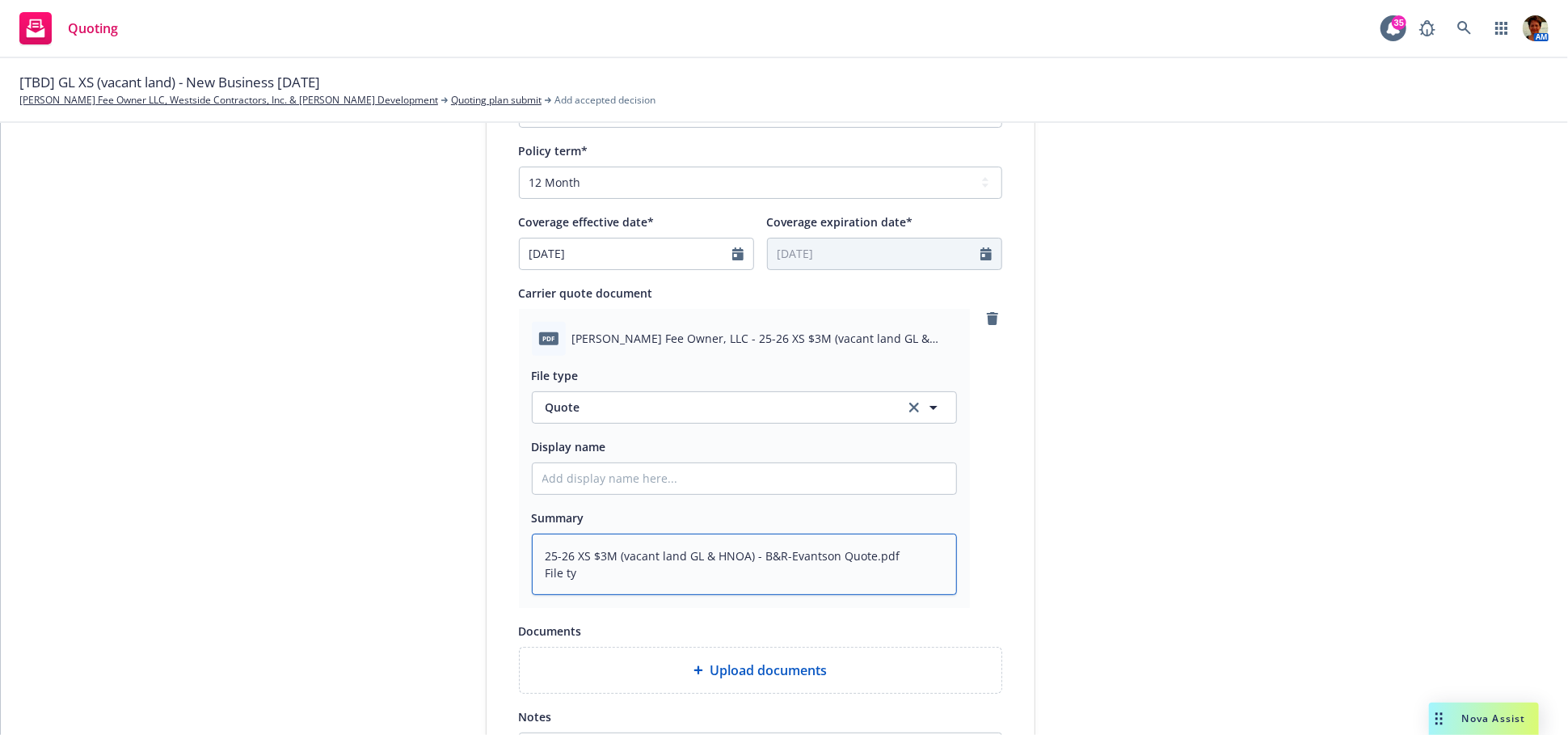
type textarea "25-26 XS $3M (vacant land GL & HNOA) - B&R-Evantson Quote.pdf File t"
type textarea "x"
type textarea "25-26 XS $3M (vacant land GL & HNOA) - B&R-Evantson Quote.pdf File"
type textarea "x"
type textarea "25-26 XS $3M (vacant land GL & HNOA) - B&R-Evantson Quote.pdf File"
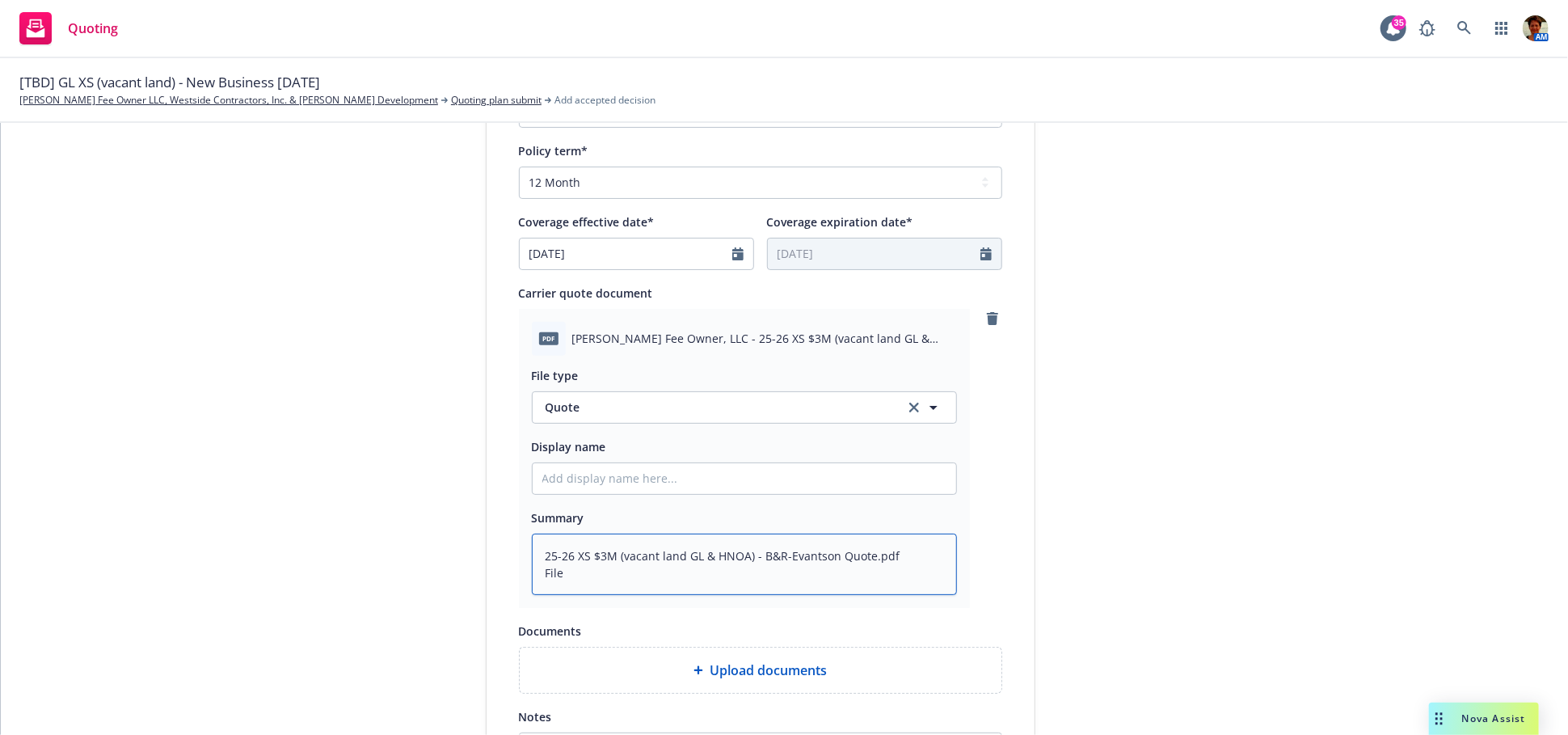
type textarea "x"
type textarea "25-26 XS $3M (vacant land GL & HNOA) - B&R-Evantson Quote.pdf Fil"
type textarea "x"
type textarea "25-26 XS $3M (vacant land GL & HNOA) - B&R-Evantson Quote.pdf Fi"
type textarea "x"
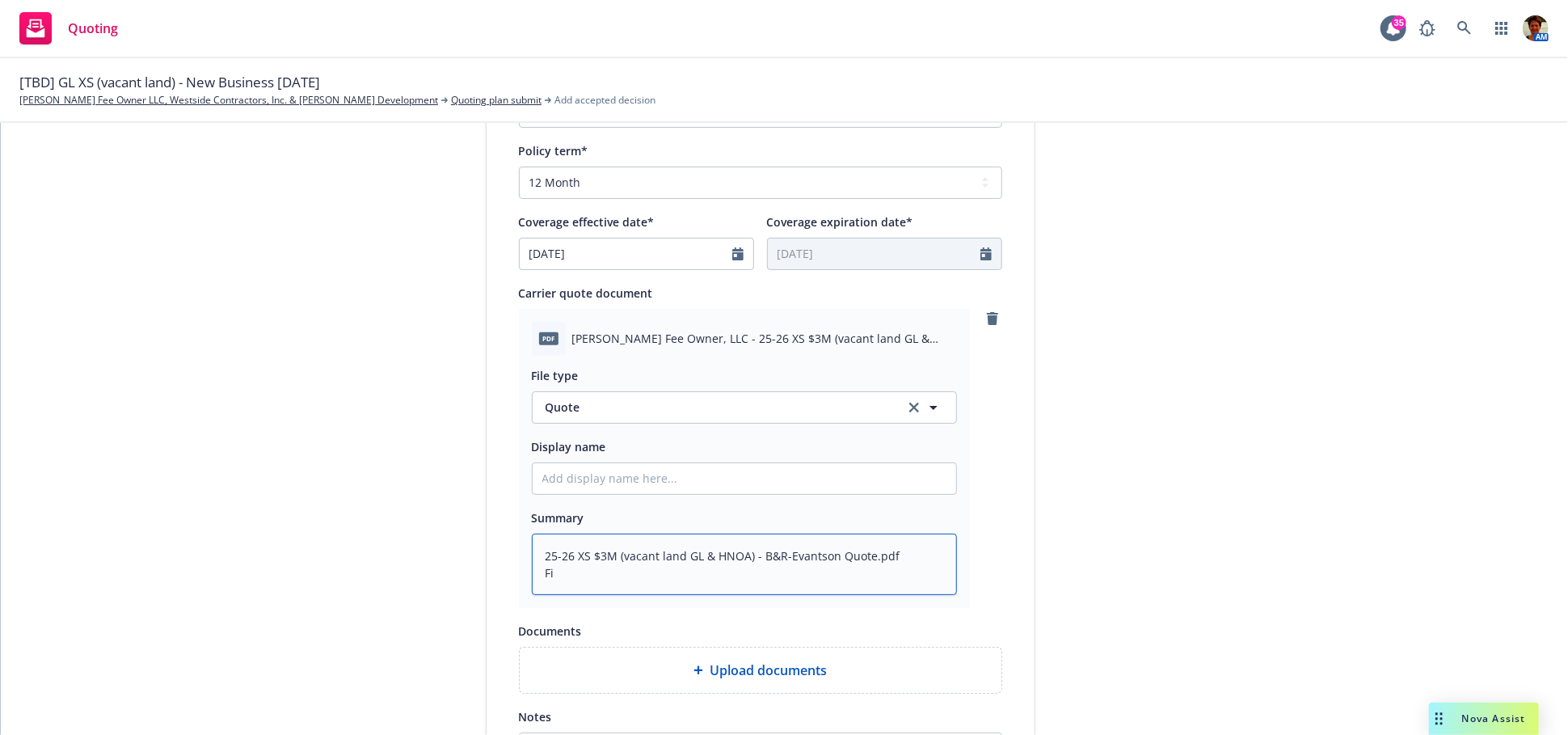
type textarea "25-26 XS $3M (vacant land GL & HNOA) - B&R-Evantson Quote.pdf F"
type textarea "x"
type textarea "25-26 XS $3M (vacant land GL & HNOA) - B&R-Evantson Quote.pdf"
type textarea "x"
type textarea "25-26 XS $3M (vacant land GL & HNOA) - B&R-Evantson Quote.pdf"
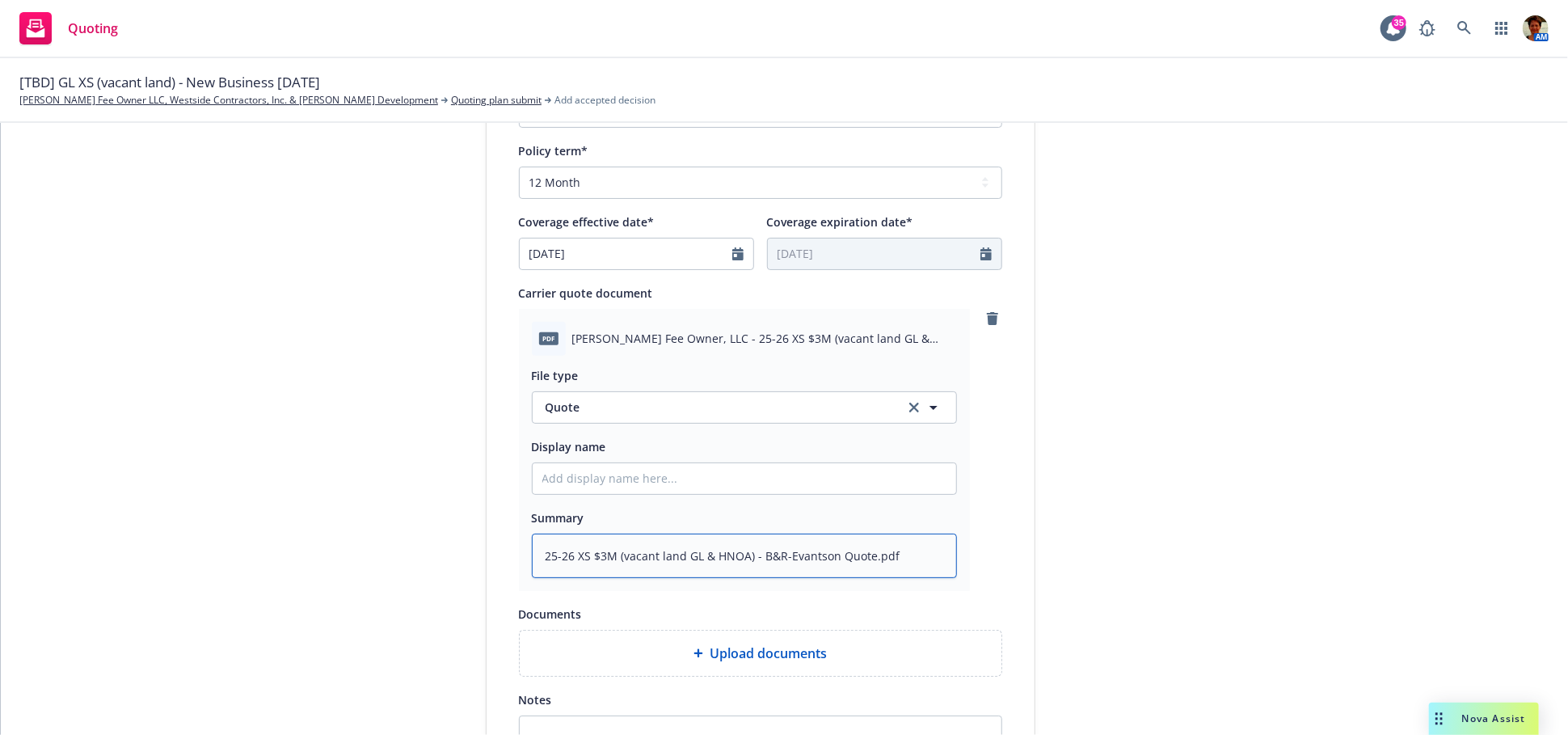
type textarea "x"
type textarea "25-26 XS $3M (vacant land GL & HNOA) - B&R-Evantson Quote.pd"
type textarea "x"
type textarea "25-26 XS $3M (vacant land GL & HNOA) - B&R-Evantson Quote.p"
type textarea "x"
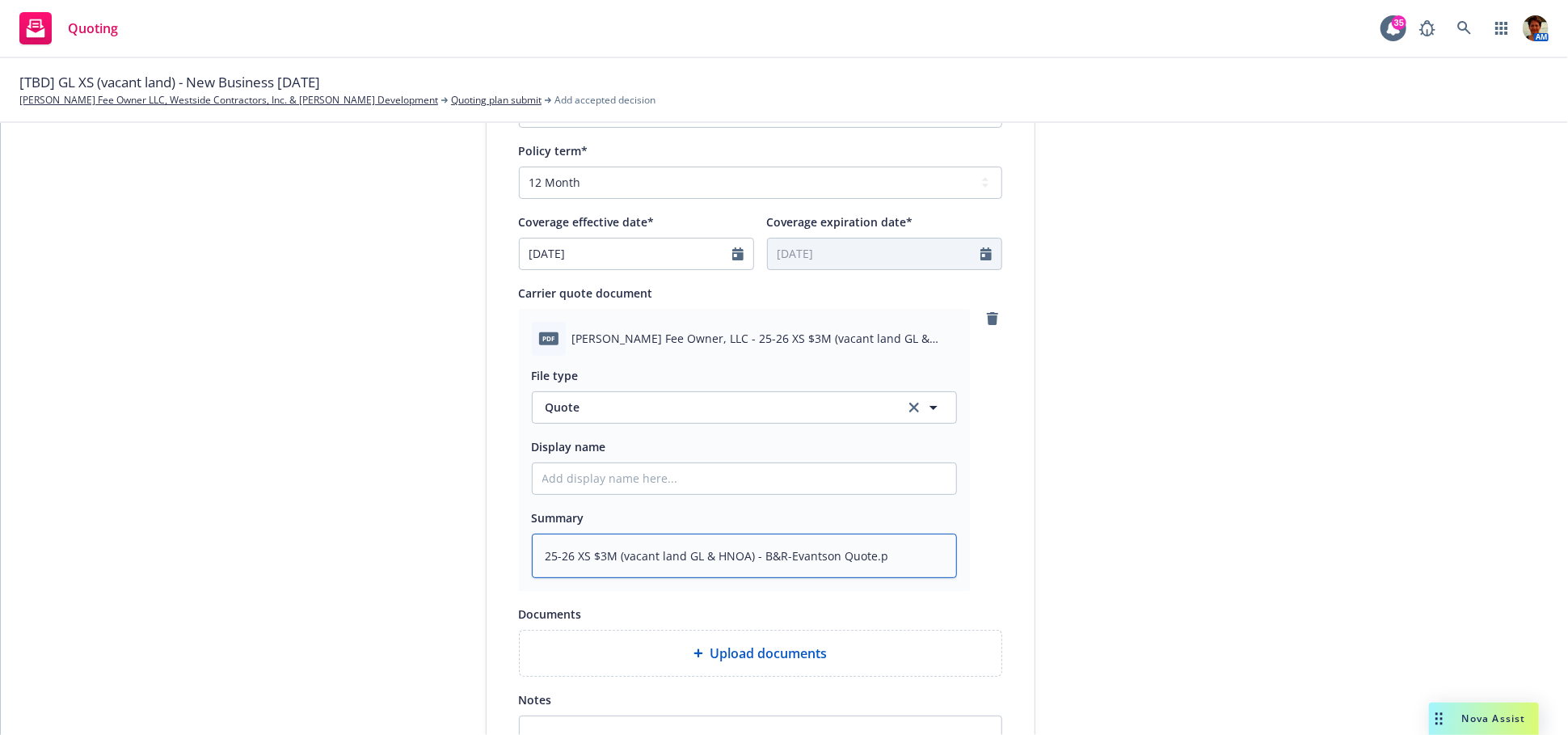
type textarea "25-26 XS $3M (vacant land GL & HNOA) - B&R-Evantson Quote."
type textarea "x"
type textarea "25-26 XS $3M (vacant land GL & HNOA) - B&R-Evantson Quote"
click at [807, 559] on textarea "25-26 XS $3M (vacant land GL & HNOA) - B&R-Evantson Quote" at bounding box center [744, 555] width 425 height 44
type textarea "x"
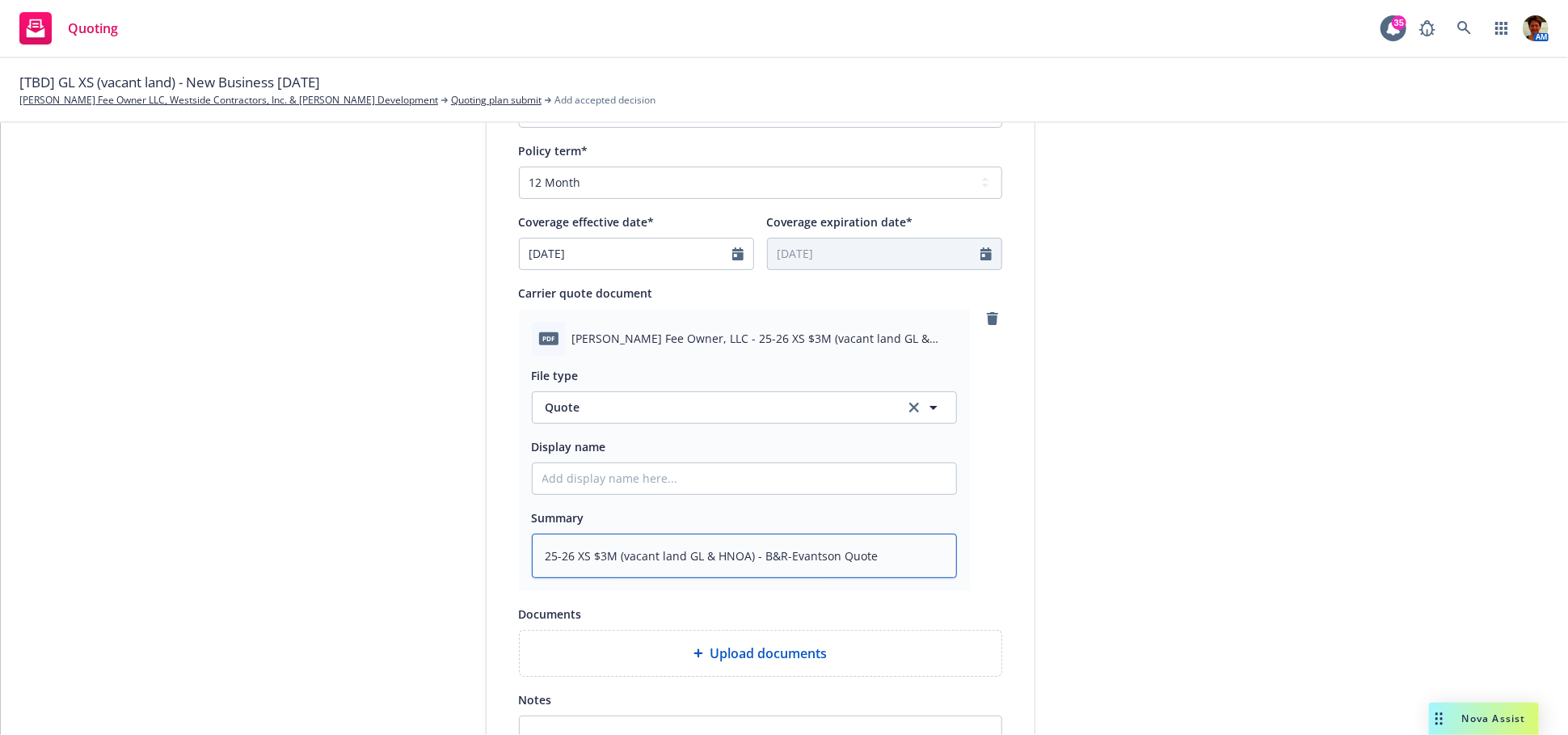
type textarea "25-26 XS $3M (vacant land GL & HNOA) - B&R-Evanson Quote"
type textarea "x"
type textarea "25-26 XS $3M (vacant land GL & HNOA) - B&R-Evanston Quote"
drag, startPoint x: 879, startPoint y: 471, endPoint x: 873, endPoint y: 476, distance: 7.8
click at [873, 474] on input "Display name" at bounding box center [744, 479] width 424 height 31
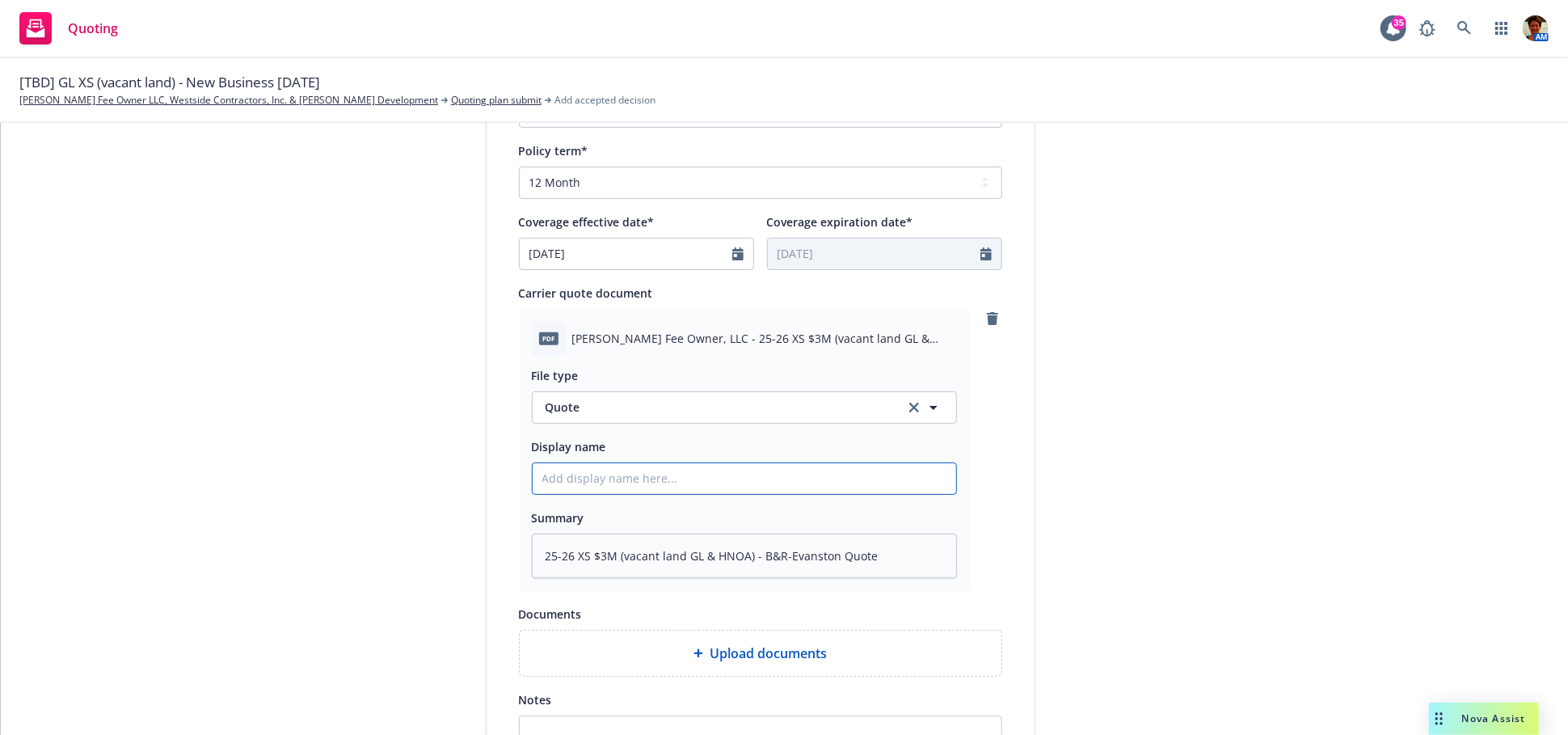
paste input "25-26 XS $3M (vacant land GL & HNOA) - B&R-Evantson Quote.pdf File type"
type textarea "x"
type input "25-26 XS $3M (vacant land GL & HNOA) - B&R-Evantson Quote.pdf File type"
type textarea "x"
type input "25-26 XS $3M (vacant land GL & HNOA) - B&R-Evantson Quote.pdf File typ"
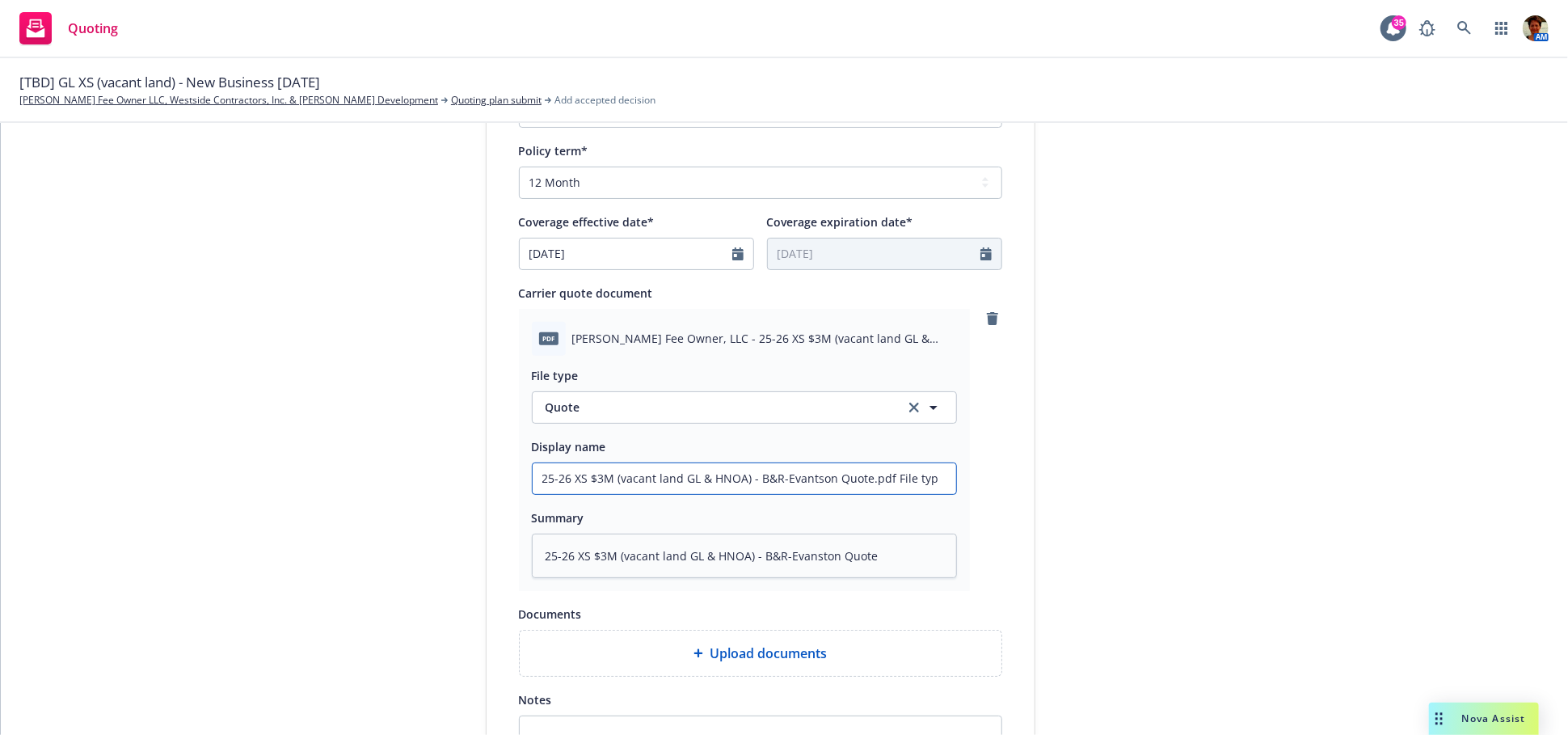
type textarea "x"
type input "25-26 XS $3M (vacant land GL & HNOA) - B&R-Evantson Quote.pdf File ty"
type textarea "x"
type input "25-26 XS $3M (vacant land GL & HNOA) - B&R-Evantson Quote.pdf File t"
type textarea "x"
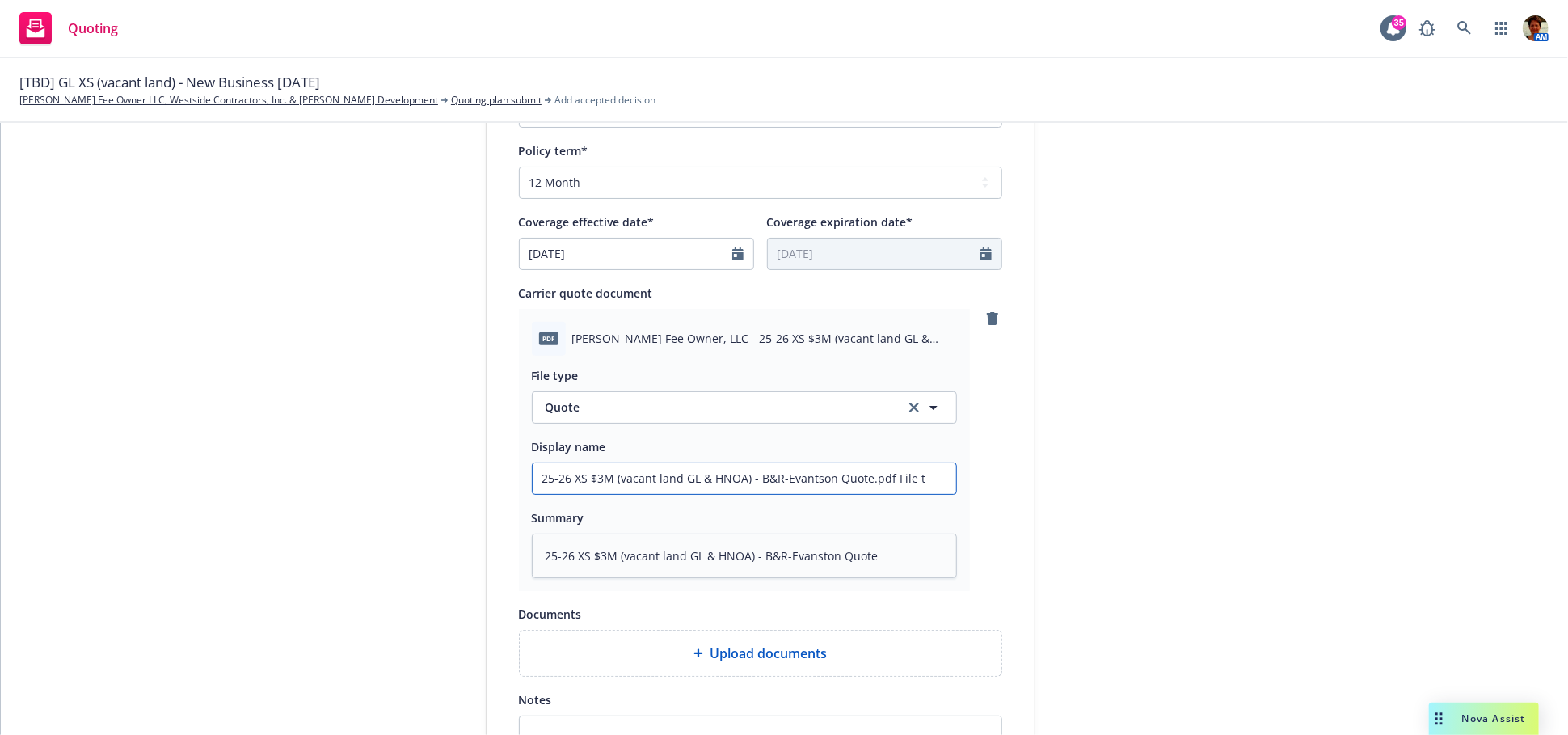
type input "25-26 XS $3M (vacant land GL & HNOA) - B&R-Evantson Quote.pdf File"
type textarea "x"
type input "25-26 XS $3M (vacant land GL & HNOA) - B&R-Evantson Quote.pdf File"
type textarea "x"
type input "25-26 XS $3M (vacant land GL & HNOA) - B&R-Evantson Quote.pdf Fil"
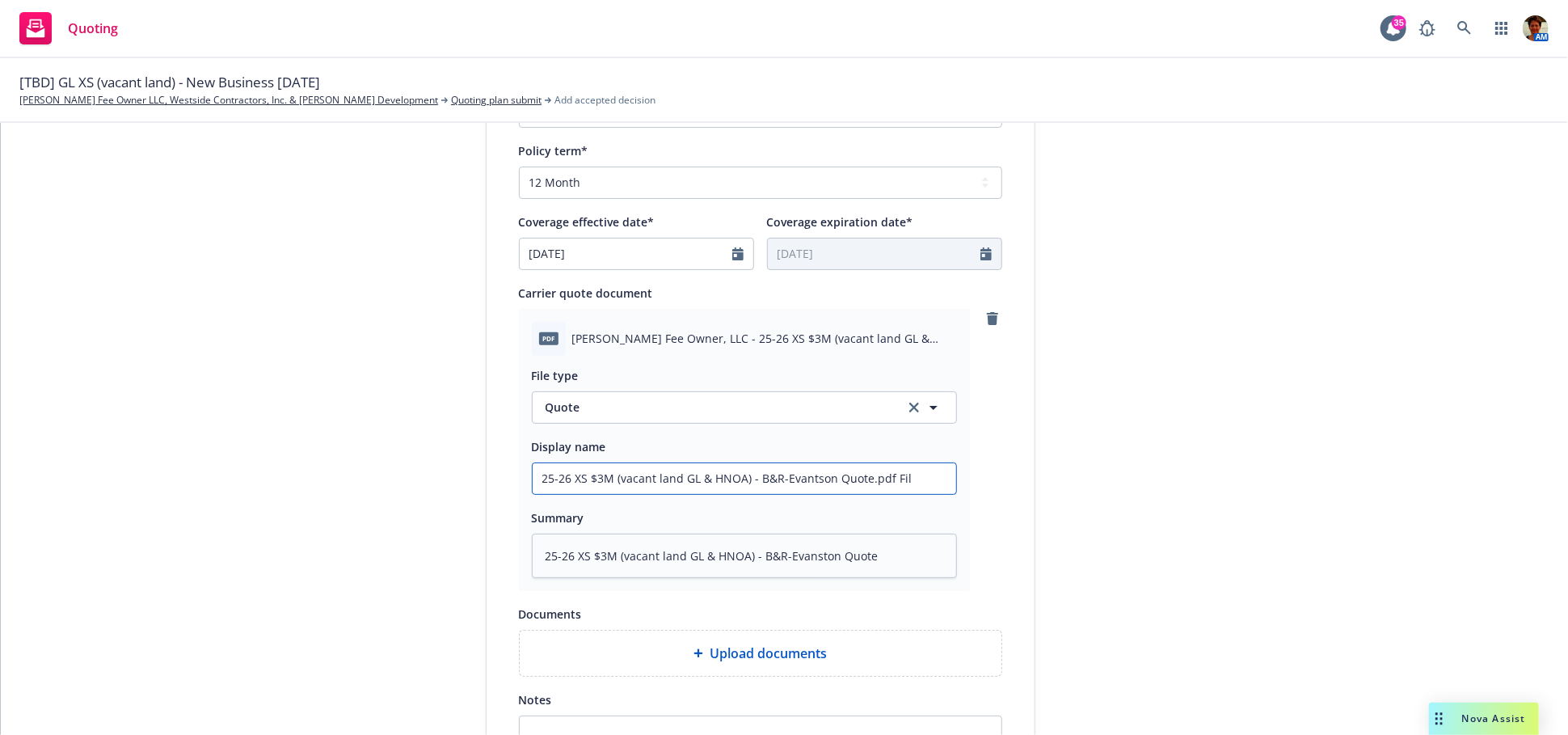
type textarea "x"
type input "25-26 XS $3M (vacant land GL & HNOA) - B&R-Evantson Quote.pdf Fi"
type textarea "x"
type input "25-26 XS $3M (vacant land GL & HNOA) - B&R-Evantson Quote.pdf F"
type textarea "x"
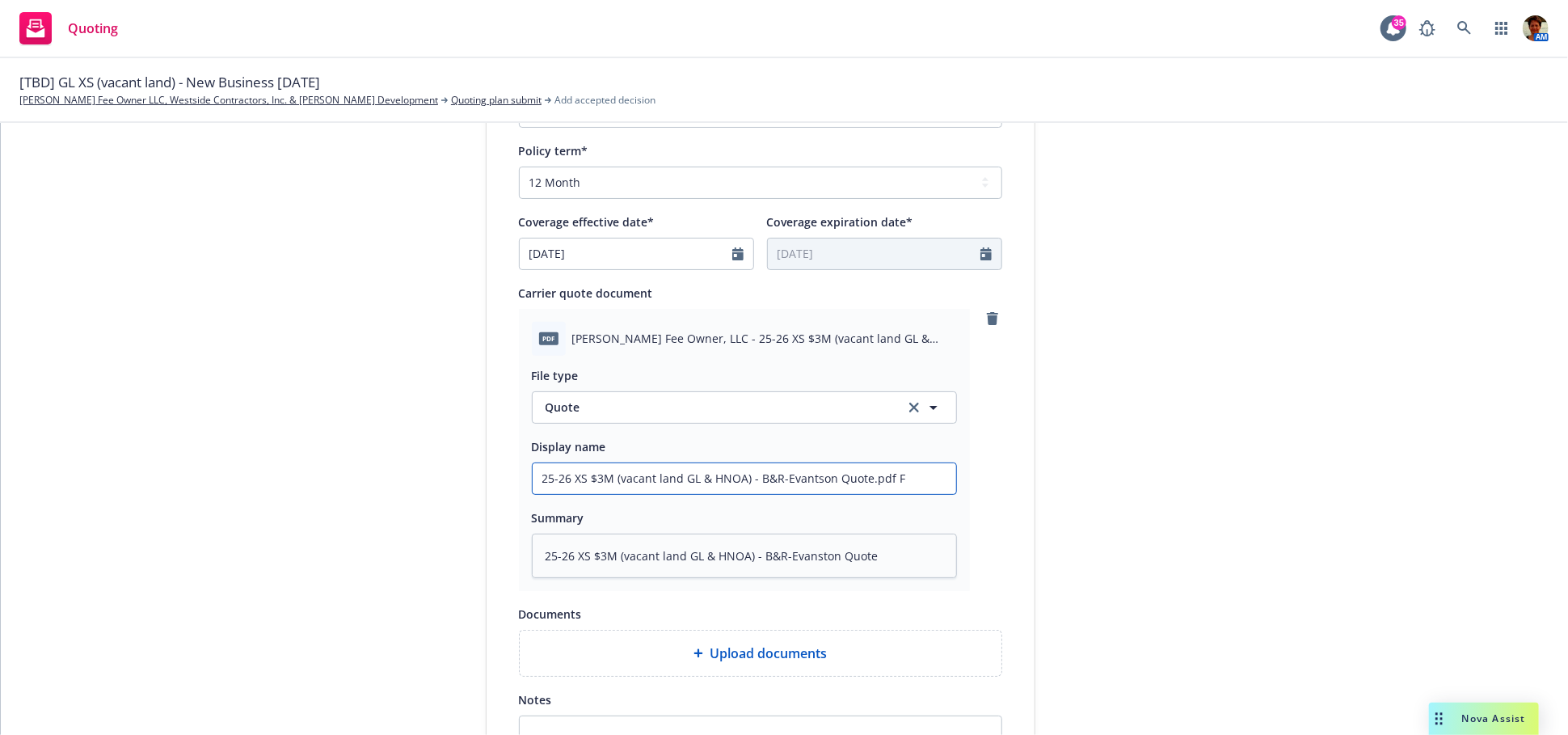
type input "25-26 XS $3M (vacant land GL & HNOA) - B&R-Evantson Quote.pdf"
type textarea "x"
type input "25-26 XS $3M (vacant land GL & HNOA) - B&R-Evantson Quote.pdf"
type textarea "x"
type input "25-26 XS $3M (vacant land GL & HNOA) - B&R-Evantson Quote.pd"
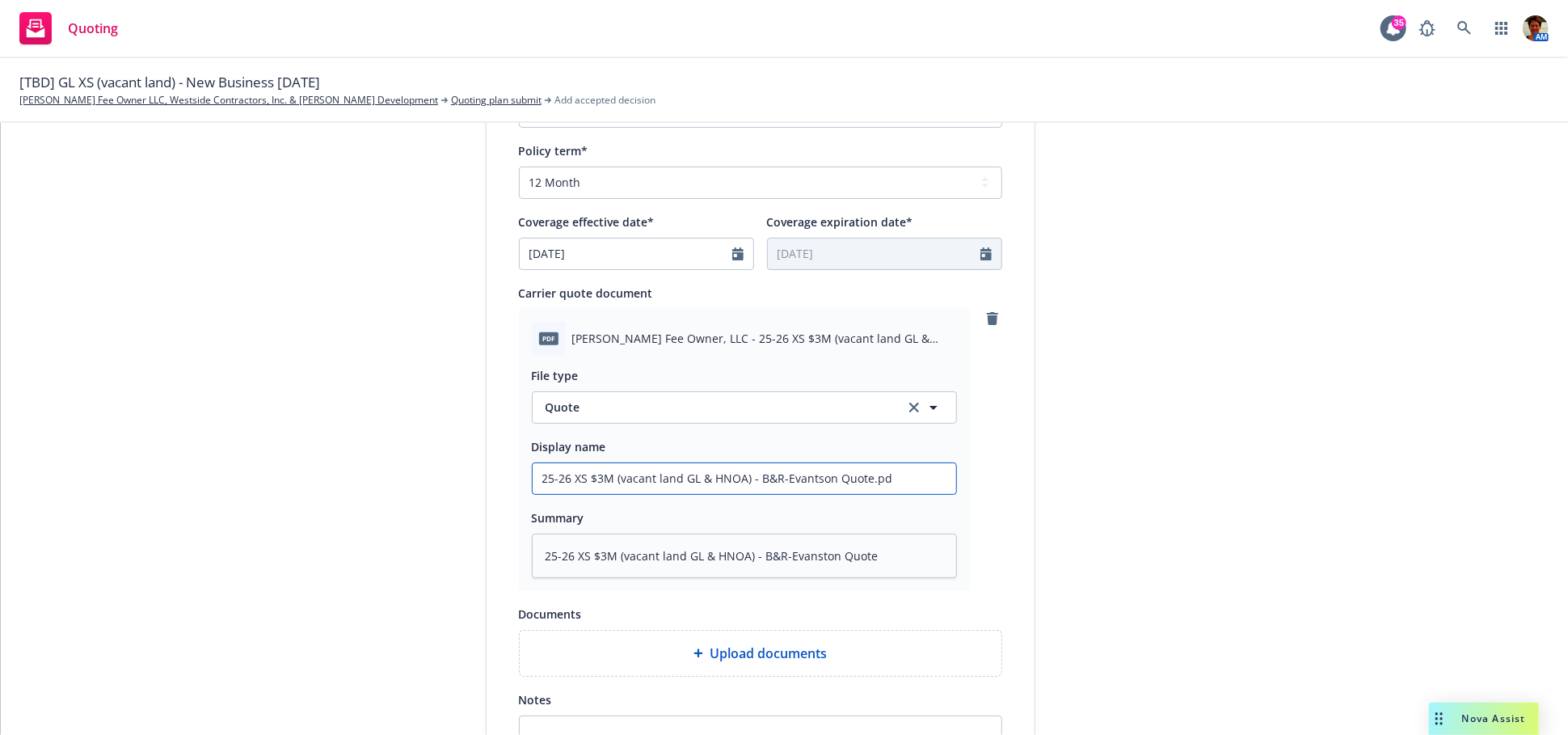
type textarea "x"
type input "25-26 XS $3M (vacant land GL & HNOA) - B&R-Evantson Quote.p"
type textarea "x"
type input "25-26 XS $3M (vacant land GL & HNOA) - B&R-Evantson Quote."
type textarea "x"
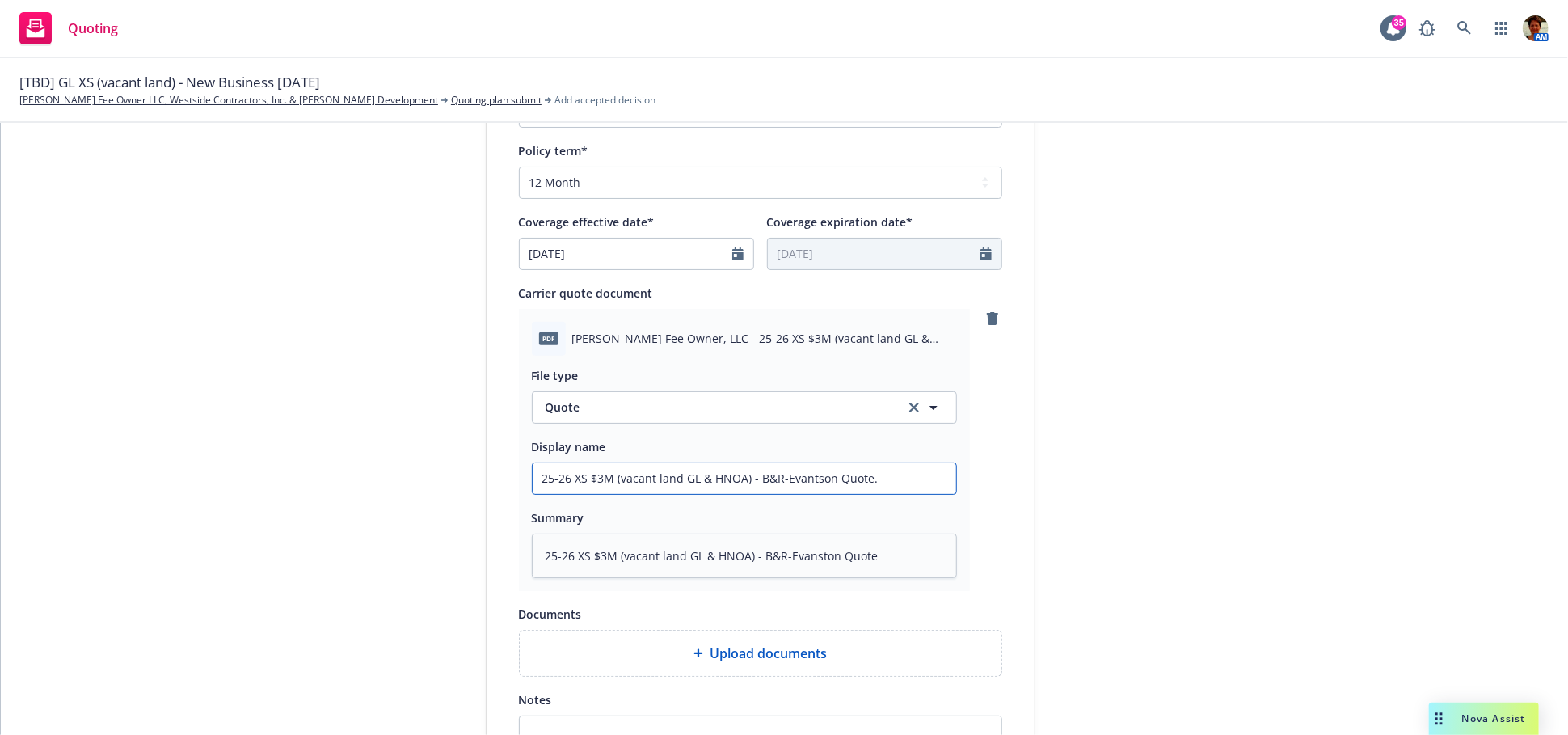
type input "25-26 XS $3M (vacant land GL & HNOA) - B&R-Evantson Quote"
type textarea "x"
type input "25-26 XS $3M (vacant land GL & HNOA) - B&R-Evantson Quot"
type textarea "x"
type input "25-26 XS $3M (vacant land GL & HNOA) - B&R-Evantson Quo"
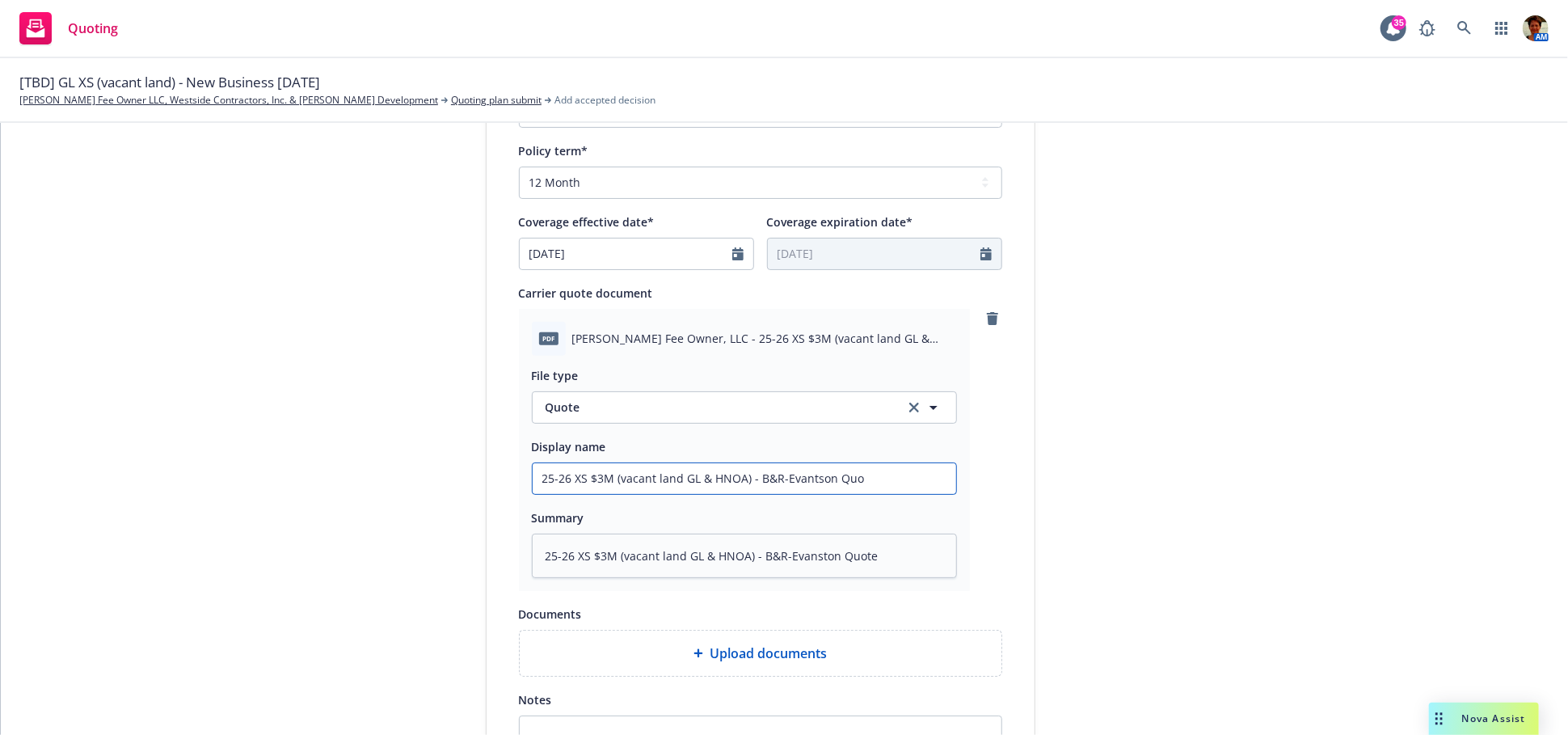
type textarea "x"
type input "25-26 XS $3M (vacant land GL & HNOA) - B&R-Evantson Qu"
type textarea "x"
type input "25-26 XS $3M (vacant land GL & HNOA) - B&R-Evantson Q"
type textarea "x"
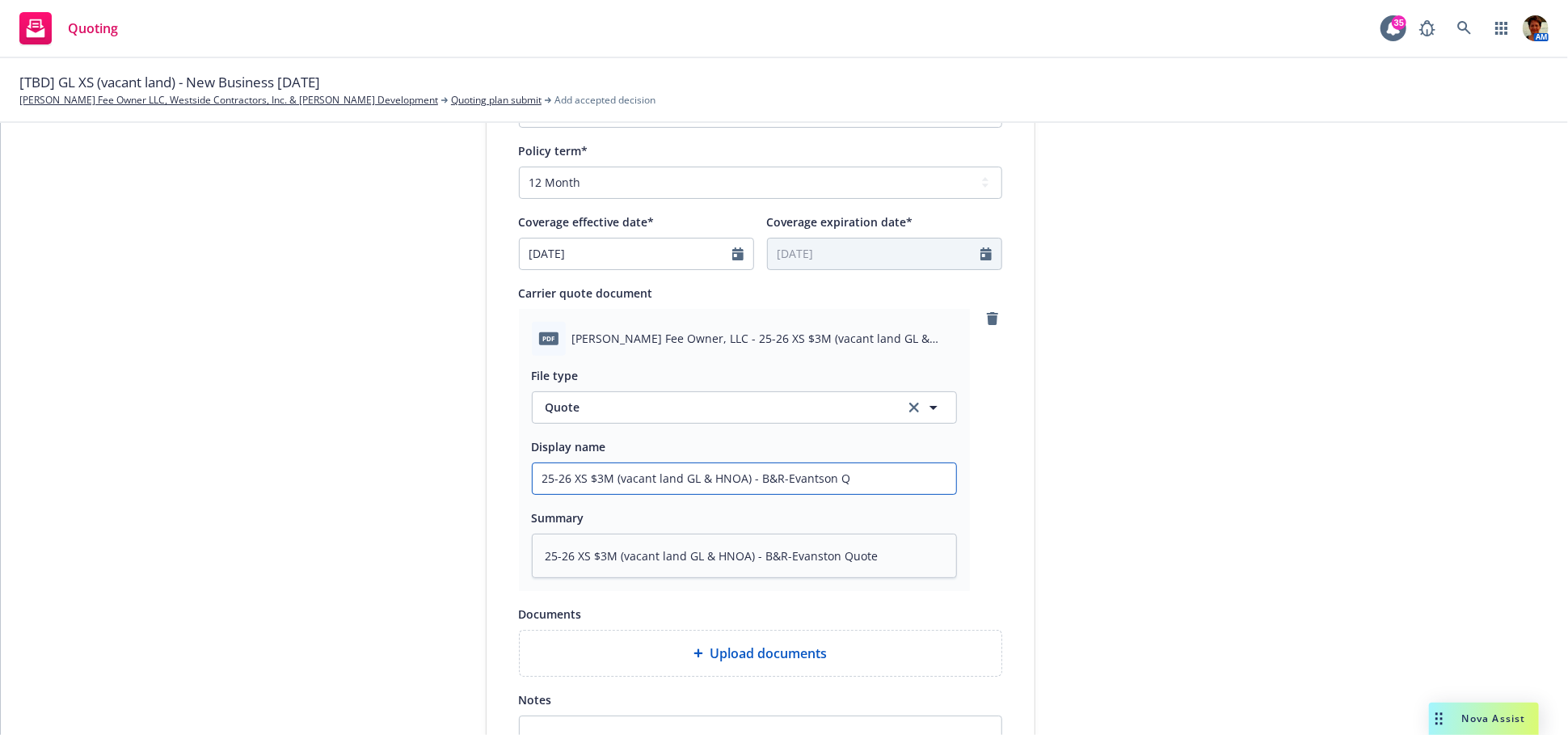
type input "25-26 XS $3M (vacant land GL & HNOA) - B&R-Evantson"
type textarea "x"
type input "25-26 XS $3M (vacant land GL & HNOA) - B&R-Evantson"
type textarea "x"
type input "25-26 XS $3M (vacant land GL & HNOA) - B&R-Evantso"
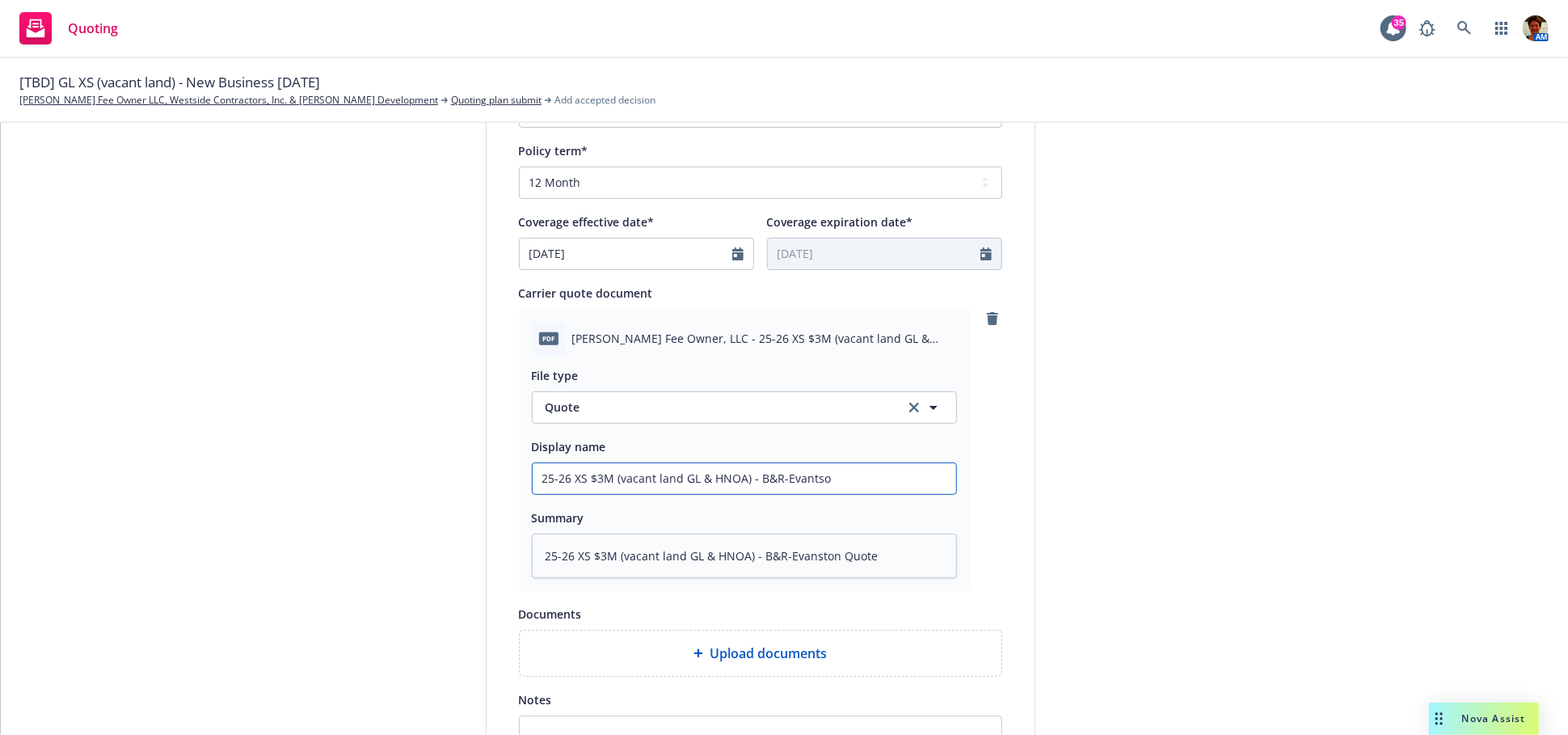
type textarea "x"
type input "25-26 XS $3M (vacant land GL & HNOA) - B&R-Evants"
type textarea "x"
type input "25-26 XS $3M (vacant land GL & HNOA) - B&R-Evant"
type textarea "x"
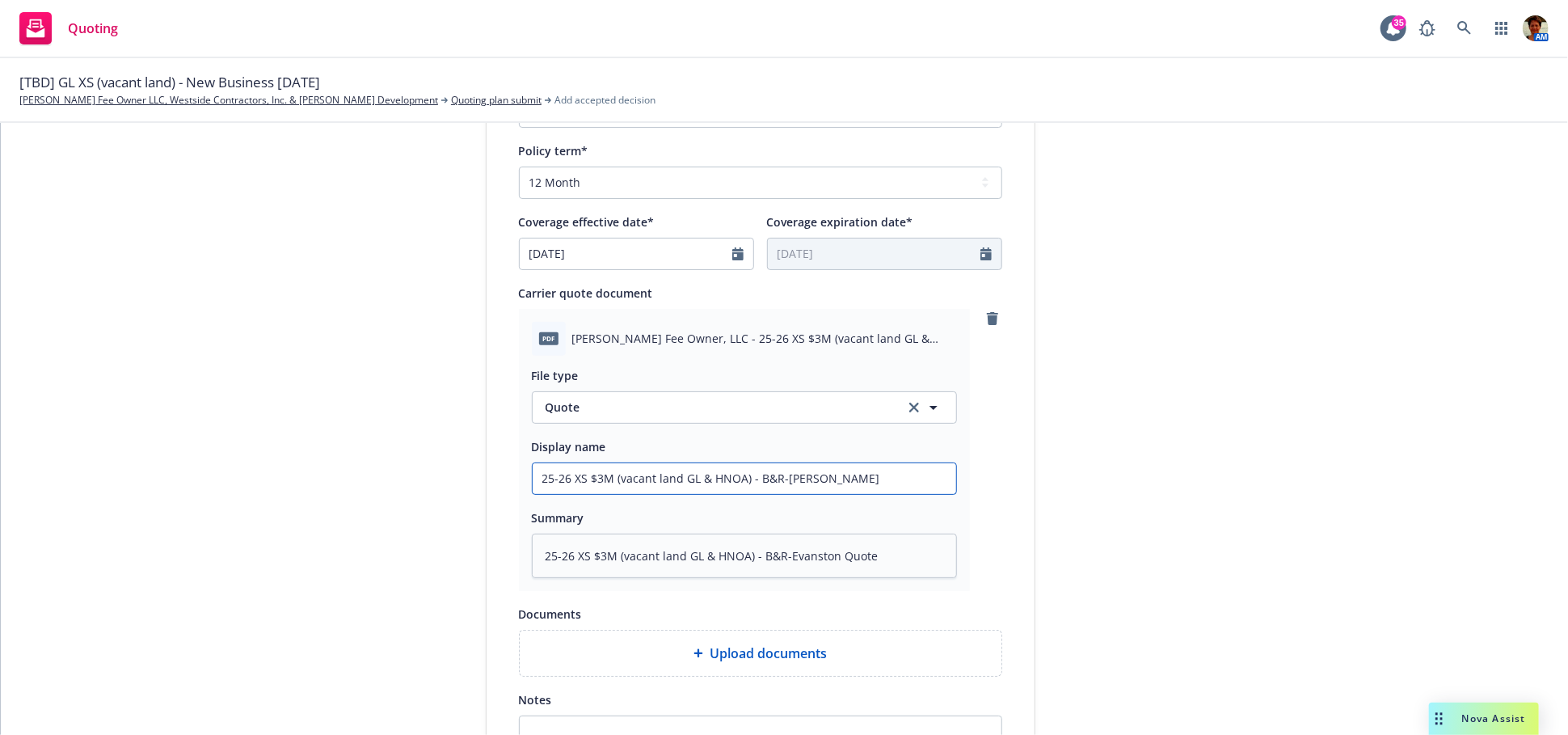
type input "25-26 XS $3M (vacant land GL & HNOA) - B&R-Eva"
type textarea "x"
type input "25-26 XS $3M (vacant land GL & HNOA) - B&R-Evan"
type textarea "x"
type input "25-26 XS $3M (vacant land GL & HNOA) - B&R-Evans"
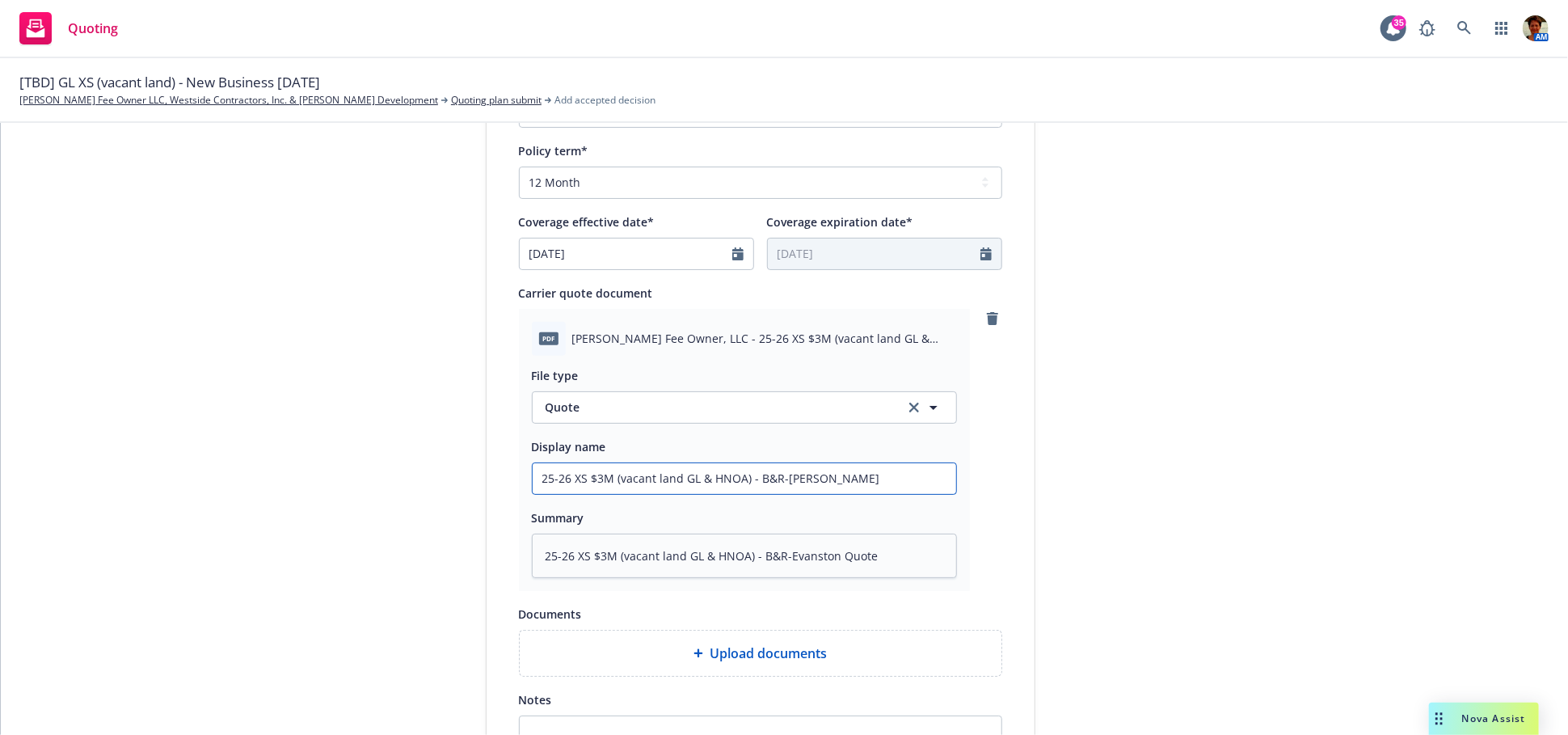
type textarea "x"
type input "25-26 XS $3M (vacant land GL & HNOA) - B&R-Evanst"
type textarea "x"
type input "25-26 XS $3M (vacant land GL & HNOA) - B&R-Evansto"
type textarea "x"
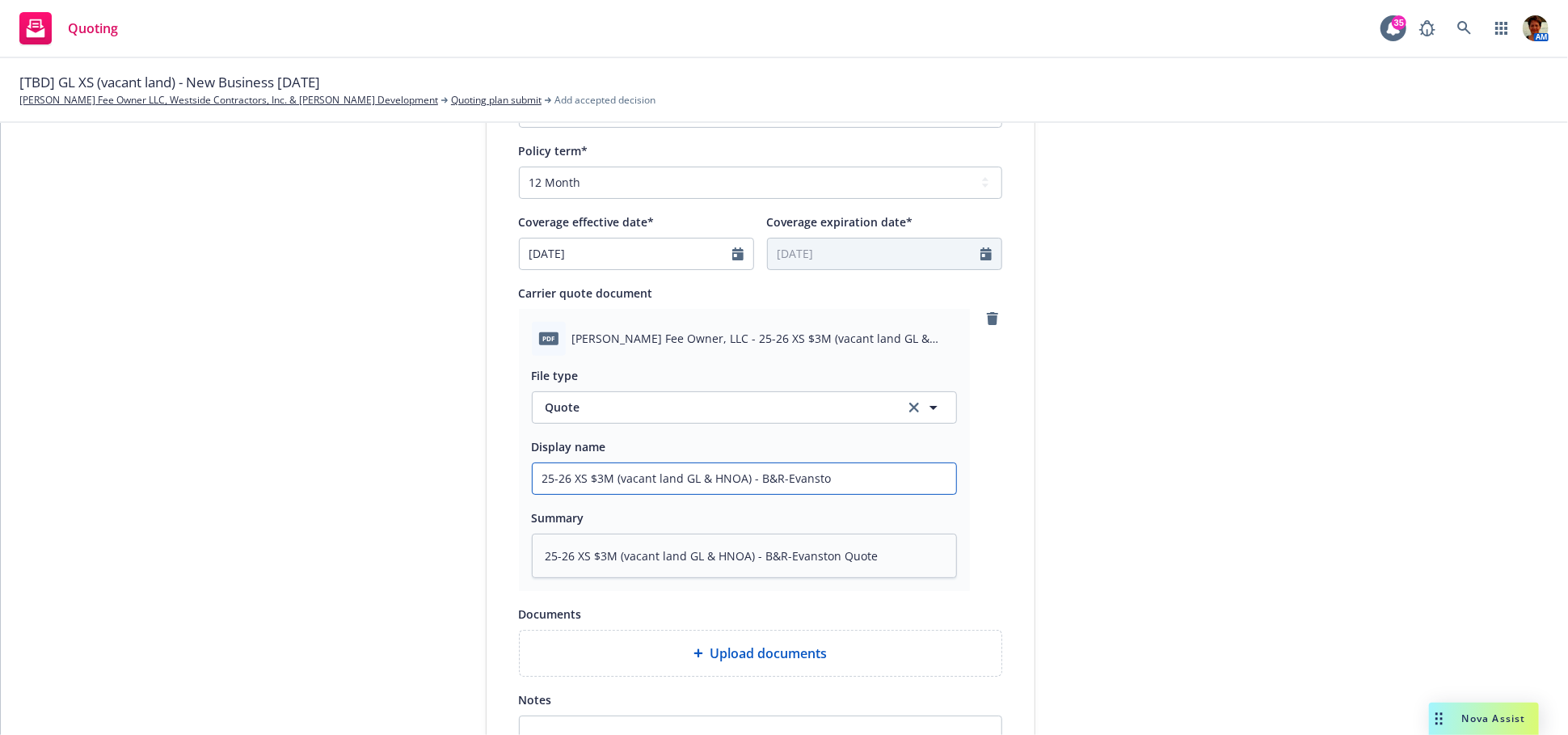
type input "25-26 XS $3M (vacant land GL & HNOA) - B&R-Evanston"
type textarea "x"
type input "25-26 XS $3M (vacant land GL & HNOA) - B&R-Evanston"
type textarea "x"
type input "25-26 XS $3M (vacant land GL & HNOA) - B&R-Evanston Q"
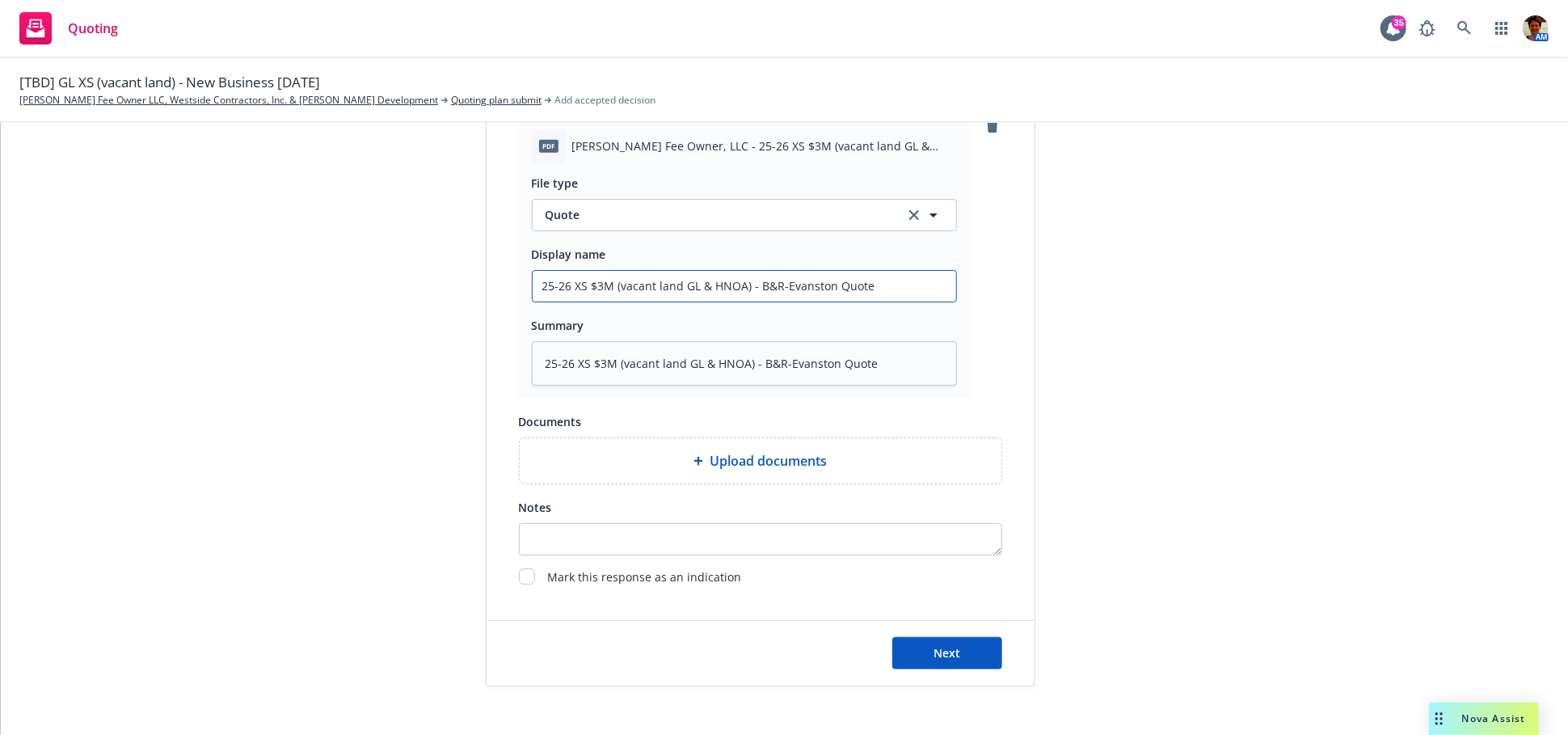
scroll to position [835, 0]
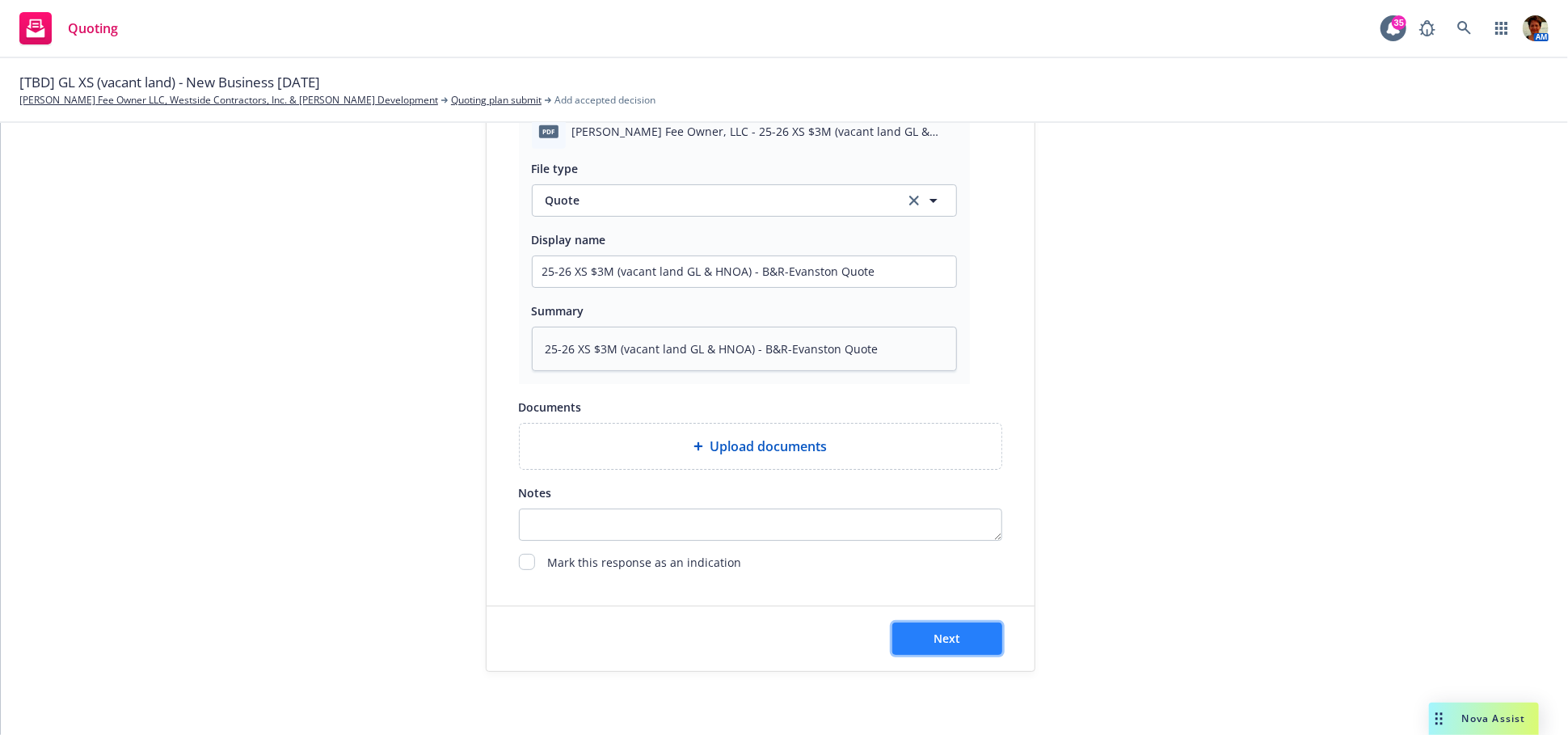
click at [923, 640] on button "Next" at bounding box center [947, 639] width 110 height 32
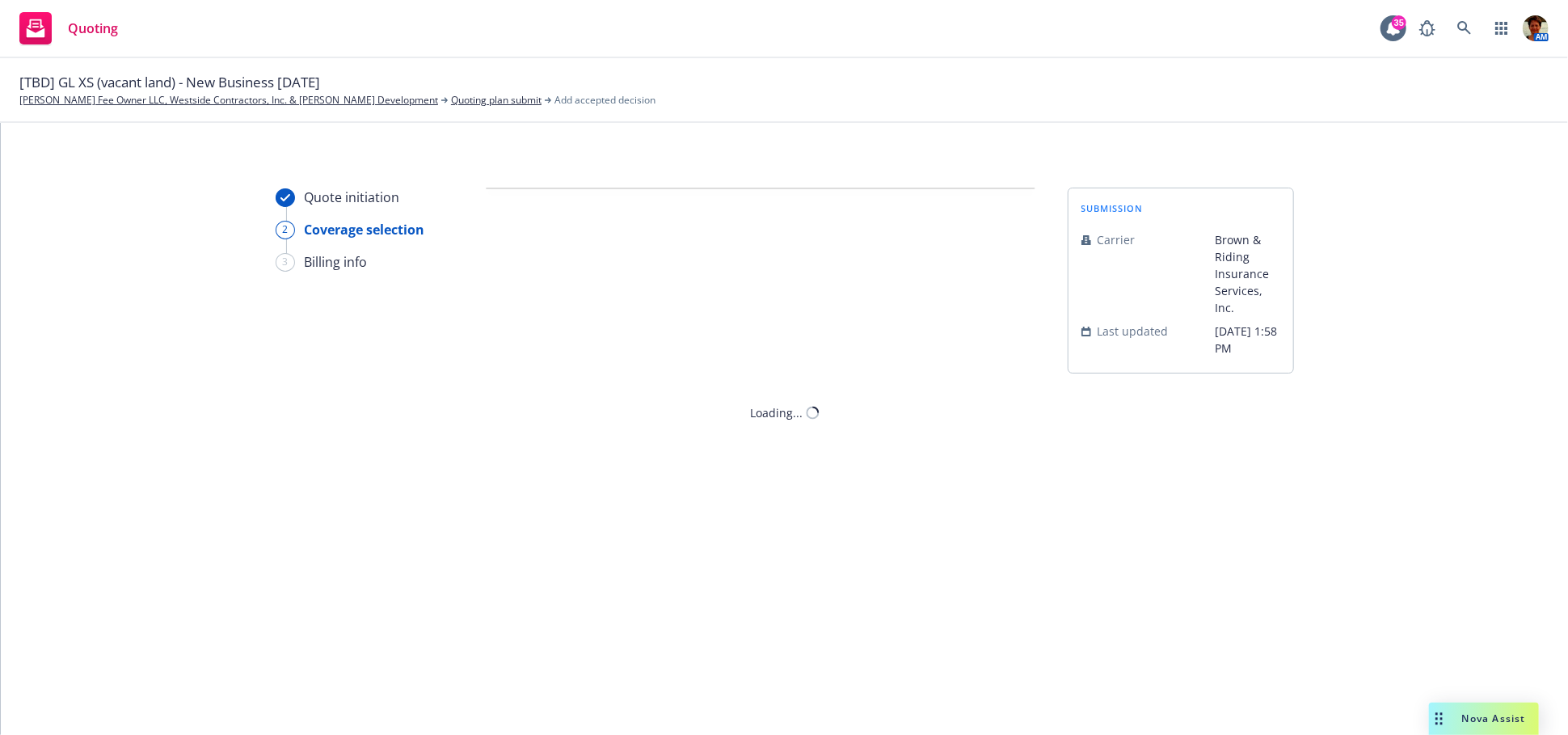
scroll to position [0, 0]
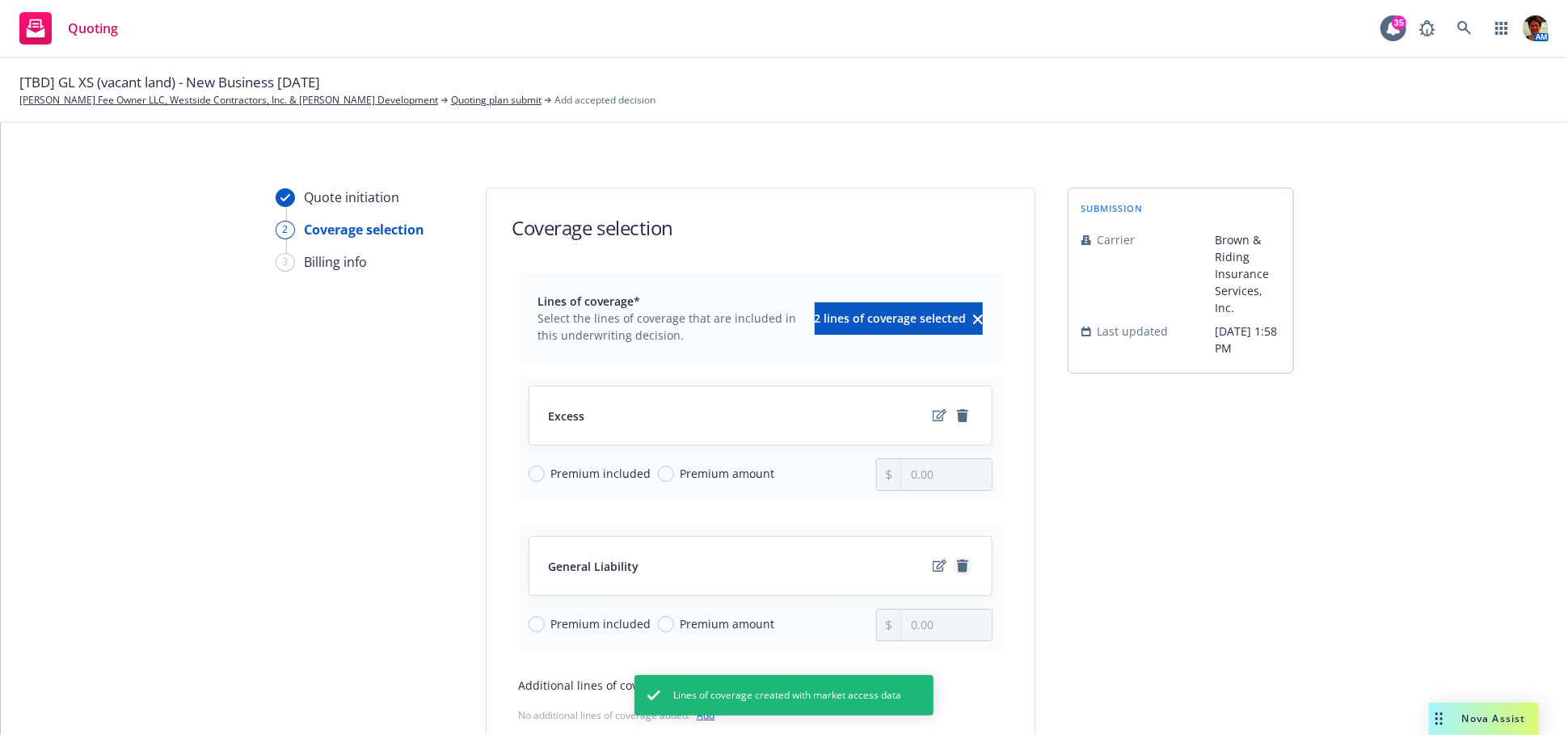
click at [956, 560] on icon "remove" at bounding box center [963, 566] width 13 height 13
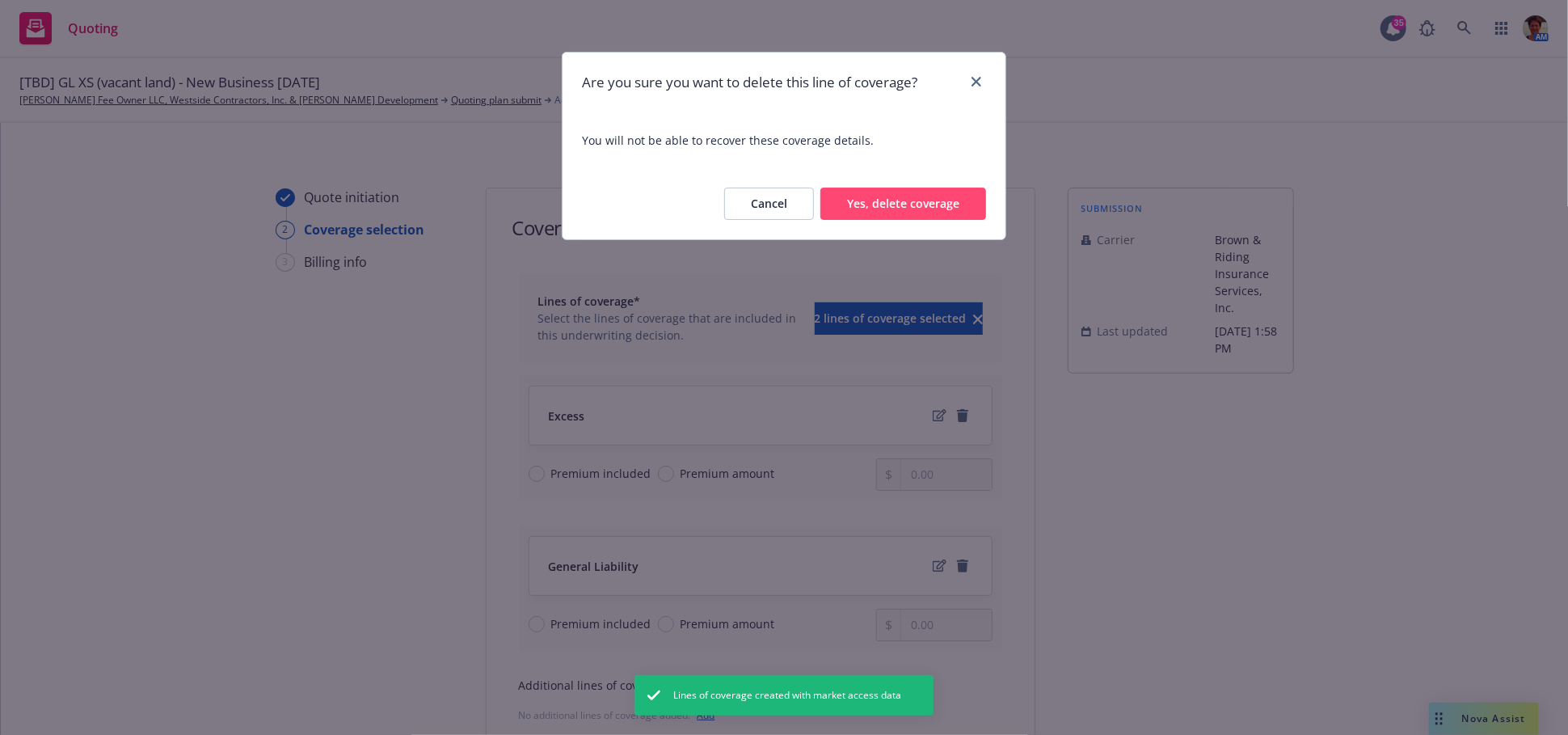
click at [855, 203] on button "Yes, delete coverage" at bounding box center [904, 204] width 166 height 32
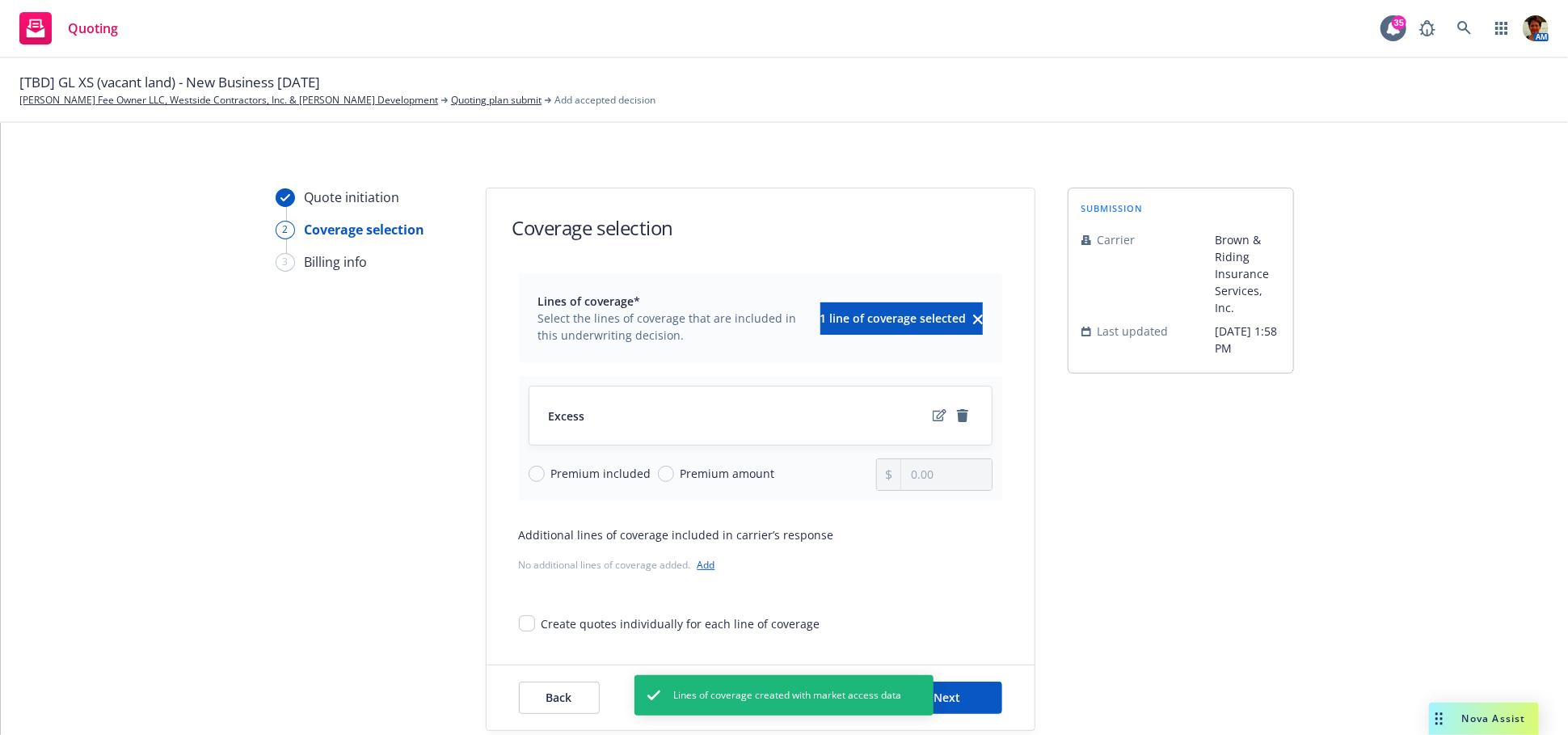
drag, startPoint x: 731, startPoint y: 474, endPoint x: 867, endPoint y: 499, distance: 138.3
click at [735, 474] on span "Premium amount" at bounding box center [727, 473] width 94 height 17
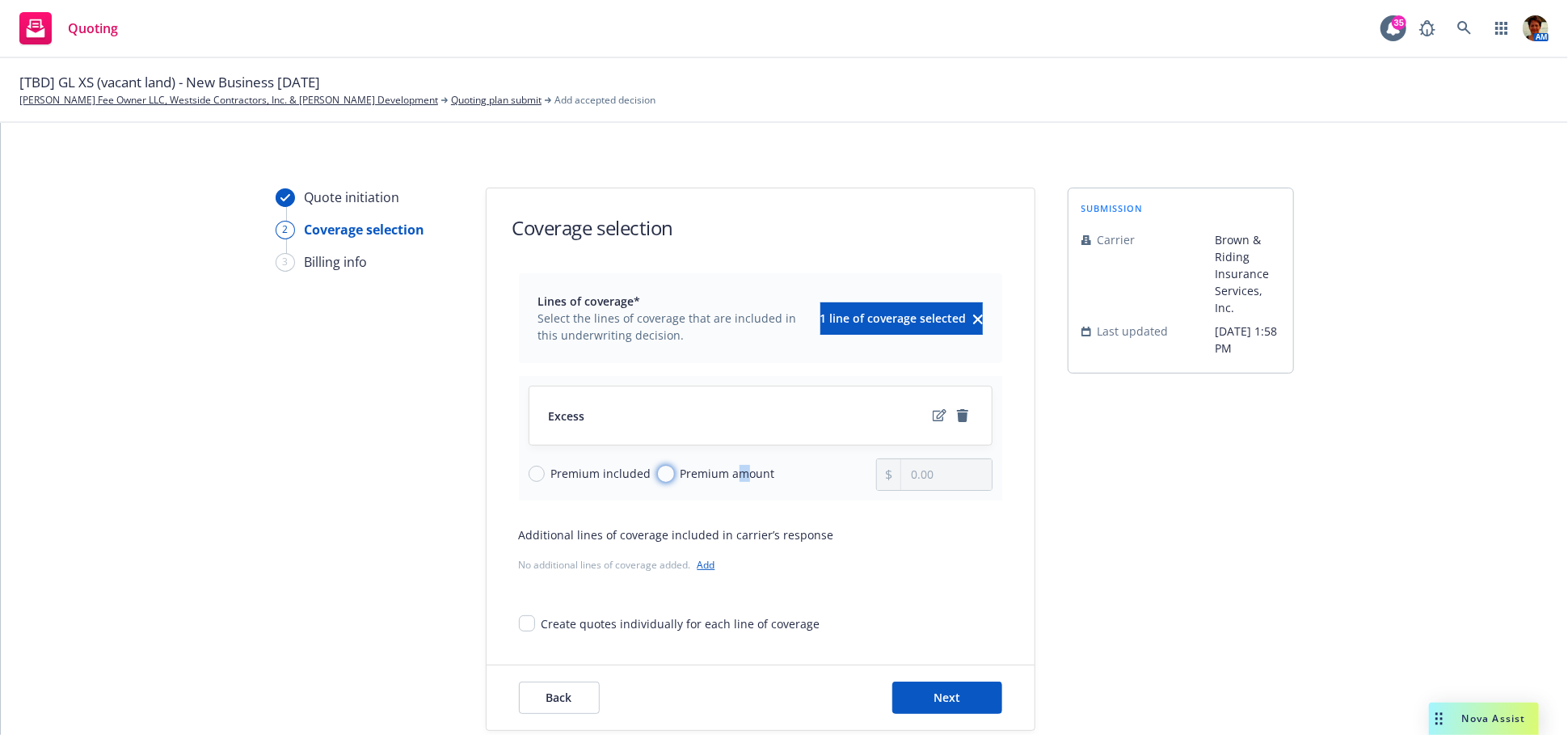
drag, startPoint x: 650, startPoint y: 474, endPoint x: 669, endPoint y: 476, distance: 19.1
click at [658, 475] on input "Premium amount" at bounding box center [665, 473] width 16 height 16
drag, startPoint x: 934, startPoint y: 474, endPoint x: 849, endPoint y: 480, distance: 85.2
click at [854, 483] on div "Premium included Premium amount 0.00" at bounding box center [760, 474] width 464 height 32
click at [978, 690] on button "Next" at bounding box center [947, 697] width 110 height 32
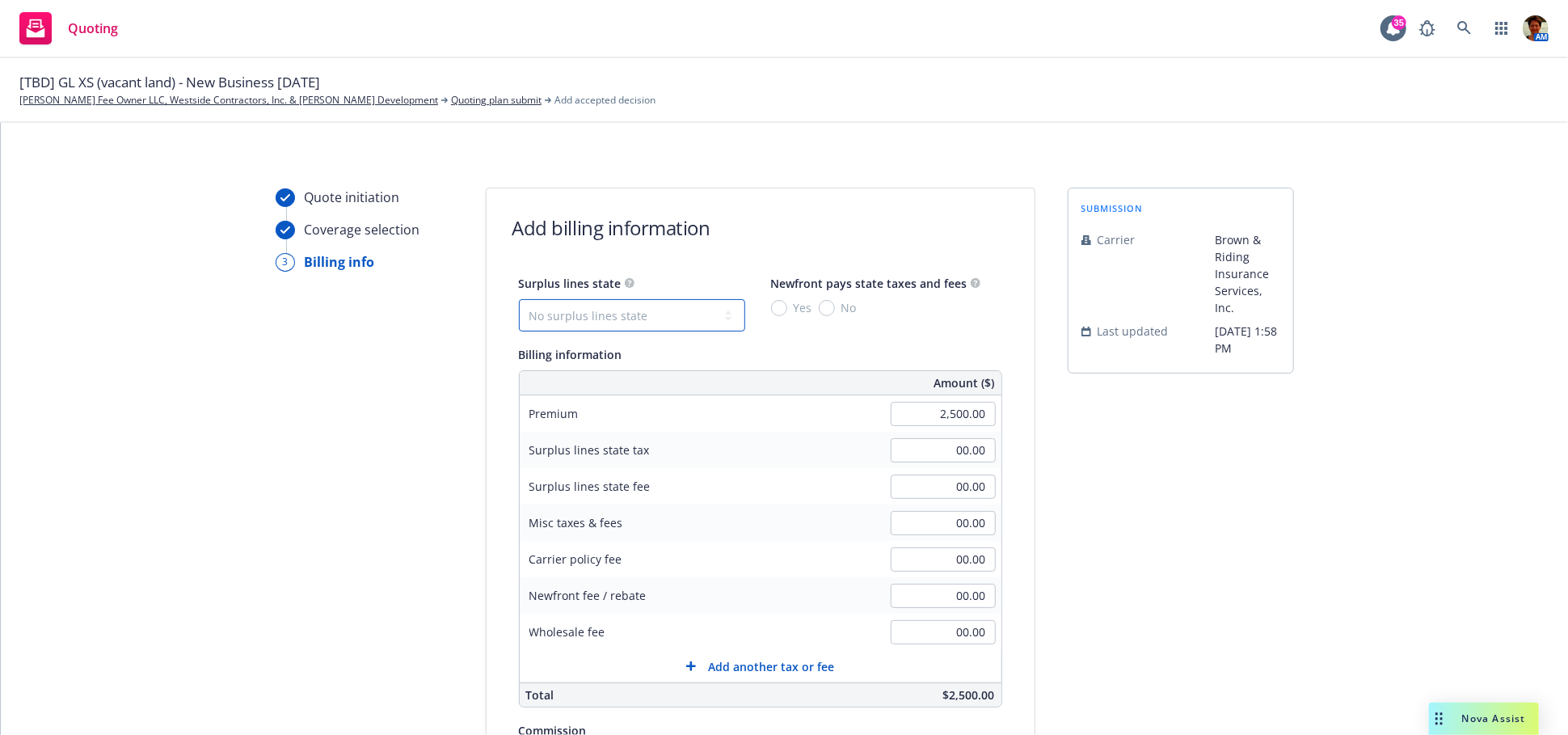
click at [665, 317] on select "No surplus lines state Alaska Alabama Arkansas Arizona California Colorado Conn…" at bounding box center [632, 315] width 226 height 32
click at [519, 299] on select "No surplus lines state Alaska Alabama Arkansas Arizona California Colorado Conn…" at bounding box center [632, 315] width 226 height 32
drag, startPoint x: 805, startPoint y: 296, endPoint x: 841, endPoint y: 373, distance: 85.0
click at [805, 299] on div "Newfront pays state taxes and fees* Yes No" at bounding box center [878, 294] width 216 height 42
click at [942, 515] on input "00.00" at bounding box center [943, 523] width 106 height 24
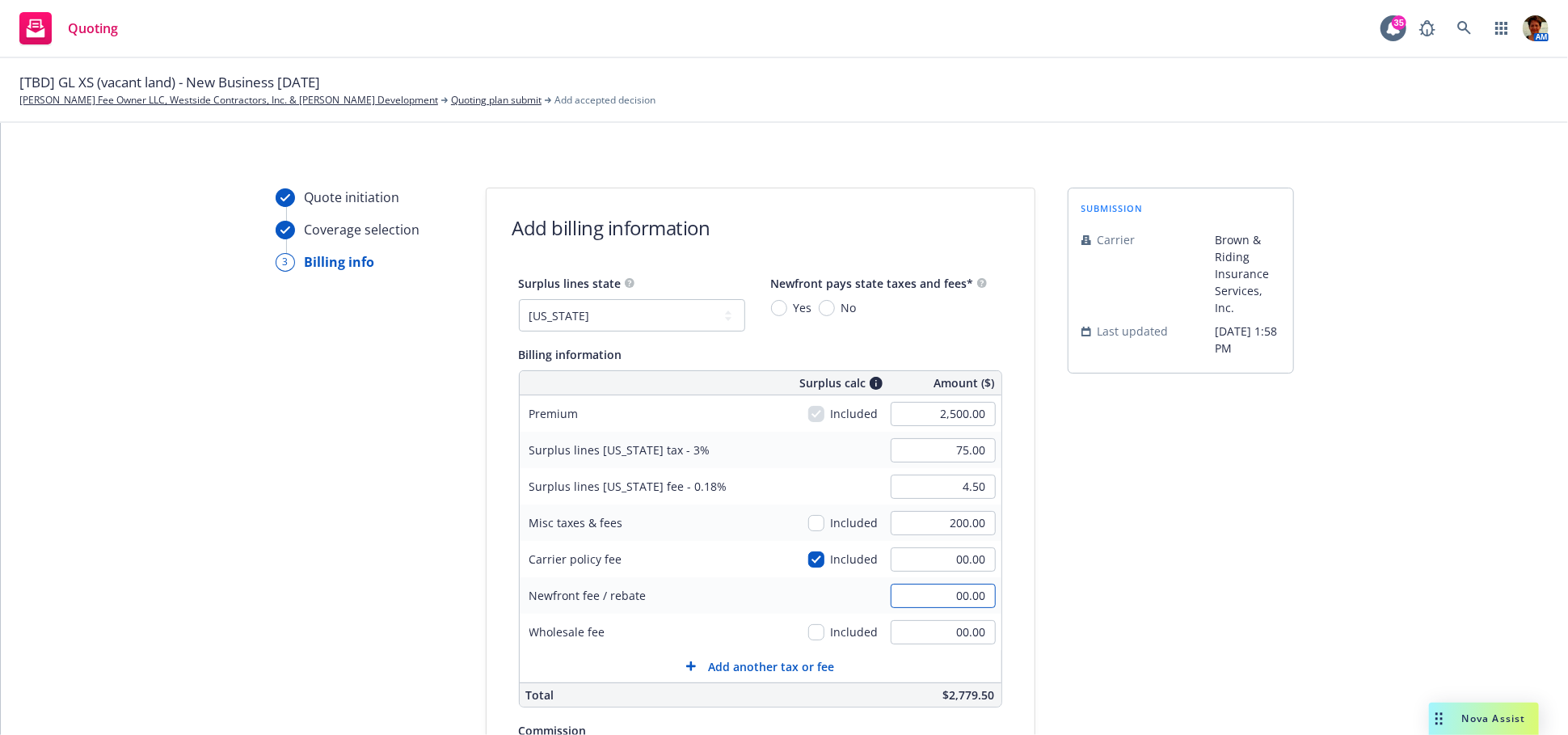
click at [938, 600] on input "00.00" at bounding box center [943, 596] width 106 height 24
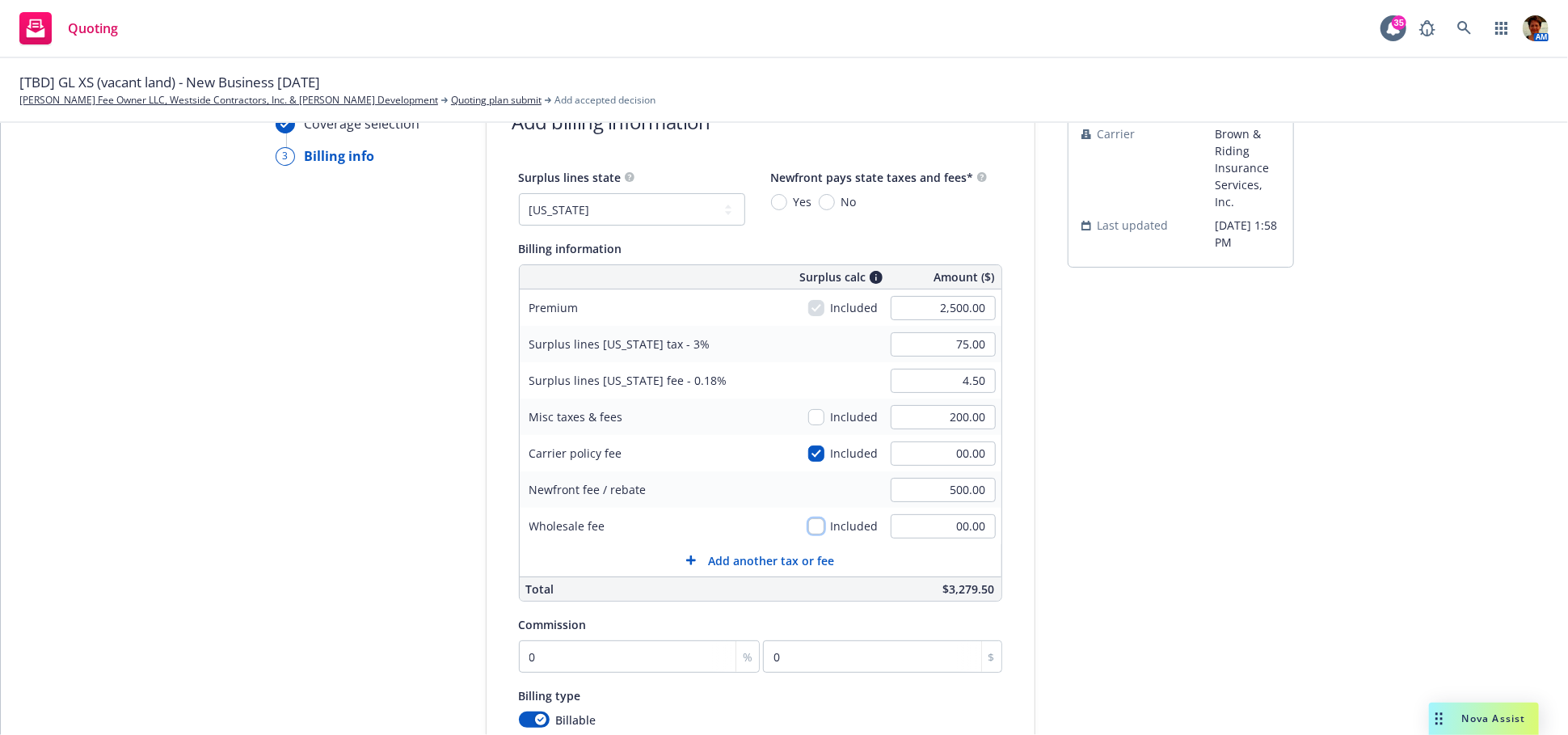
scroll to position [270, 0]
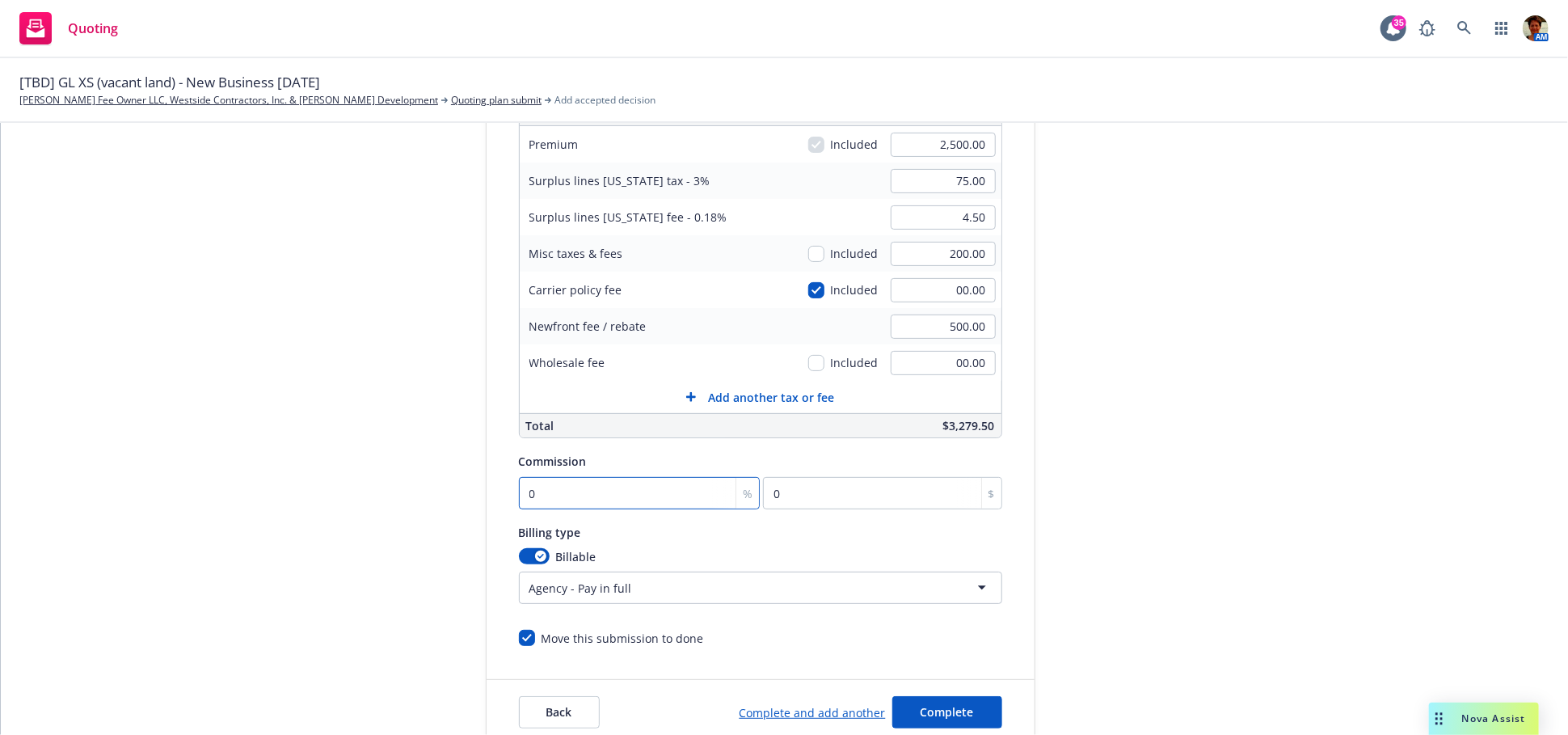
click at [554, 492] on input "0" at bounding box center [640, 493] width 242 height 32
click at [924, 712] on span "Complete" at bounding box center [947, 711] width 54 height 15
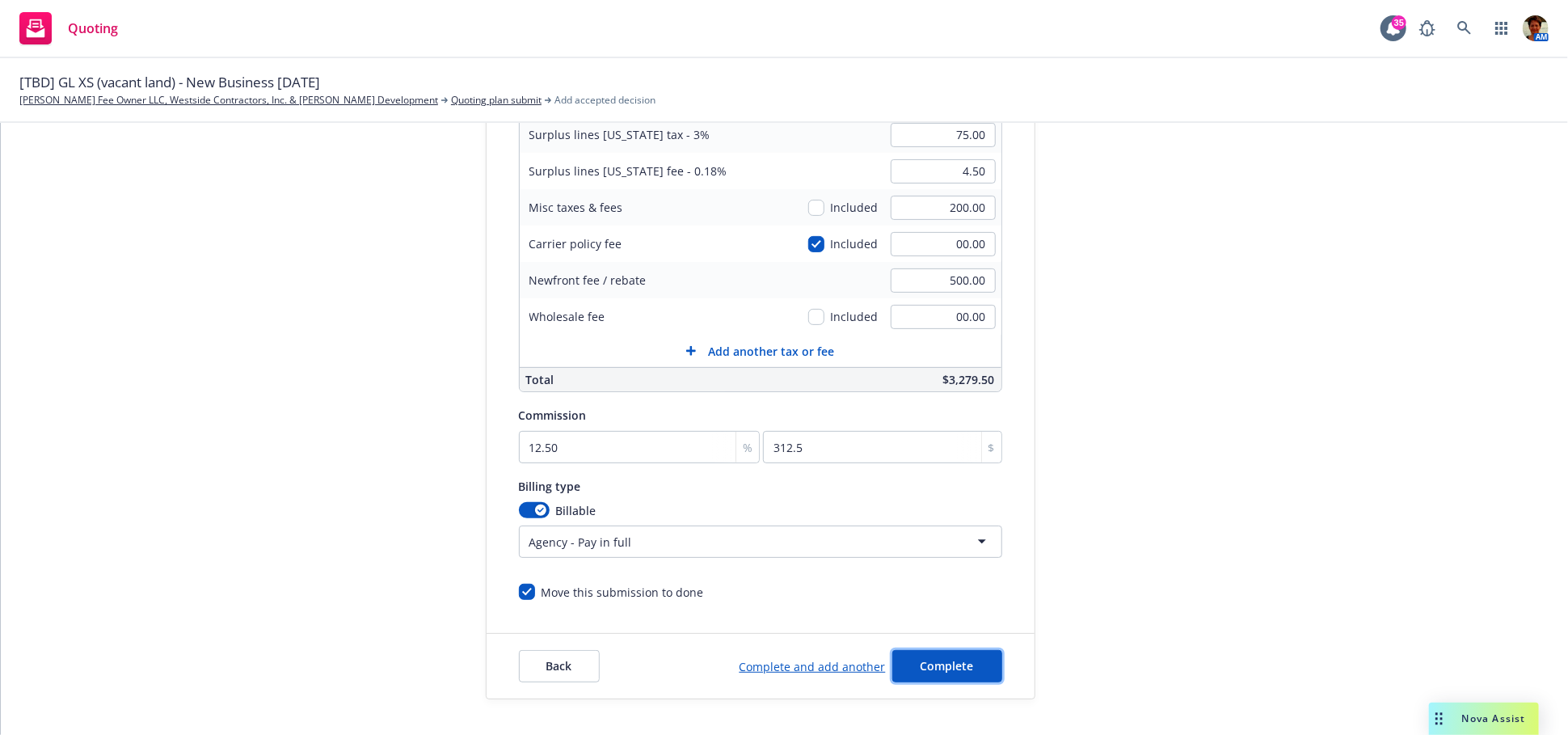
scroll to position [349, 0]
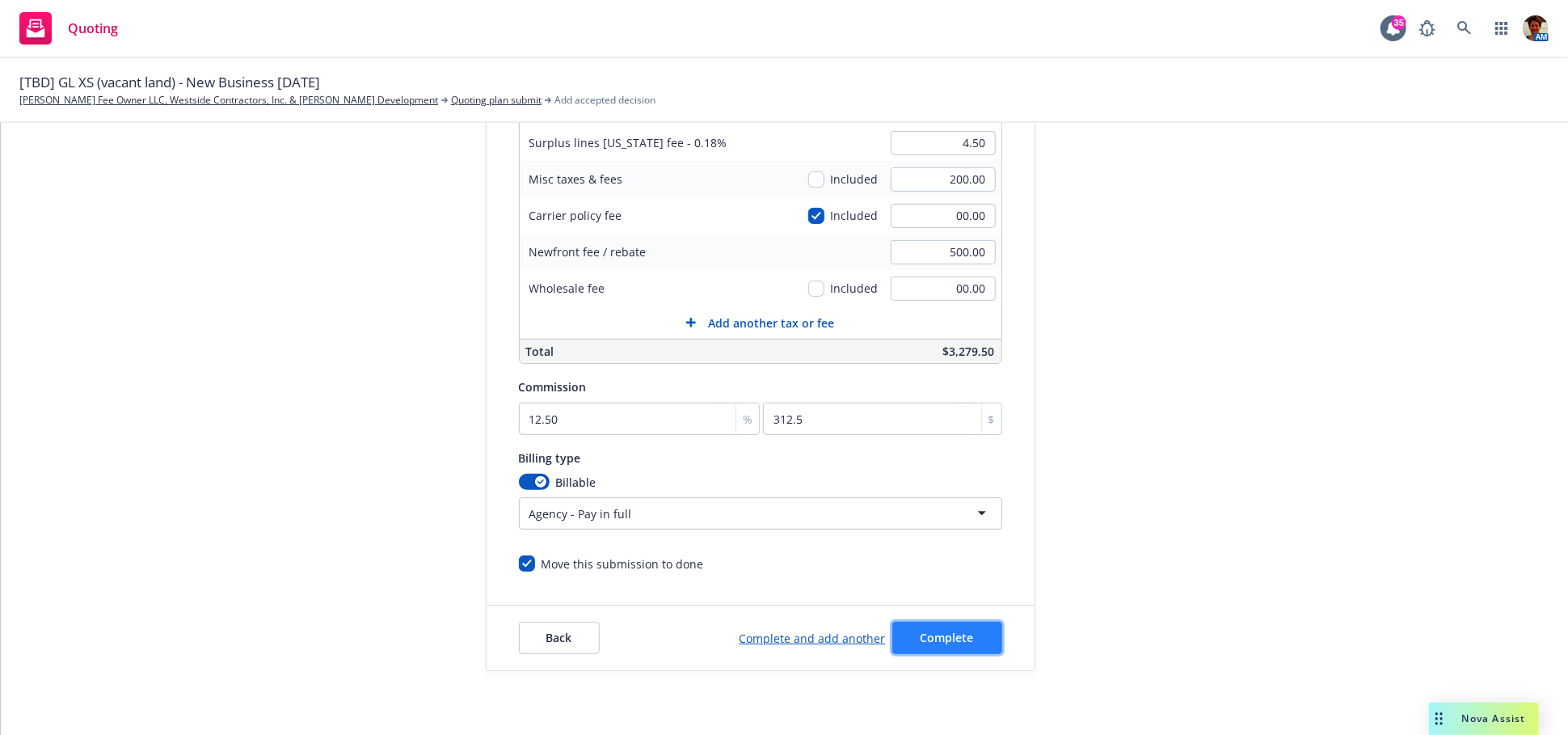
click at [938, 635] on span "Complete" at bounding box center [947, 637] width 54 height 15
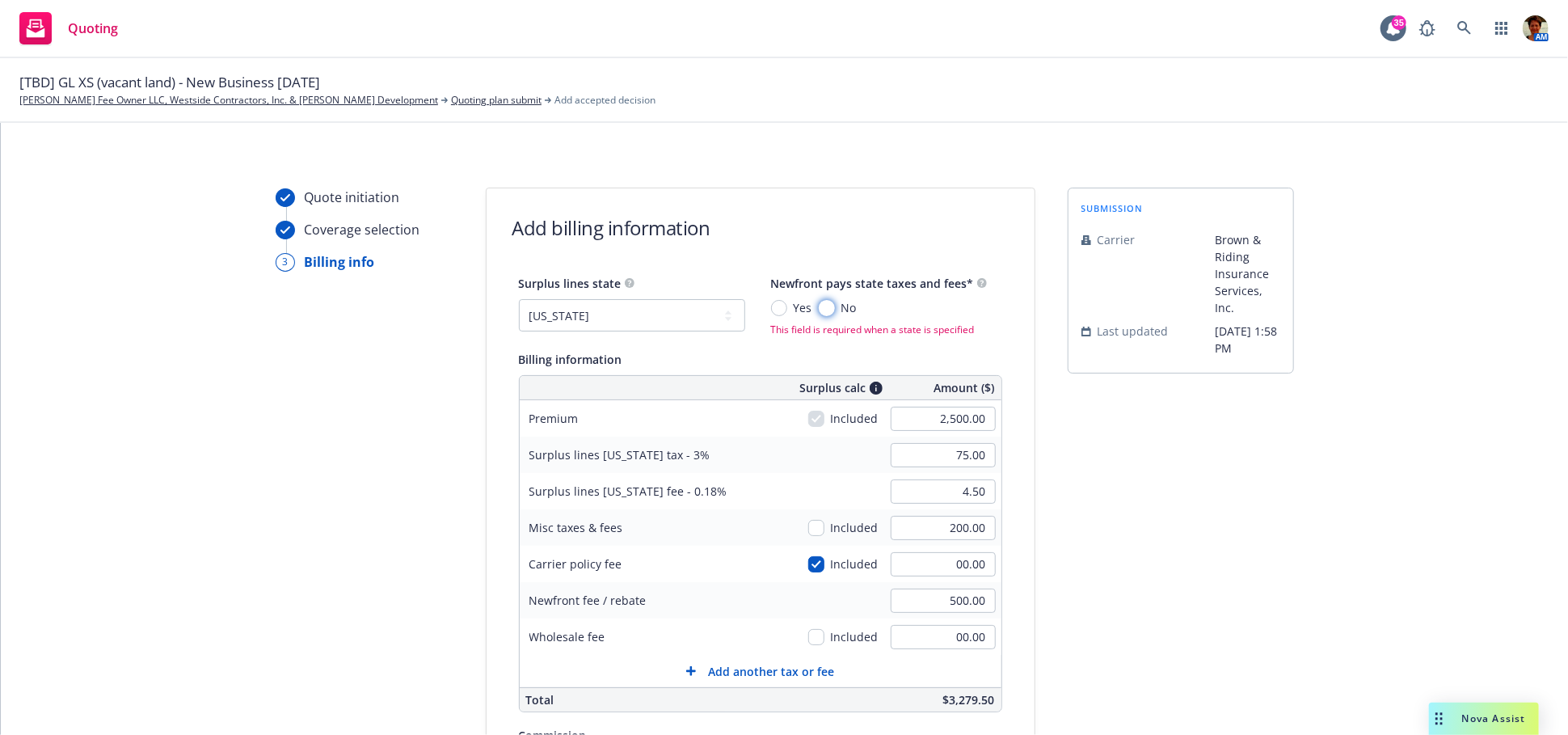
click at [823, 310] on div "No" at bounding box center [838, 307] width 38 height 17
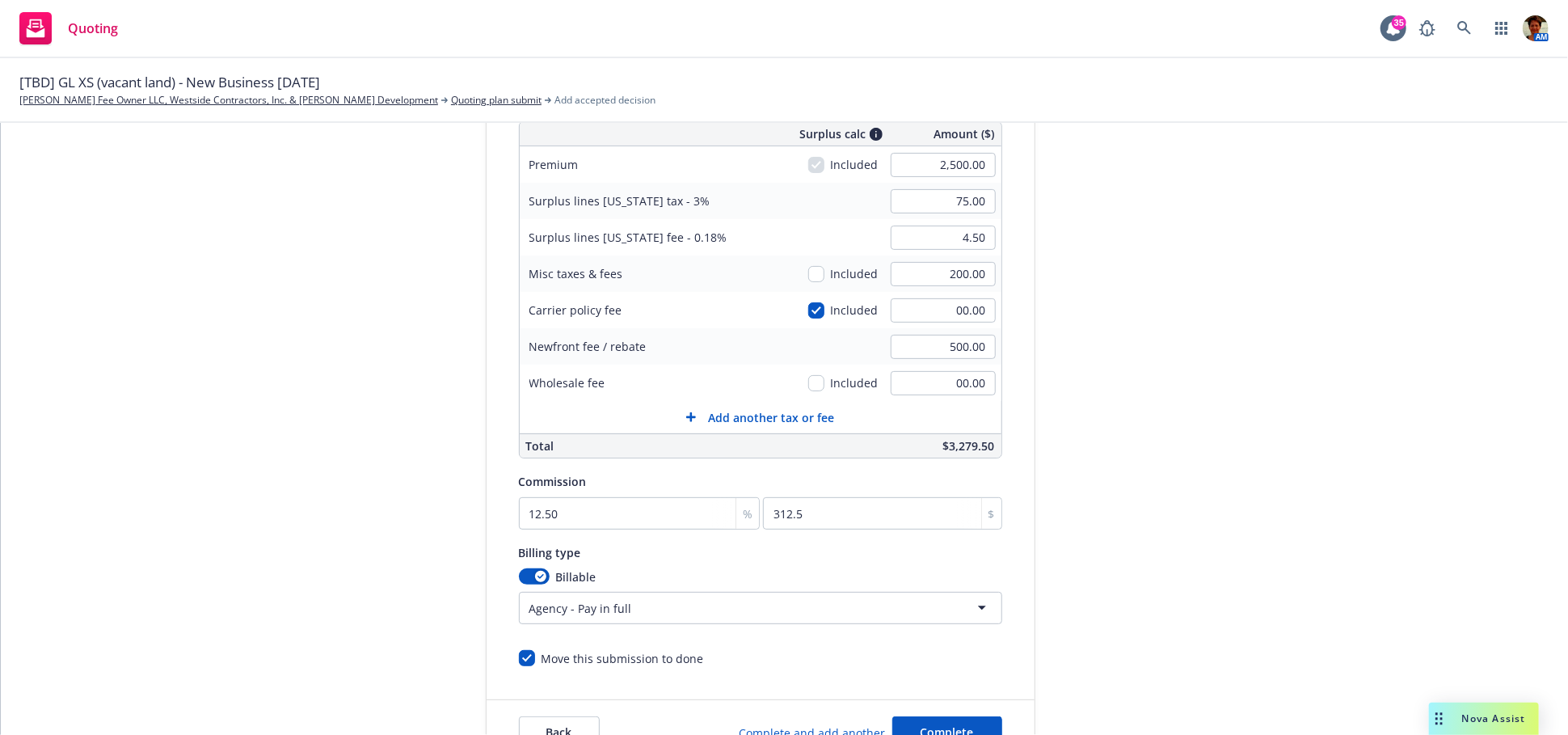
scroll to position [349, 0]
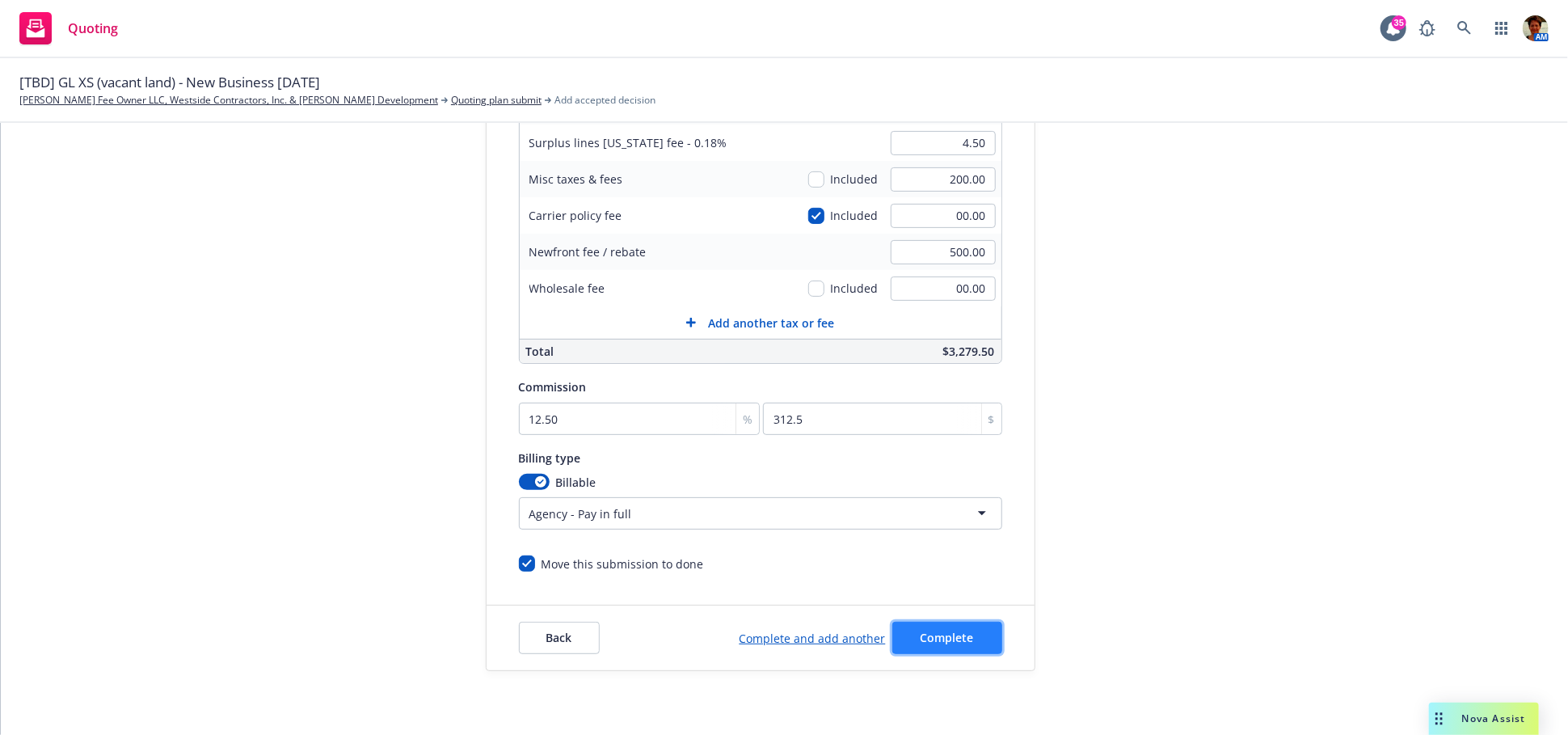
click at [914, 627] on button "Complete" at bounding box center [947, 638] width 110 height 32
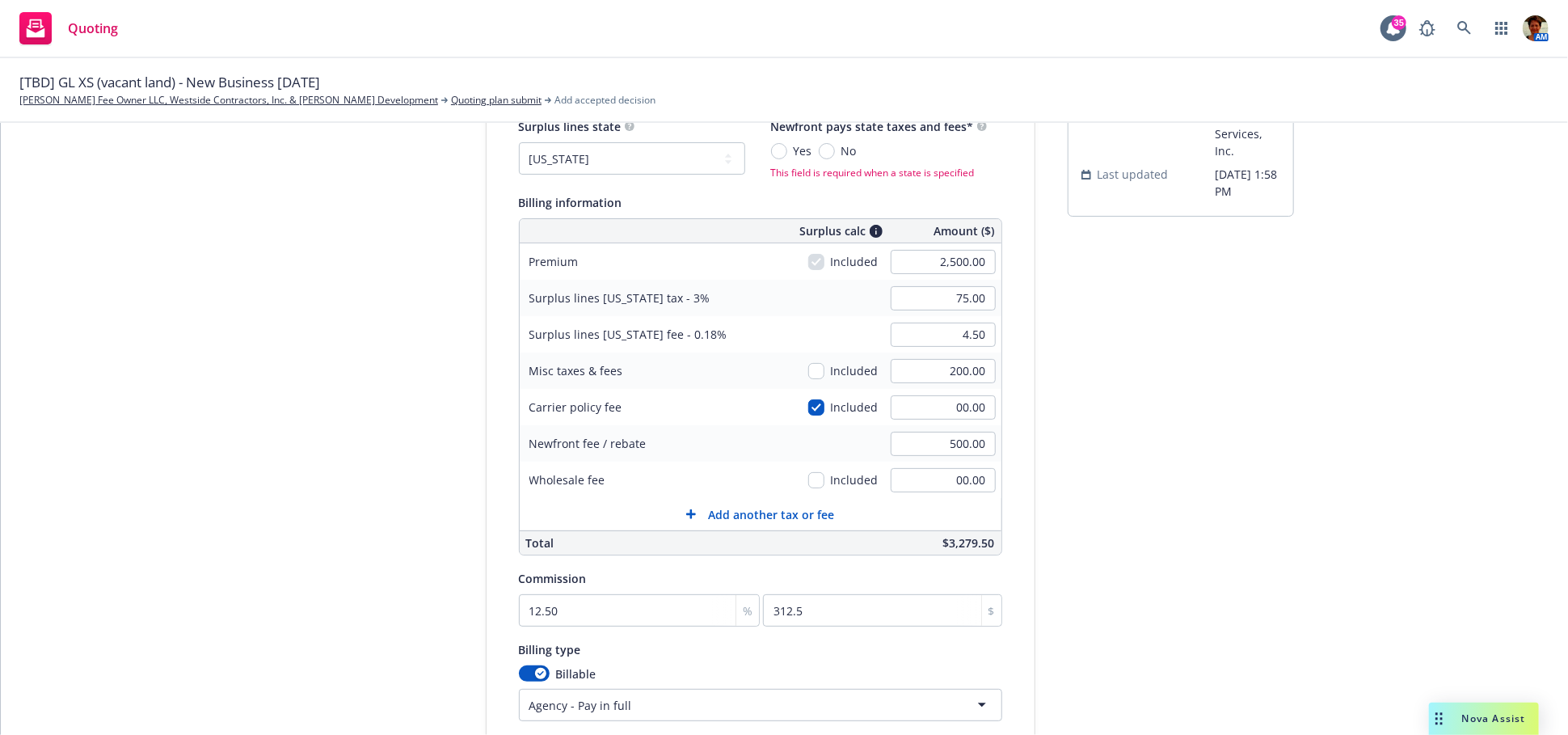
scroll to position [0, 0]
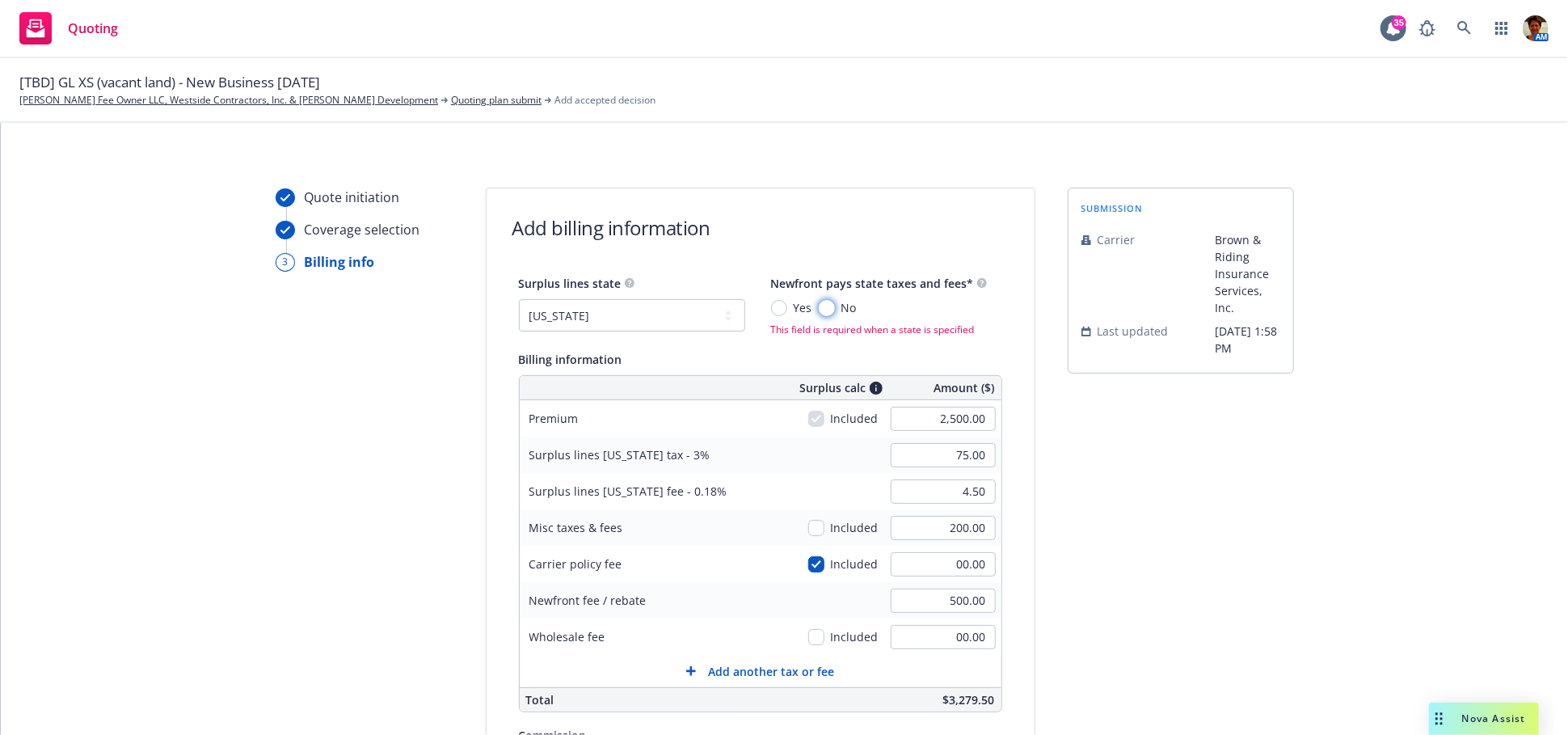
click at [819, 303] on input "No" at bounding box center [826, 307] width 16 height 16
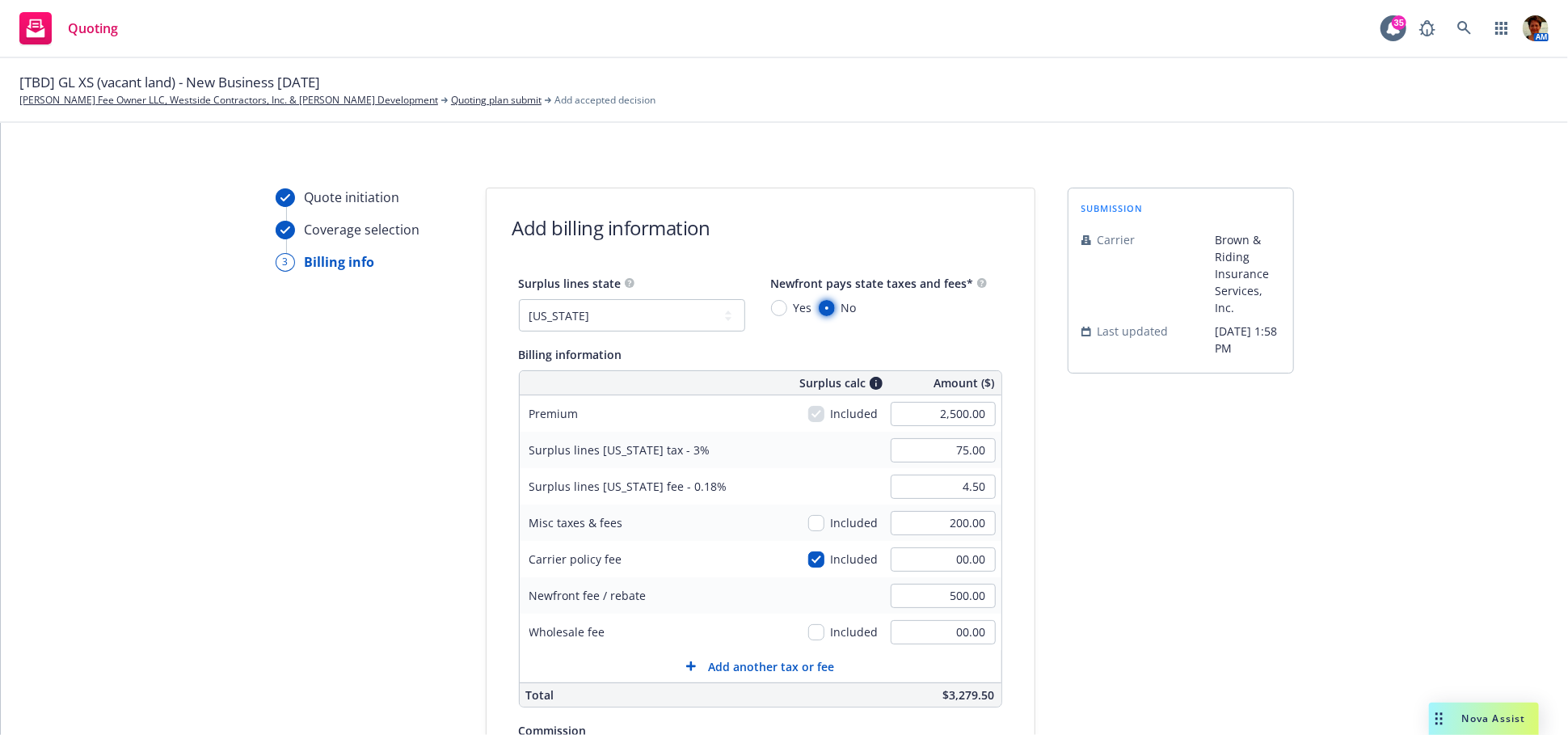
scroll to position [344, 0]
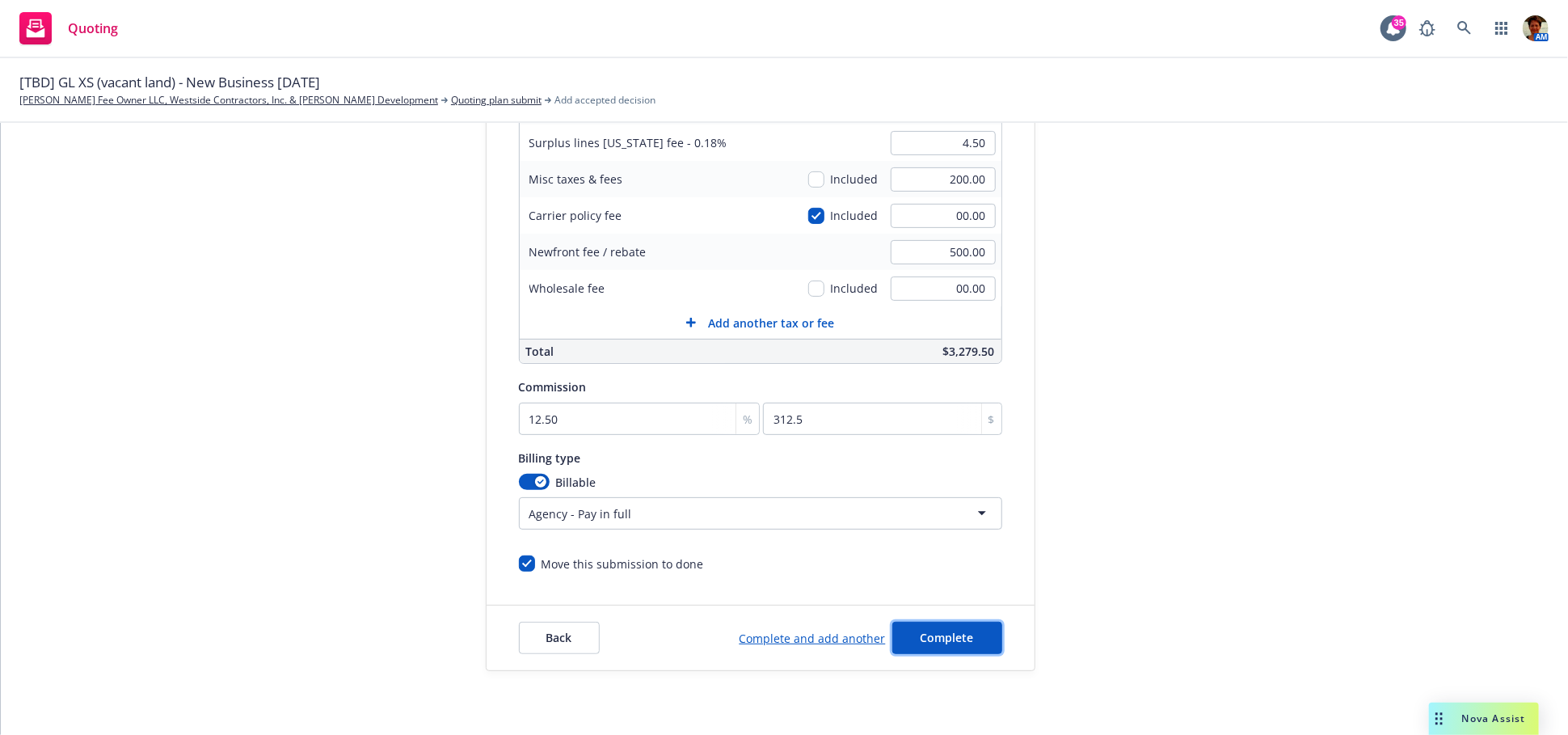
click at [942, 633] on span "Complete" at bounding box center [947, 637] width 54 height 15
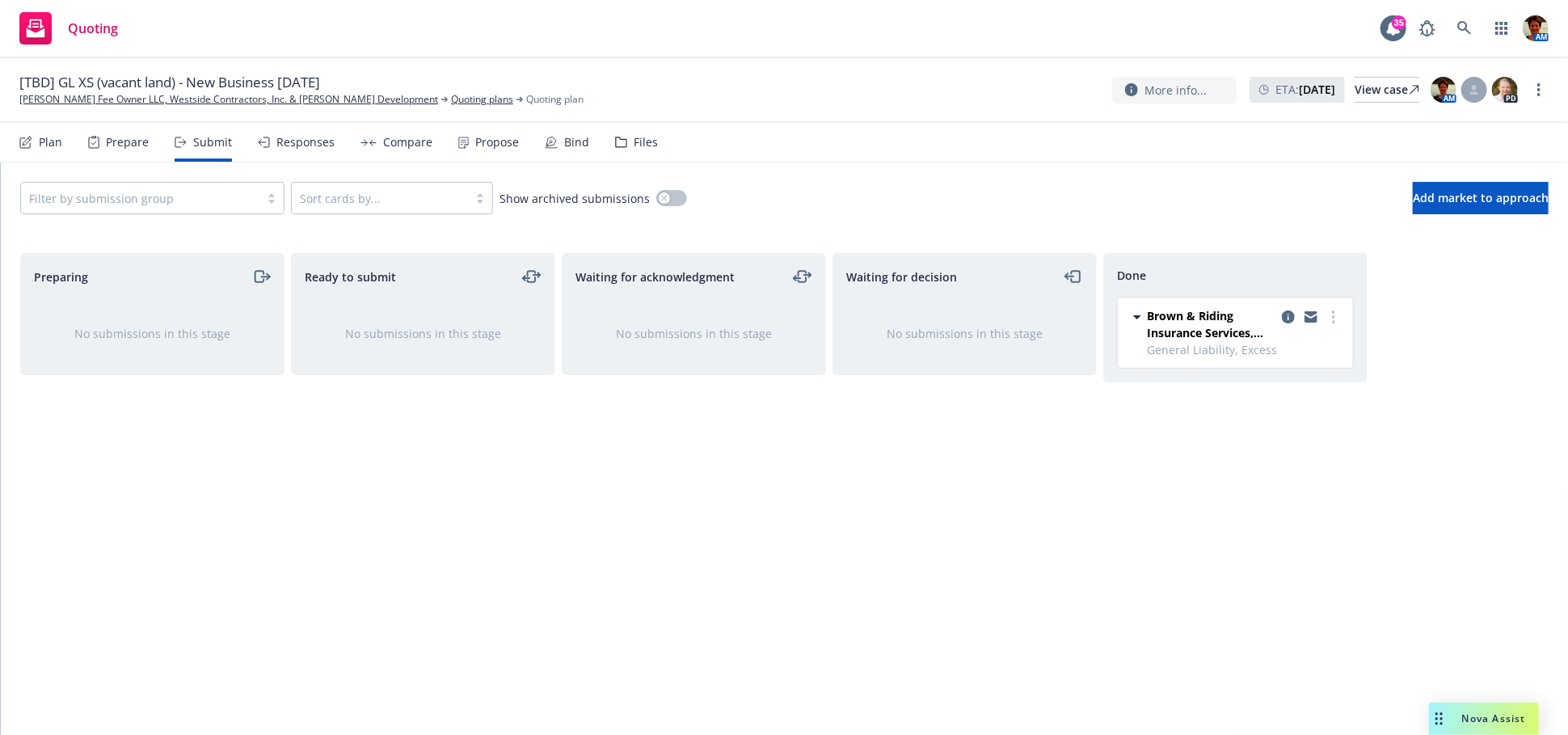
click at [308, 147] on div "Responses" at bounding box center [305, 142] width 58 height 13
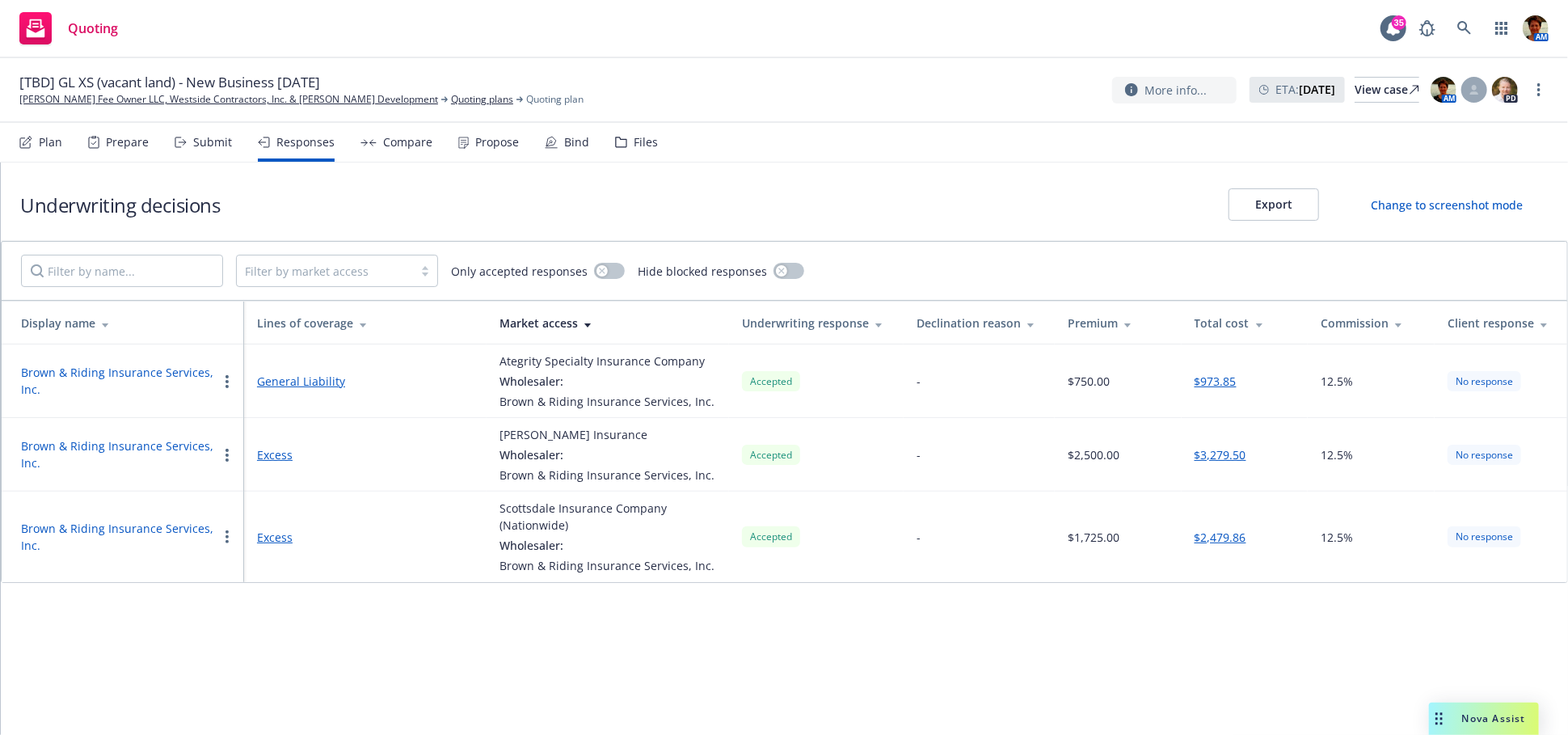
drag, startPoint x: 645, startPoint y: 142, endPoint x: 638, endPoint y: 150, distance: 10.6
click at [645, 142] on div "Files" at bounding box center [646, 142] width 24 height 13
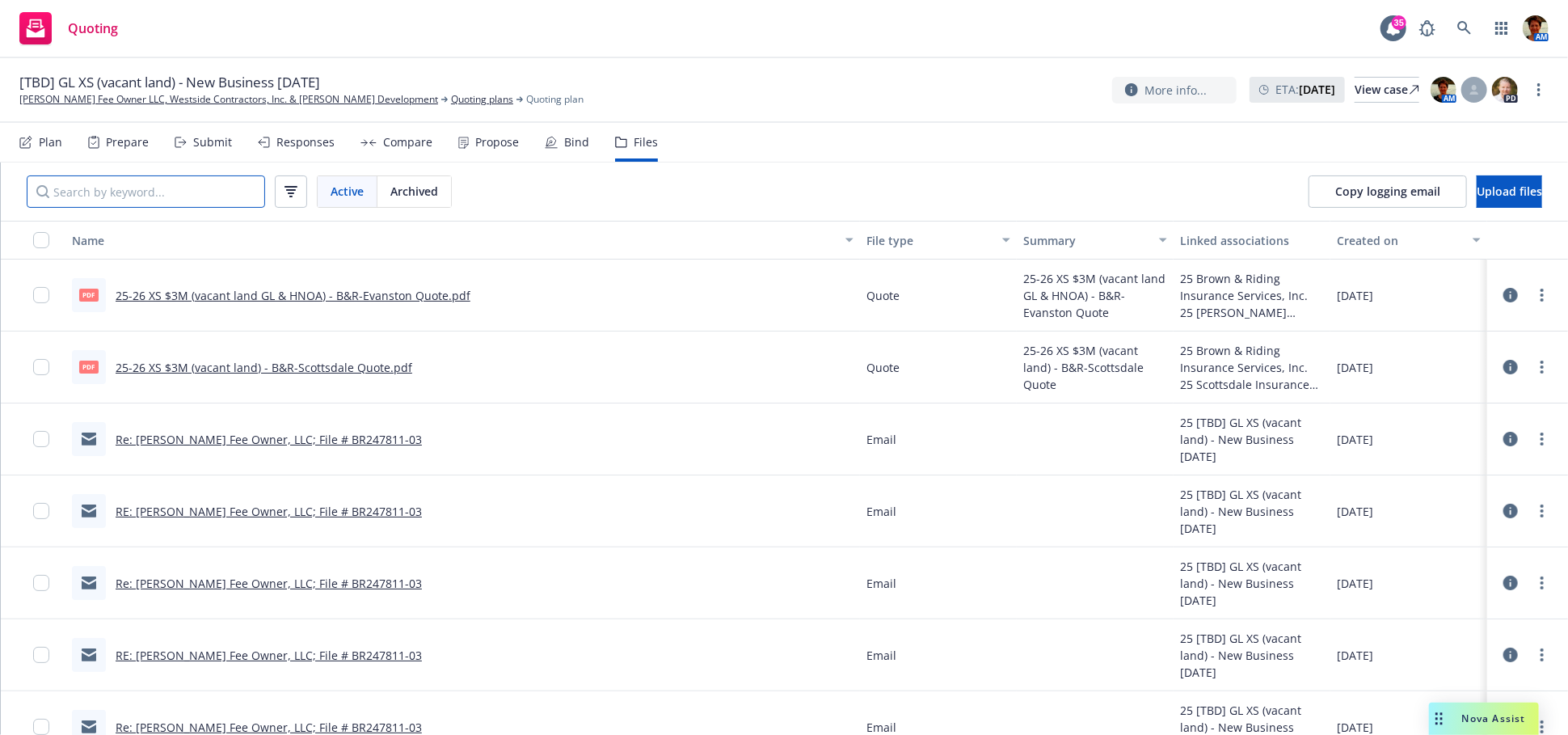
click at [170, 192] on input "Search by keyword..." at bounding box center [145, 191] width 238 height 32
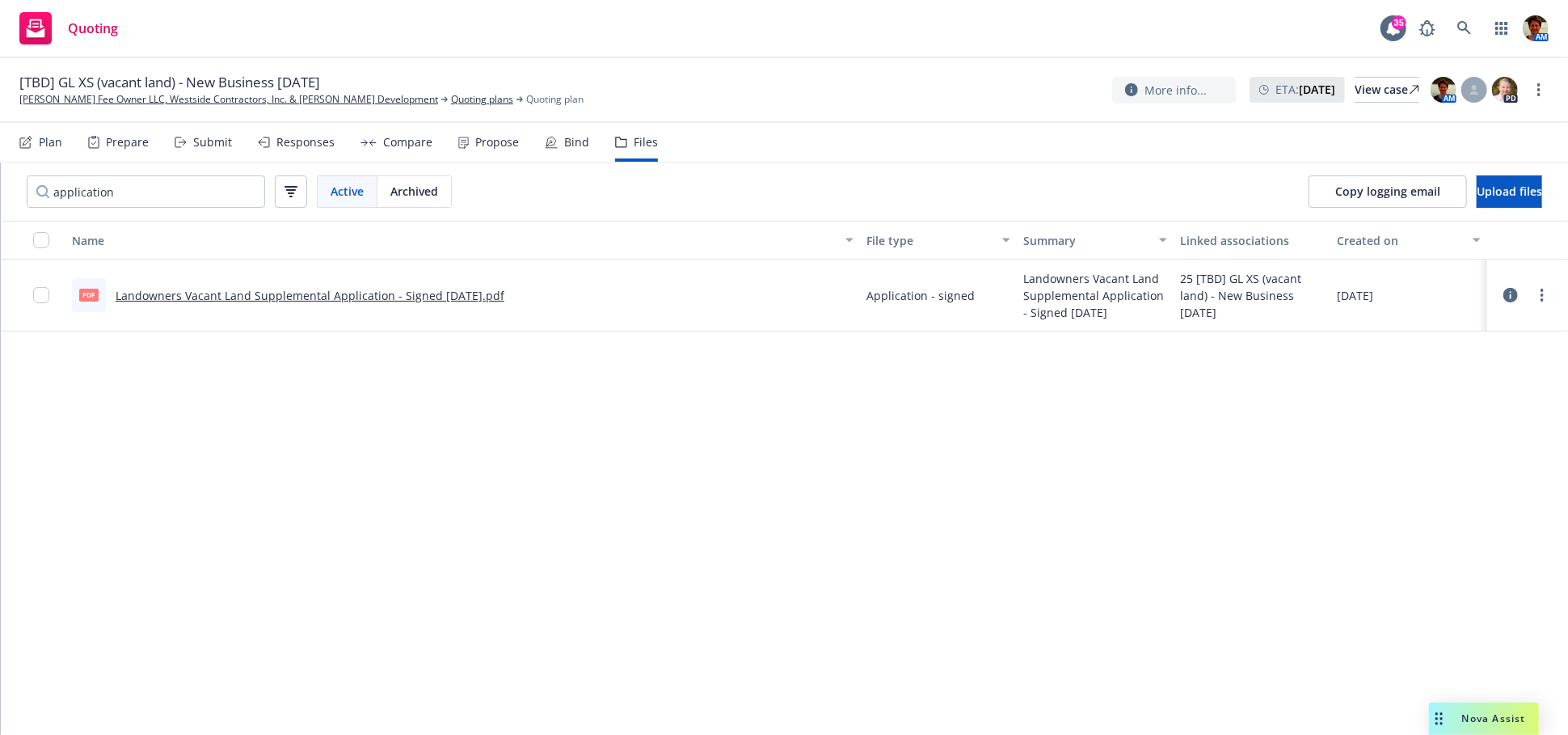
click at [397, 293] on link "Landowners Vacant Land Supplemental Application - Signed 09-09-2025.pdf" at bounding box center [310, 295] width 389 height 15
